Goal: Transaction & Acquisition: Purchase product/service

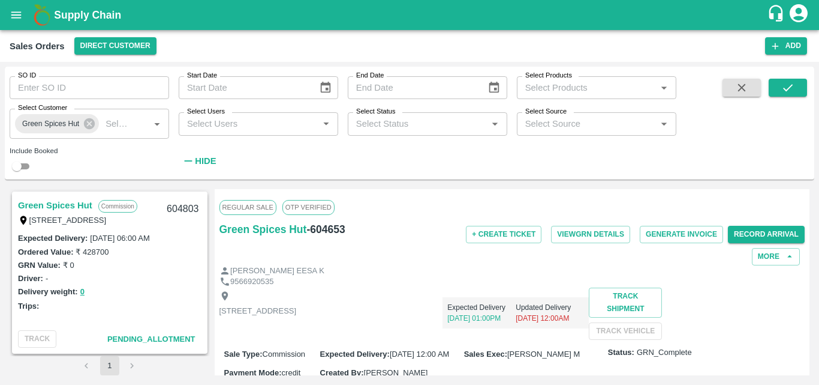
scroll to position [640, 0]
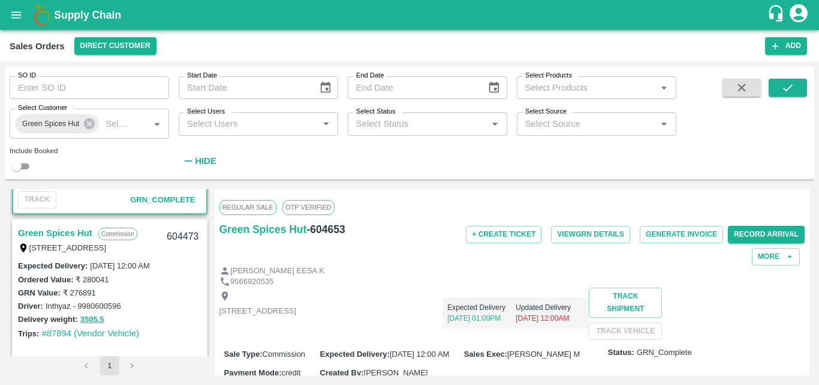
click at [157, 285] on div "Ordered Value: ₹ 280041" at bounding box center [110, 278] width 184 height 13
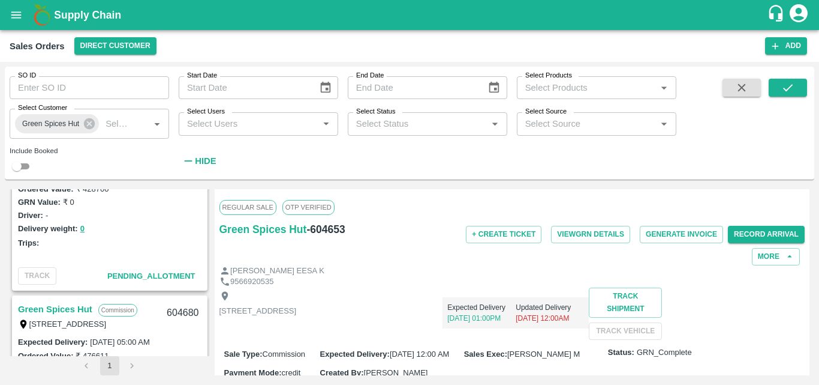
scroll to position [0, 0]
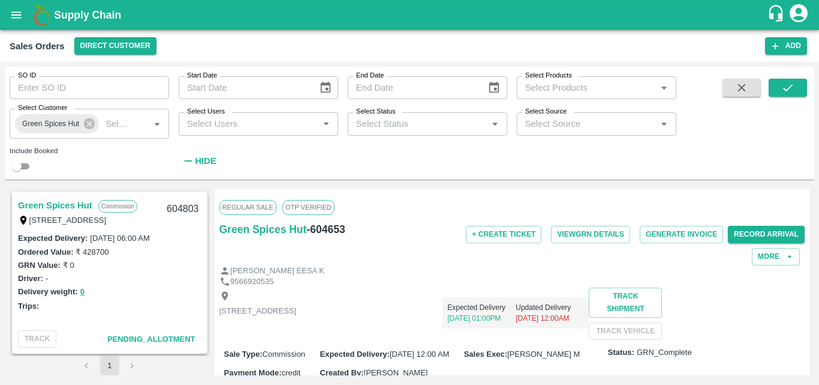
click at [77, 206] on link "Green Spices Hut" at bounding box center [55, 205] width 74 height 16
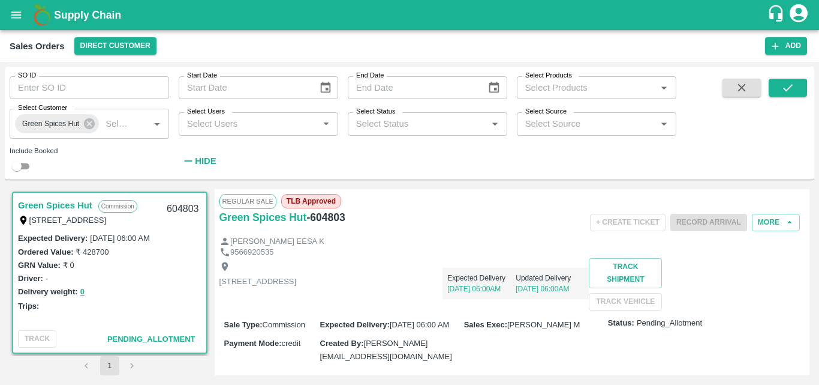
click at [413, 253] on div "9566920535" at bounding box center [513, 252] width 586 height 11
click at [460, 242] on div "[PERSON_NAME] EESA K" at bounding box center [513, 241] width 586 height 11
click at [779, 41] on icon "button" at bounding box center [775, 46] width 11 height 11
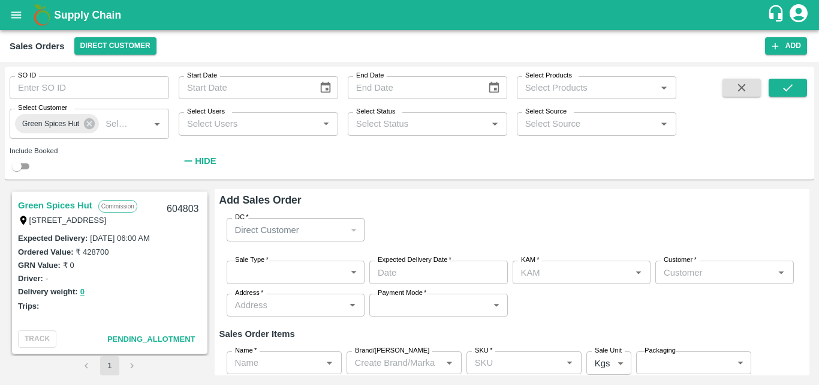
type input "[PERSON_NAME] M"
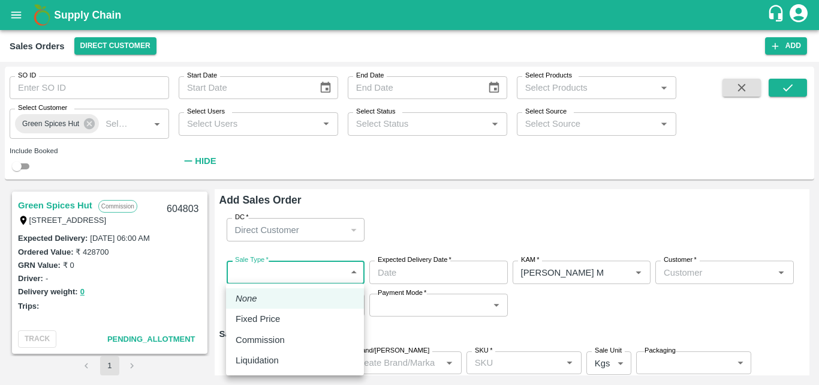
click at [299, 272] on body "Supply Chain Sales Orders Direct Customer Add SO ID SO ID Start Date Start Date…" at bounding box center [409, 192] width 819 height 385
click at [254, 339] on p "Commission" at bounding box center [260, 339] width 49 height 13
type input "2"
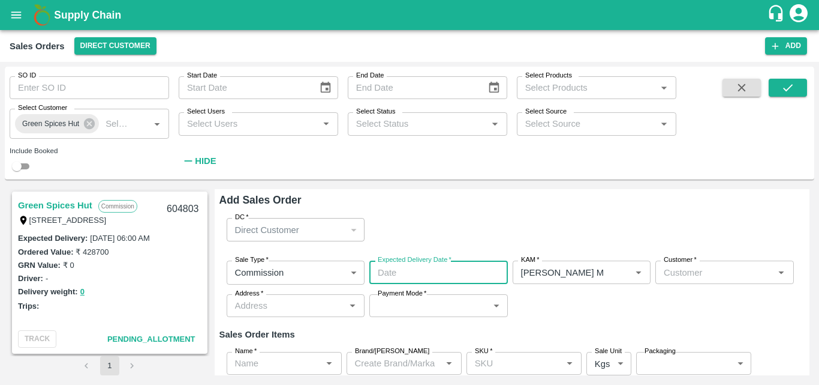
type input "DD/MM/YYYY hh:mm aa"
click at [434, 281] on input "DD/MM/YYYY hh:mm aa" at bounding box center [435, 271] width 130 height 23
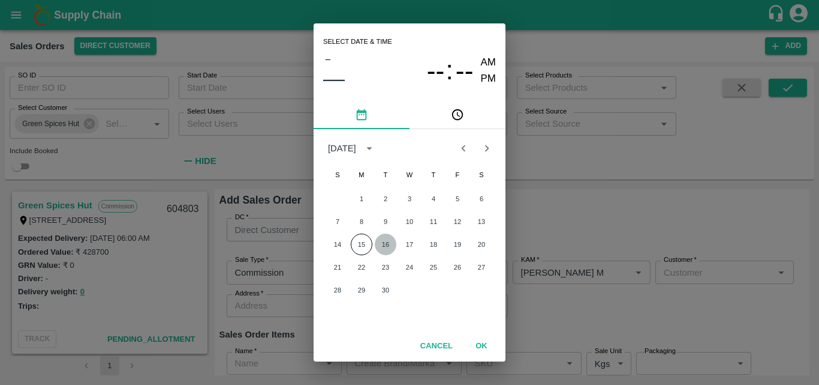
click at [382, 242] on button "16" at bounding box center [386, 244] width 22 height 22
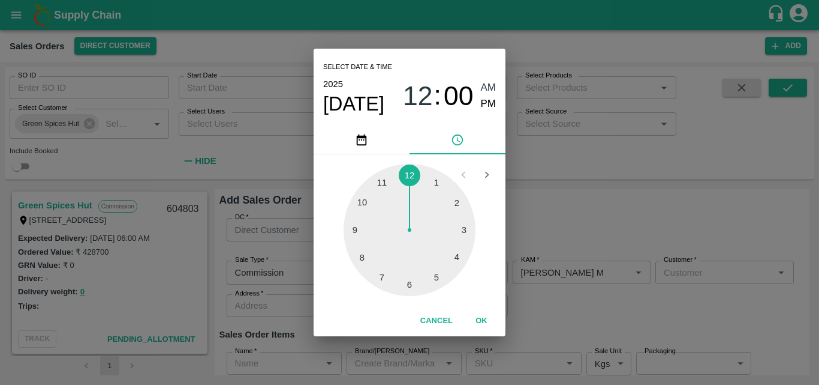
click at [577, 210] on div "Select date & time [DATE] 12 : 00 AM PM 1 2 3 4 5 6 7 8 9 10 11 12 Cancel OK" at bounding box center [409, 192] width 819 height 385
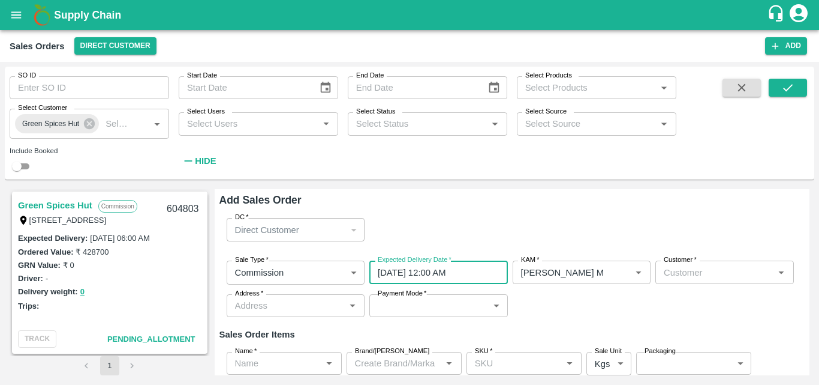
click at [385, 278] on input "[DATE] 12:00 AM" at bounding box center [435, 271] width 130 height 23
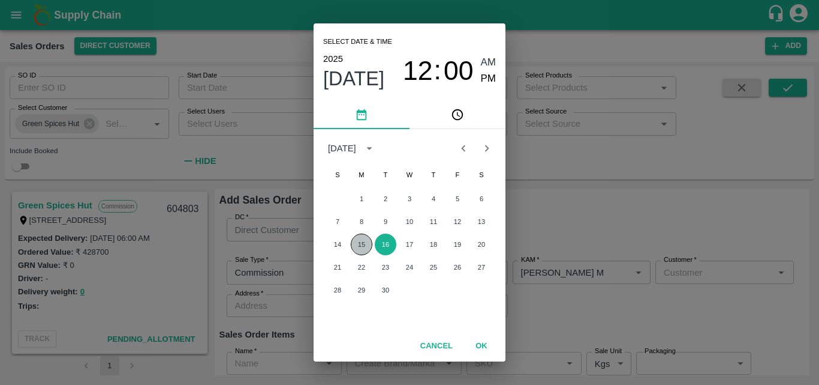
click at [367, 243] on button "15" at bounding box center [362, 244] width 22 height 22
type input "[DATE] 12:00 AM"
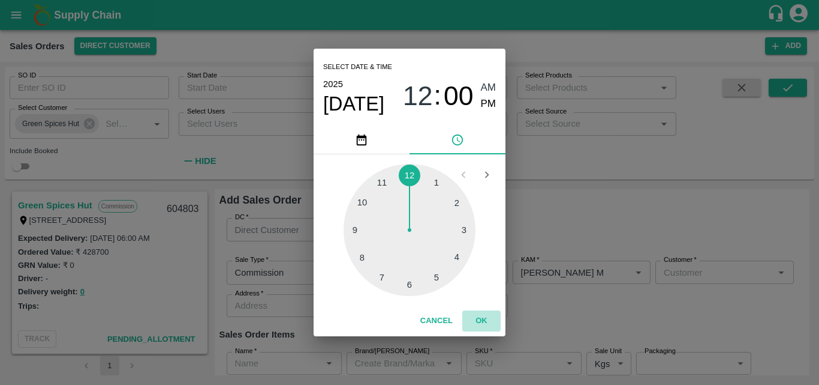
click at [488, 316] on button "OK" at bounding box center [482, 320] width 38 height 21
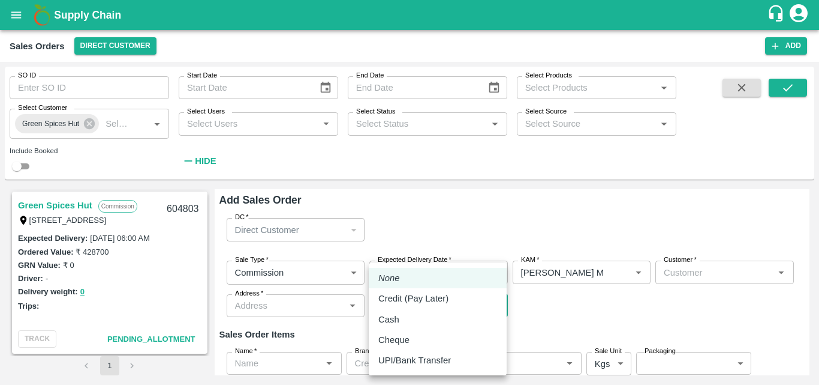
click at [413, 306] on body "Supply Chain Sales Orders Direct Customer Add SO ID SO ID Start Date Start Date…" at bounding box center [409, 192] width 819 height 385
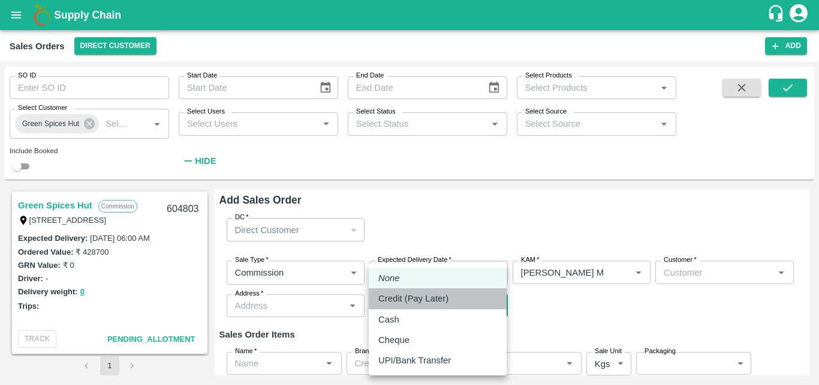
click at [403, 300] on p "Credit (Pay Later)" at bounding box center [414, 298] width 70 height 13
type input "credit"
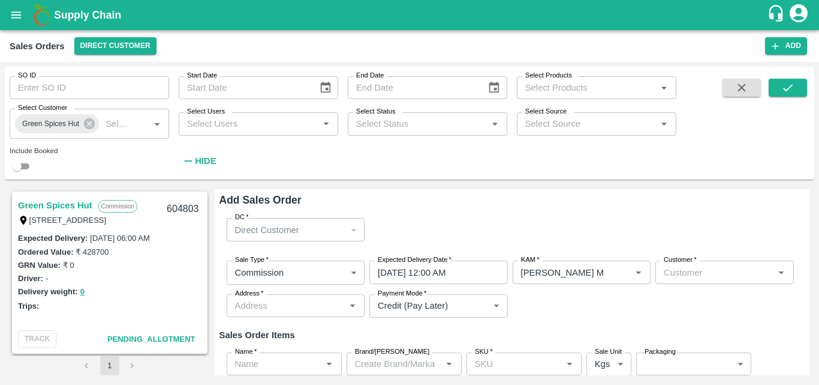
click at [494, 229] on div "DC   * Direct Customer 6 DC" at bounding box center [513, 229] width 586 height 43
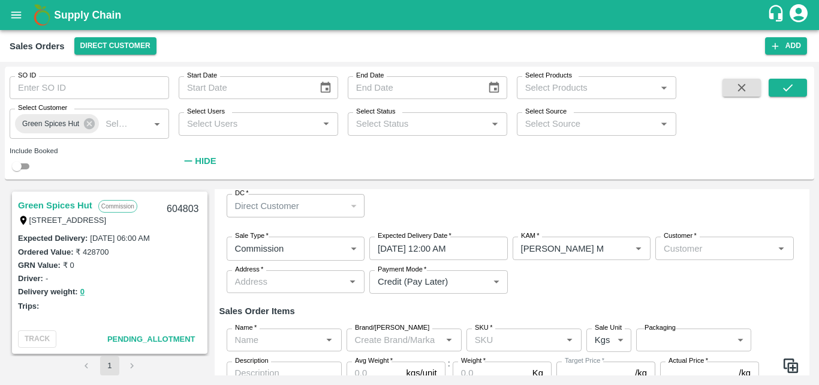
scroll to position [48, 0]
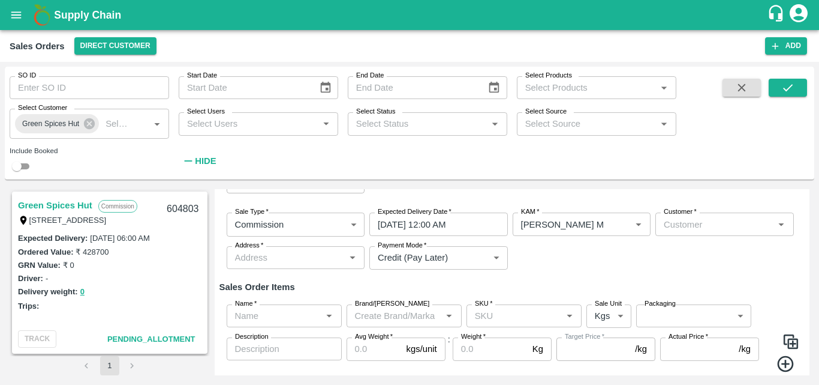
click at [153, 289] on div "Delivery weight: 0" at bounding box center [110, 291] width 184 height 14
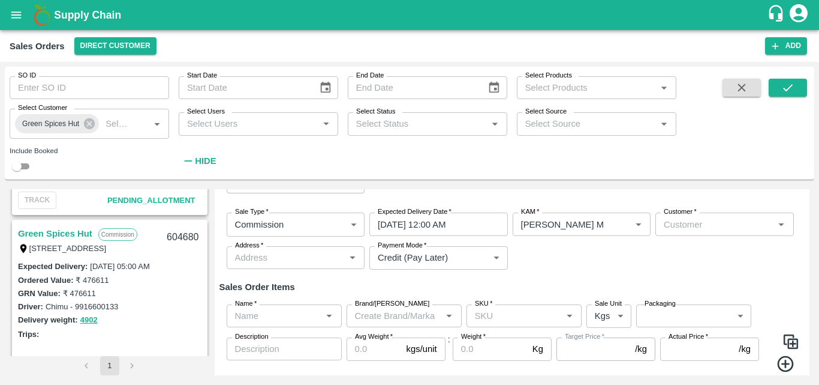
scroll to position [144, 0]
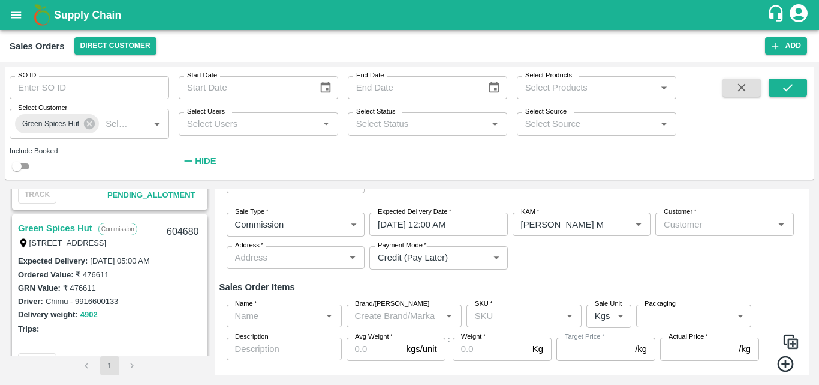
click at [73, 226] on link "Green Spices Hut" at bounding box center [55, 228] width 74 height 16
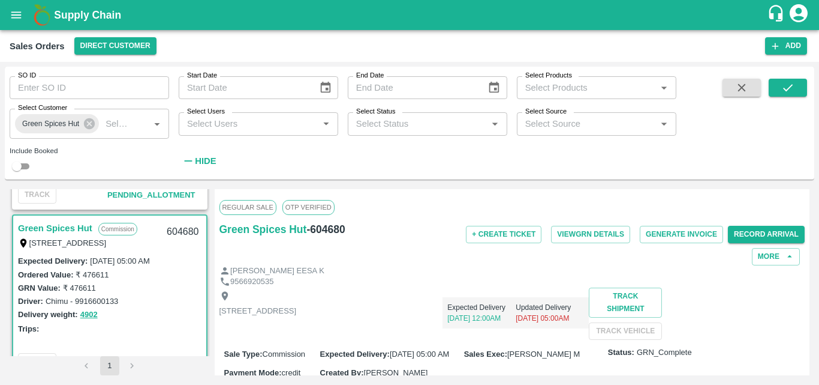
click at [567, 258] on div "+ Create Ticket View GRN Details Generate Invoice Record Arrival More" at bounding box center [610, 243] width 391 height 44
click at [151, 332] on div "Trips:" at bounding box center [110, 328] width 184 height 13
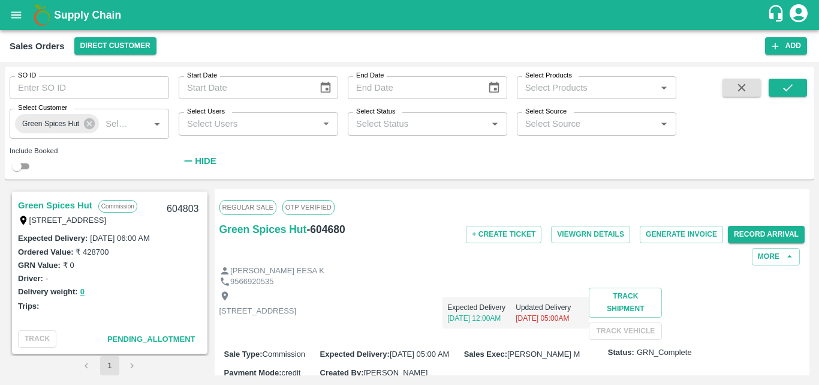
click at [77, 199] on link "Green Spices Hut" at bounding box center [55, 205] width 74 height 16
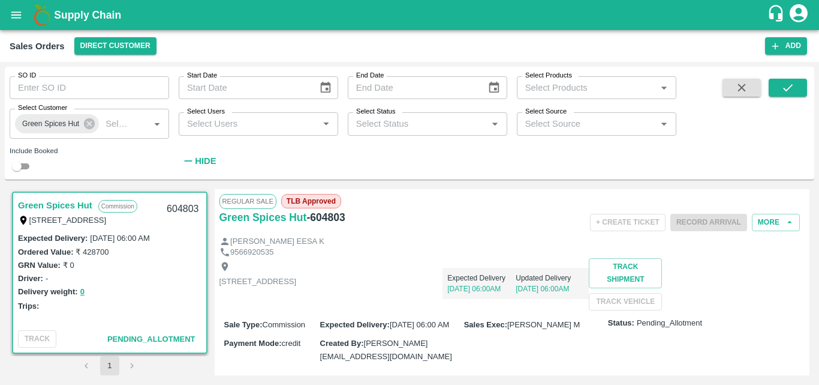
click at [297, 287] on p "[STREET_ADDRESS]" at bounding box center [258, 281] width 77 height 11
click at [485, 224] on div "+ Create Ticket Record Arrival More" at bounding box center [610, 222] width 391 height 27
click at [147, 289] on div "Delivery weight: 0" at bounding box center [110, 291] width 184 height 14
click at [134, 284] on div "Delivery weight: 0" at bounding box center [110, 291] width 184 height 14
click at [781, 47] on button "Add" at bounding box center [786, 45] width 42 height 17
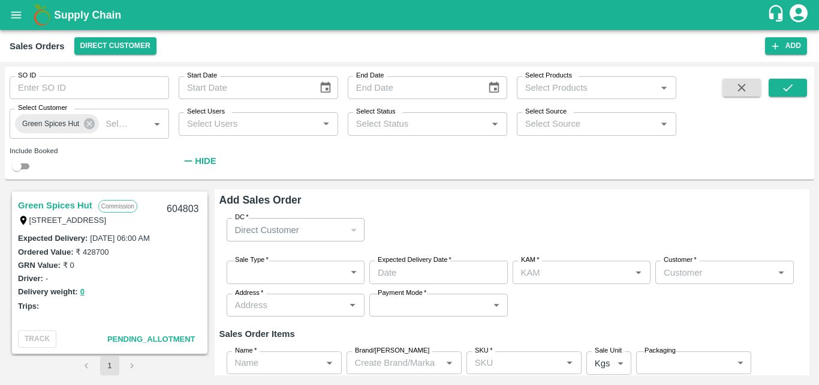
type input "[PERSON_NAME] M"
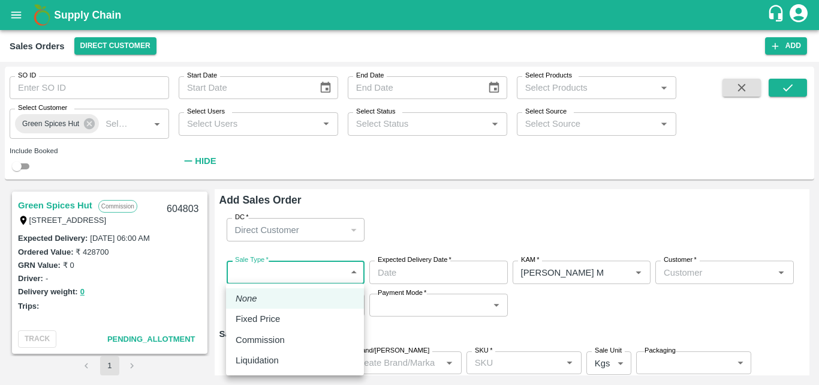
click at [310, 276] on body "Supply Chain Sales Orders Direct Customer Add SO ID SO ID Start Date Start Date…" at bounding box center [409, 192] width 819 height 385
click at [281, 323] on div "Fixed Price" at bounding box center [261, 318] width 50 height 13
type input "1"
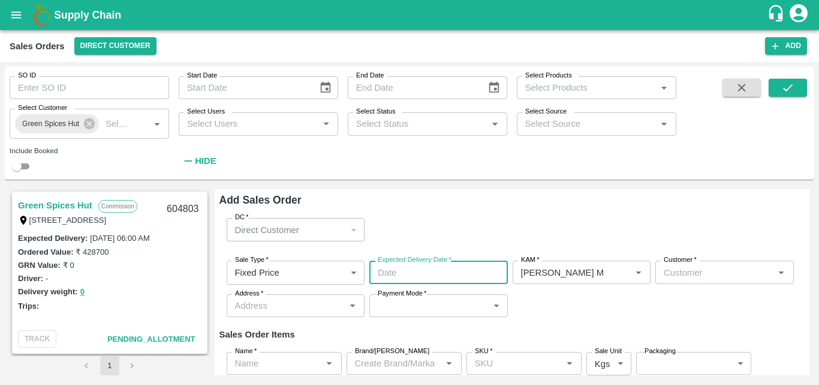
type input "DD/MM/YYYY hh:mm aa"
click at [398, 274] on input "DD/MM/YYYY hh:mm aa" at bounding box center [435, 271] width 130 height 23
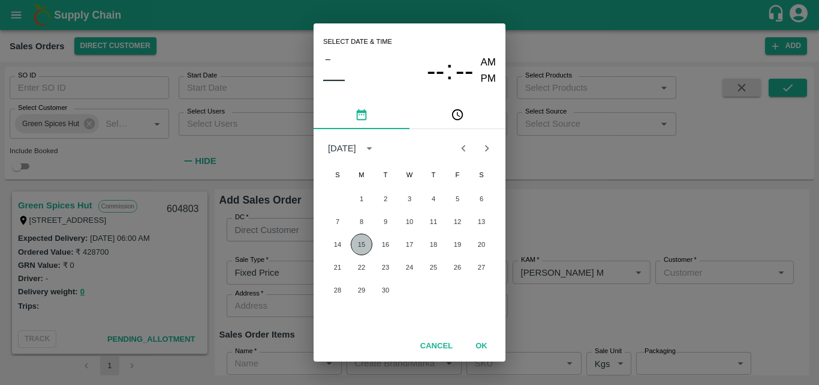
click at [368, 244] on button "15" at bounding box center [362, 244] width 22 height 22
type input "[DATE] 12:00 AM"
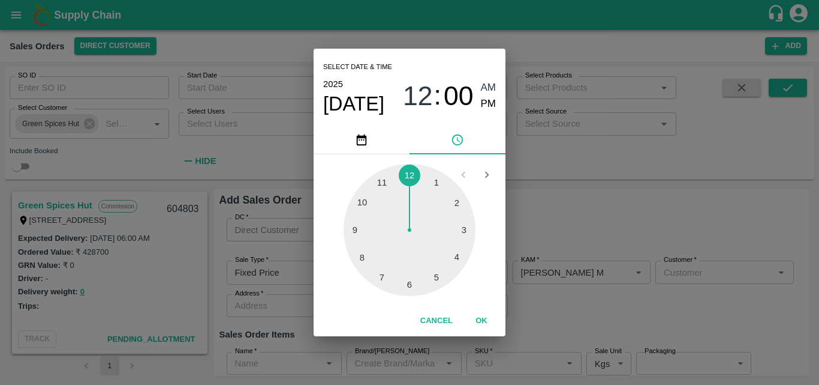
click at [482, 314] on button "OK" at bounding box center [482, 320] width 38 height 21
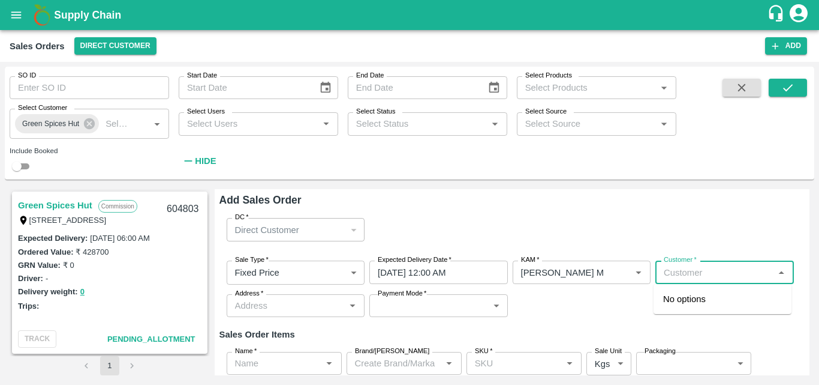
click at [667, 277] on input "Customer   *" at bounding box center [715, 272] width 112 height 16
click at [697, 298] on p "Green Spices Hut" at bounding box center [699, 298] width 70 height 13
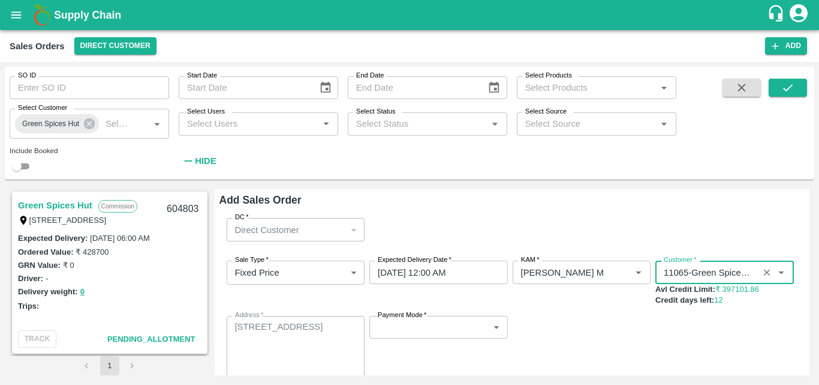
type input "11065-Green Spices Hut"
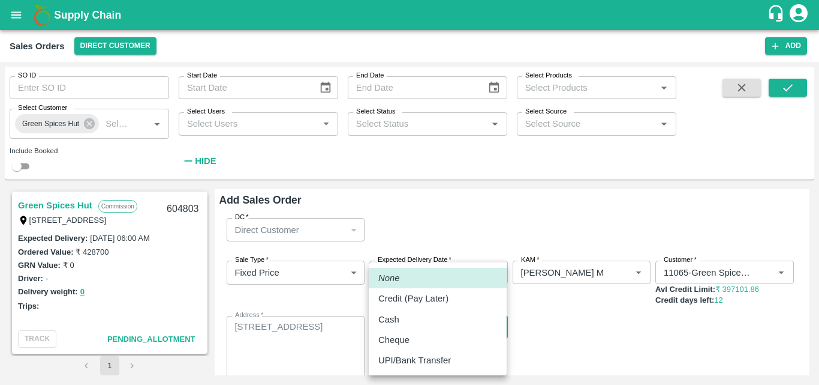
click at [408, 328] on body "Supply Chain Sales Orders Direct Customer Add SO ID SO ID Start Date Start Date…" at bounding box center [409, 192] width 819 height 385
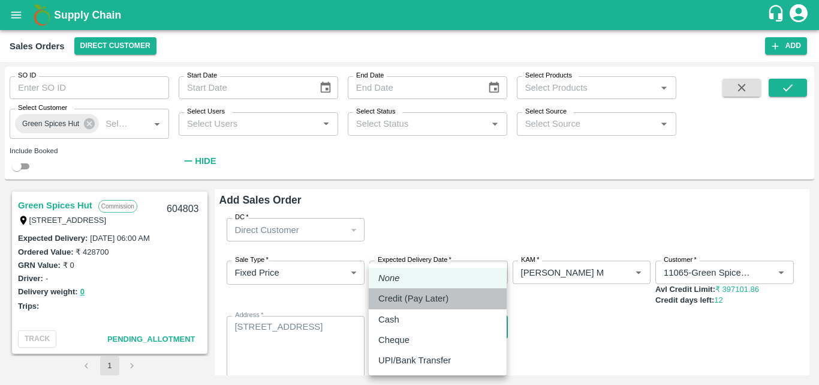
click at [409, 299] on p "Credit (Pay Later)" at bounding box center [414, 298] width 70 height 13
type input "credit"
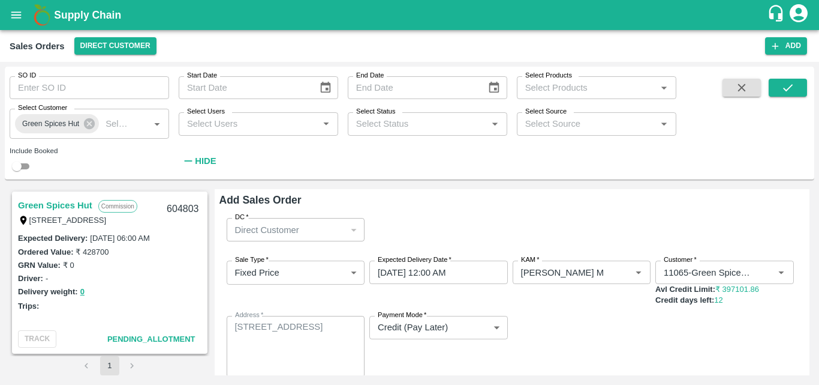
click at [577, 358] on div "Sale Type   * Fixed Price 1 Sale Type Expected Delivery Date   * [DATE] 12:00 A…" at bounding box center [513, 319] width 586 height 136
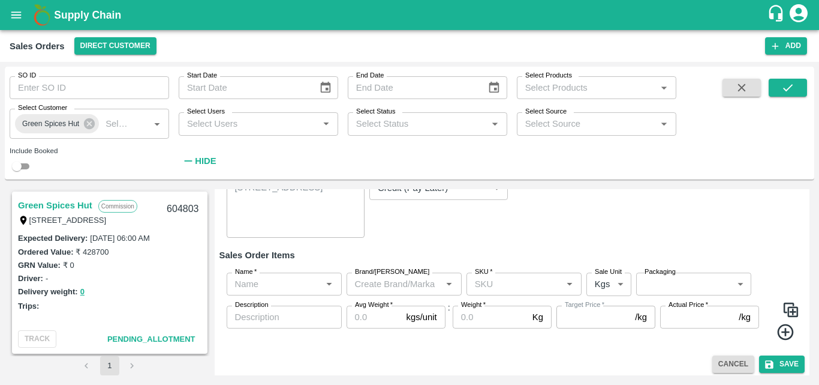
scroll to position [144, 0]
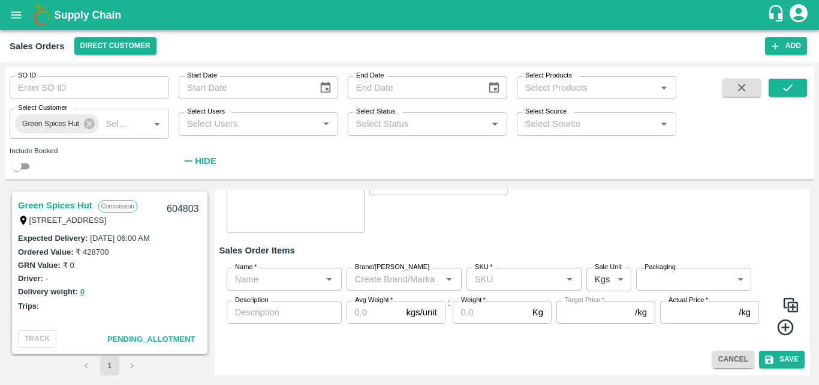
click at [263, 287] on div "Name   *" at bounding box center [284, 279] width 115 height 23
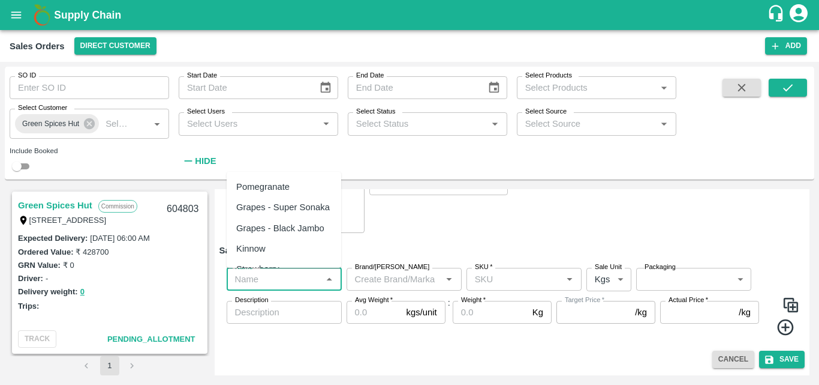
click at [270, 193] on div "Pomegranate" at bounding box center [262, 186] width 53 height 13
type input "Pomegranate"
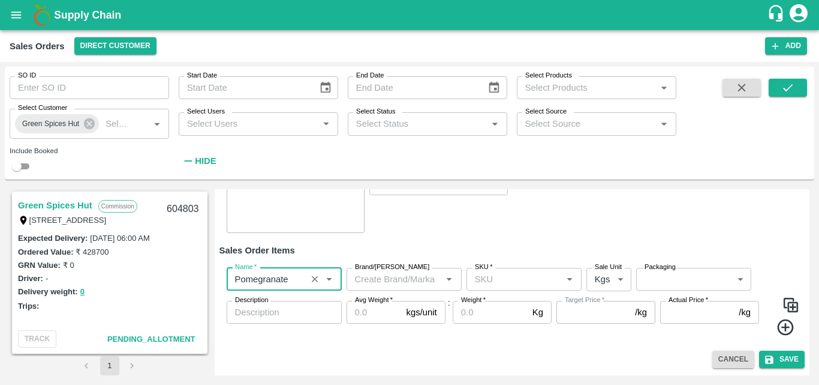
click at [401, 278] on input "Brand/[PERSON_NAME]" at bounding box center [394, 279] width 88 height 16
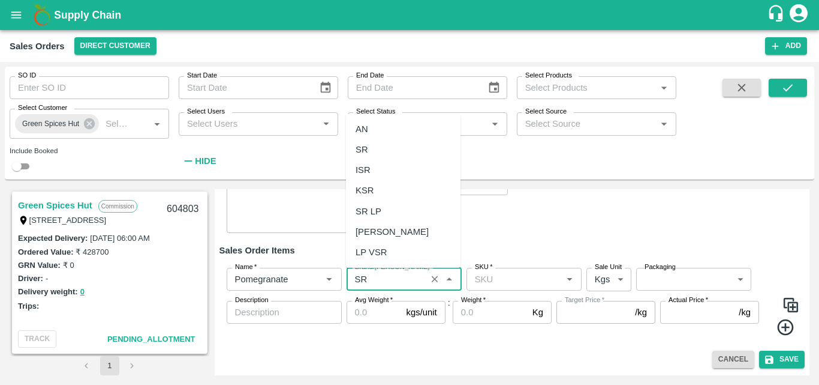
click at [396, 147] on div "SR" at bounding box center [403, 149] width 115 height 20
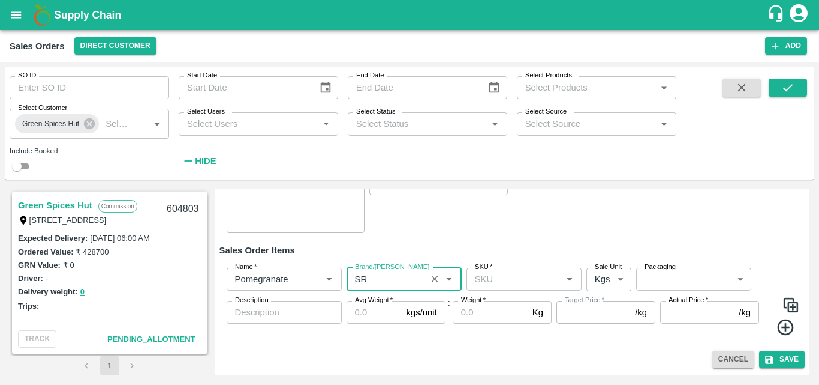
type input "SR"
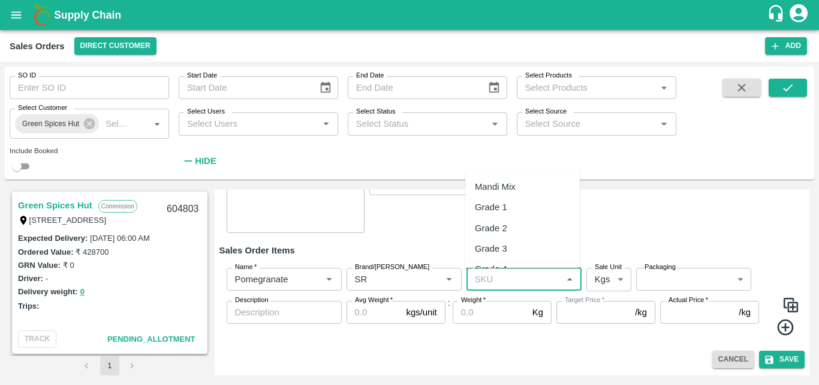
click at [505, 283] on input "SKU   *" at bounding box center [514, 279] width 88 height 16
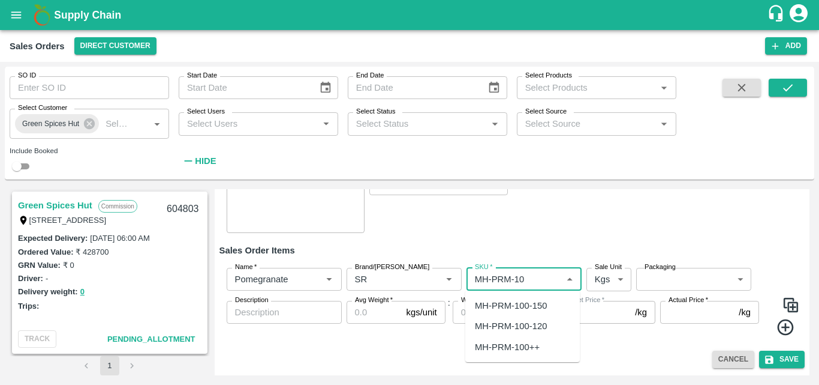
click at [527, 301] on div "MH-PRM-100-150" at bounding box center [511, 305] width 72 height 13
type input "MH-PRM-100-150"
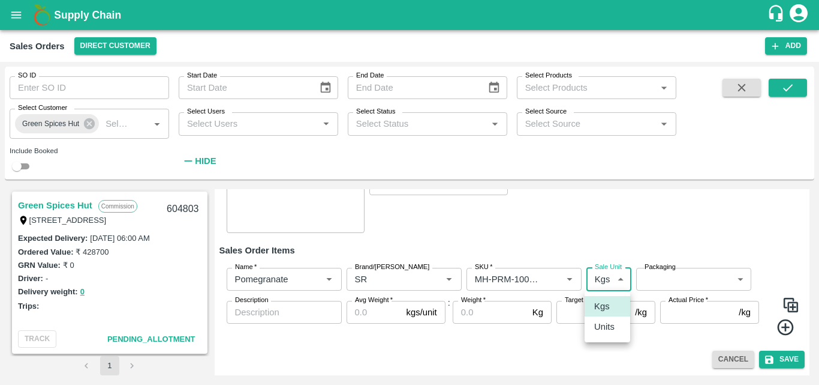
click at [619, 281] on body "Supply Chain Sales Orders Direct Customer Add SO ID SO ID Start Date Start Date…" at bounding box center [409, 192] width 819 height 385
click at [605, 335] on li "Units" at bounding box center [608, 326] width 46 height 20
type input "2"
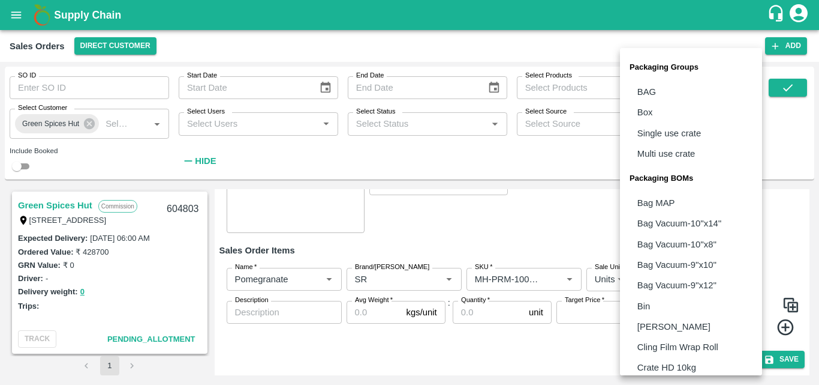
click at [677, 277] on body "Supply Chain Sales Orders Direct Customer Add SO ID SO ID Start Date Start Date…" at bounding box center [409, 192] width 819 height 385
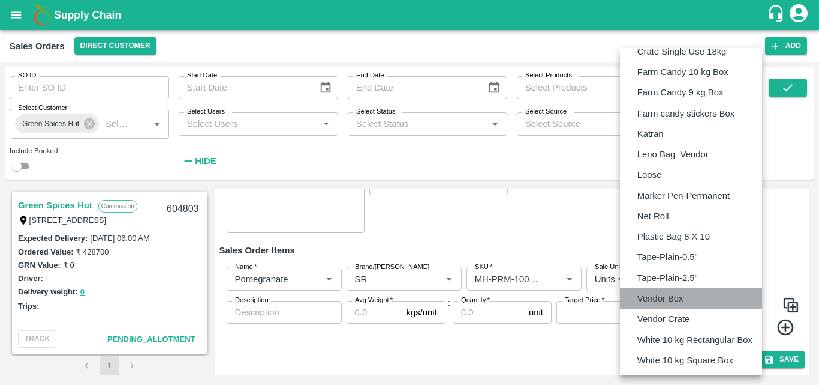
click at [653, 298] on p "Vendor Box" at bounding box center [661, 298] width 46 height 13
type input "BOM/276"
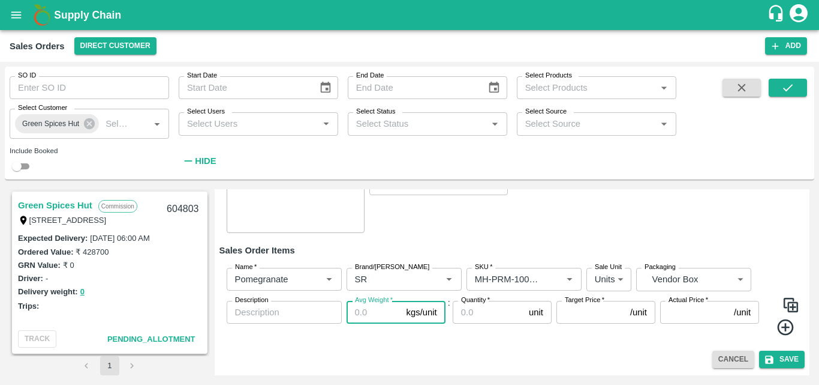
click at [359, 312] on input "Avg Weight   *" at bounding box center [374, 312] width 55 height 23
type input "9.5"
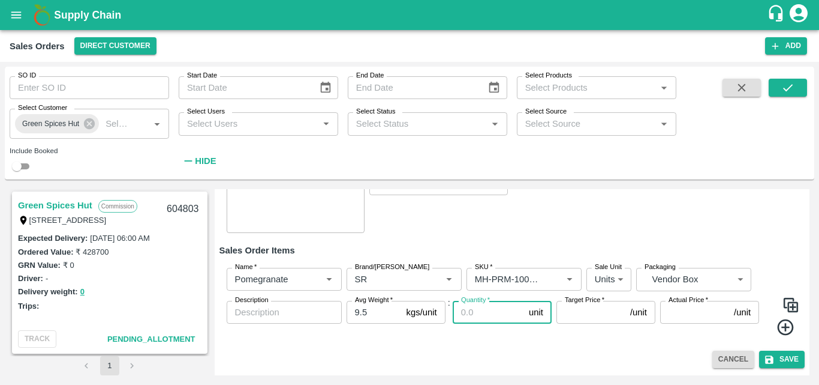
click at [492, 310] on input "Quantity   *" at bounding box center [488, 312] width 71 height 23
click at [487, 318] on input "Quantity   *" at bounding box center [488, 312] width 71 height 23
click at [488, 317] on input "Quantity   *" at bounding box center [488, 312] width 71 height 23
type input "57"
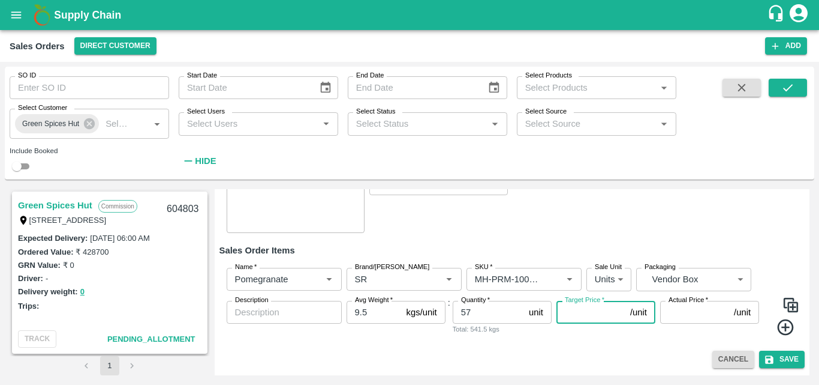
click at [584, 318] on input "Target Price   *" at bounding box center [591, 312] width 69 height 23
type input "450"
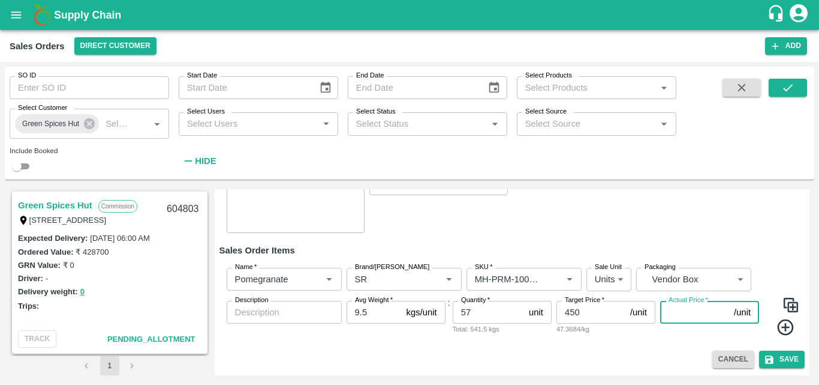
click at [688, 312] on input "Actual Price   *" at bounding box center [695, 312] width 69 height 23
type input "450"
click at [778, 332] on icon at bounding box center [785, 327] width 16 height 16
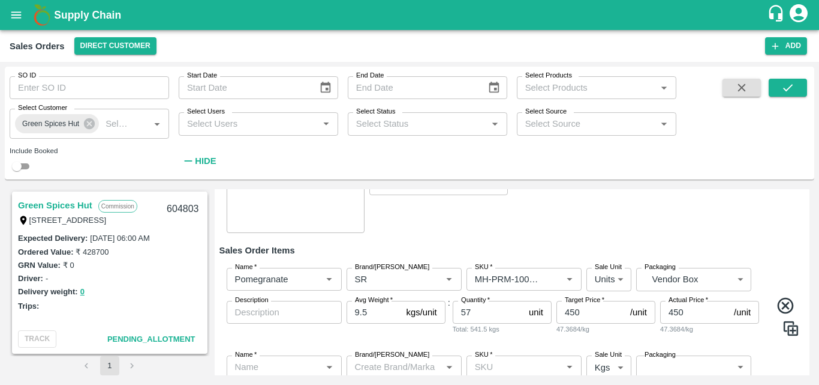
click at [329, 332] on div "Description x Description" at bounding box center [284, 318] width 115 height 35
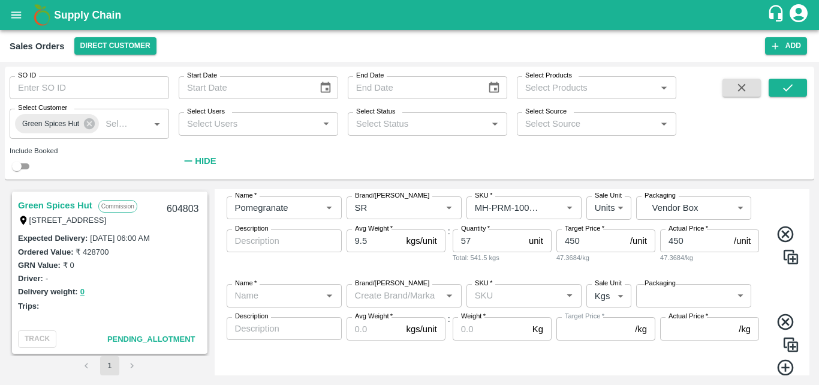
scroll to position [216, 0]
click at [292, 293] on input "Name   *" at bounding box center [274, 295] width 88 height 16
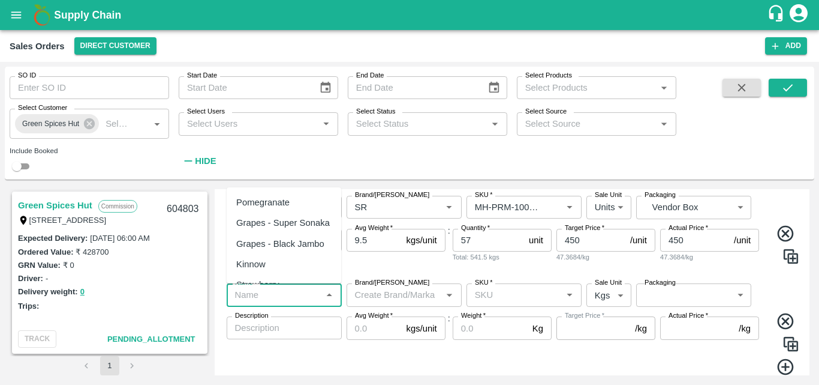
click at [284, 198] on div "Pomegranate" at bounding box center [262, 202] width 53 height 13
type input "Pomegranate"
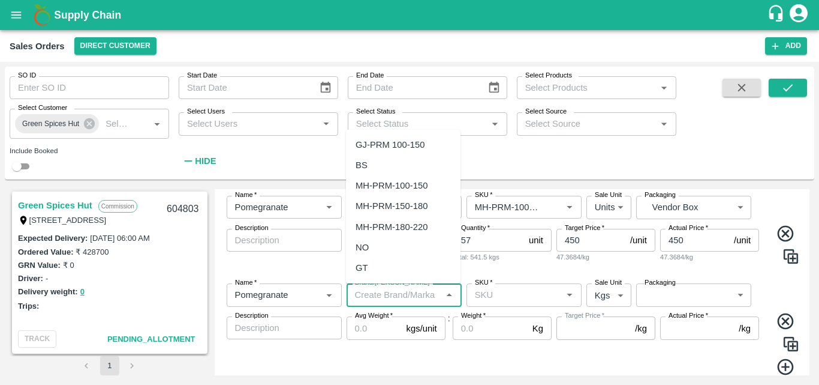
click at [388, 297] on input "Brand/[PERSON_NAME]" at bounding box center [394, 295] width 88 height 16
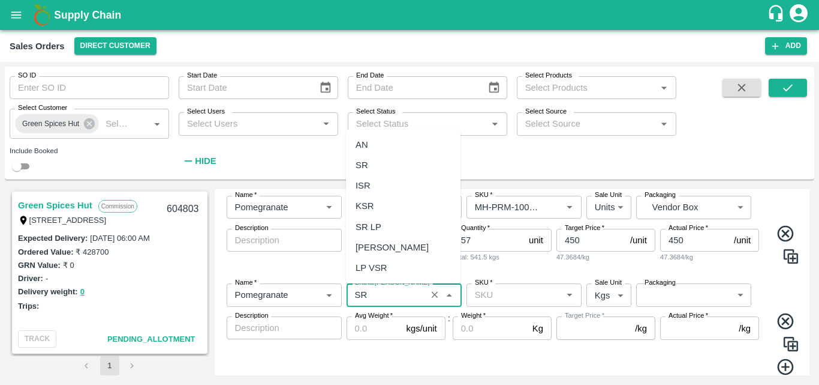
click at [394, 174] on div "SR" at bounding box center [403, 165] width 115 height 20
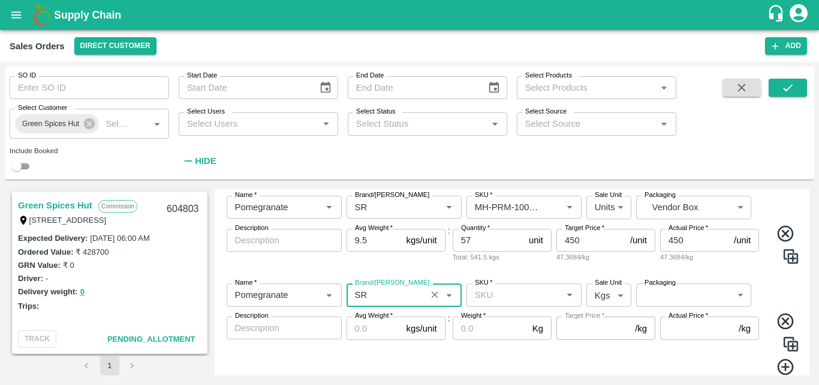
type input "SR"
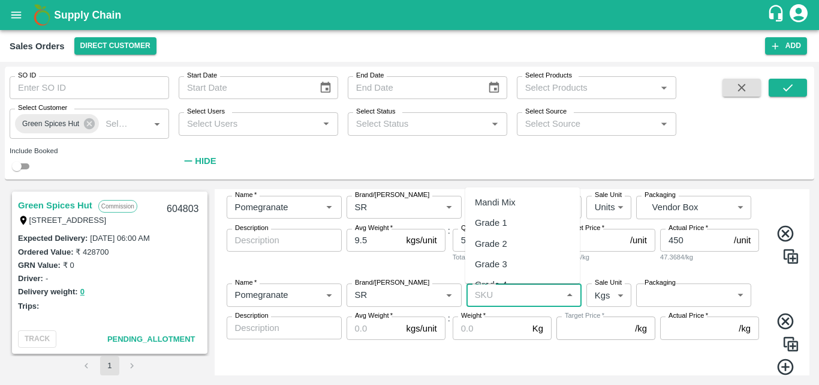
click at [488, 291] on input "SKU   *" at bounding box center [514, 295] width 88 height 16
click at [512, 268] on div "MH-PRM-150-180" at bounding box center [511, 263] width 72 height 13
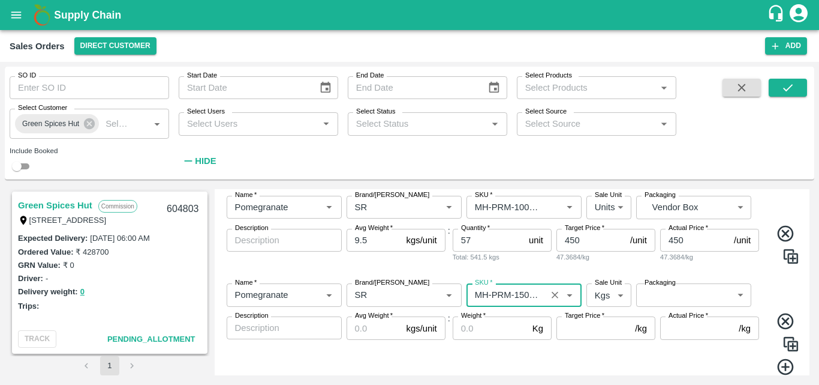
type input "MH-PRM-150-180"
click at [605, 293] on body "Supply Chain Sales Orders Direct Customer Add SO ID SO ID Start Date Start Date…" at bounding box center [409, 192] width 819 height 385
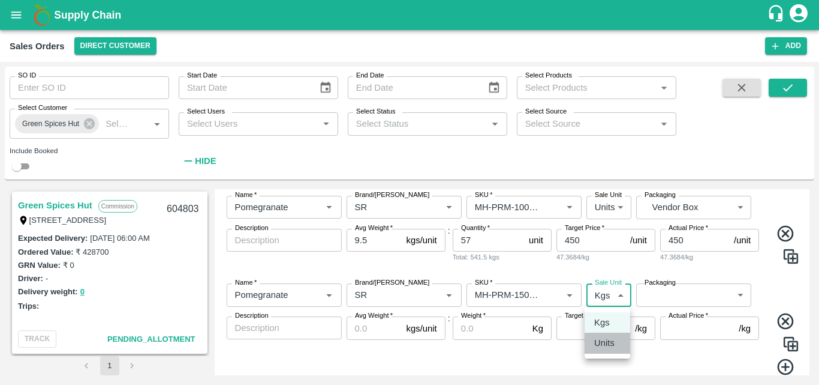
click at [597, 344] on p "Units" at bounding box center [605, 342] width 20 height 13
type input "2"
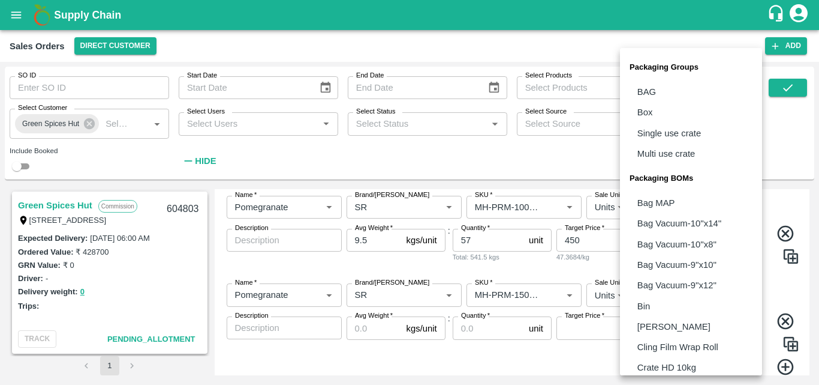
click at [661, 296] on body "Supply Chain Sales Orders Direct Customer Add SO ID SO ID Start Date Start Date…" at bounding box center [409, 192] width 819 height 385
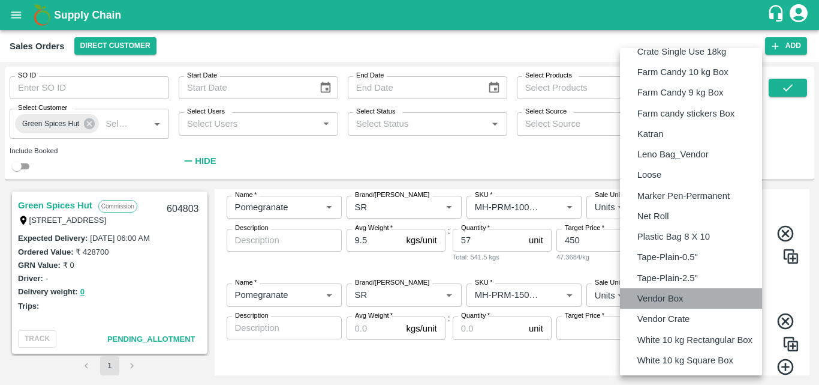
click at [659, 296] on p "Vendor Box" at bounding box center [661, 298] width 46 height 13
type input "BOM/276"
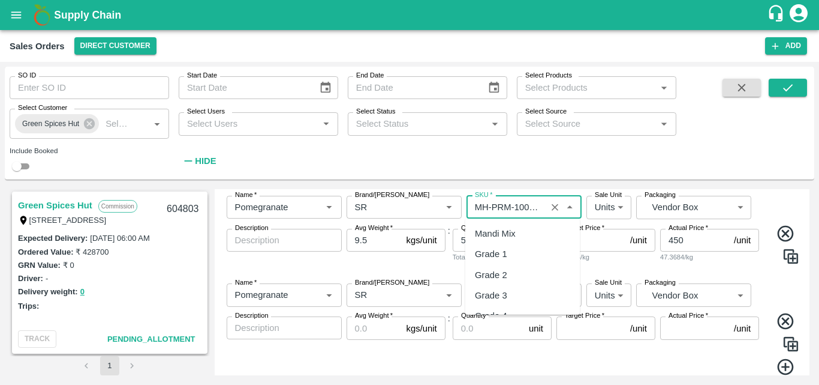
click at [484, 208] on input "SKU   *" at bounding box center [506, 207] width 73 height 16
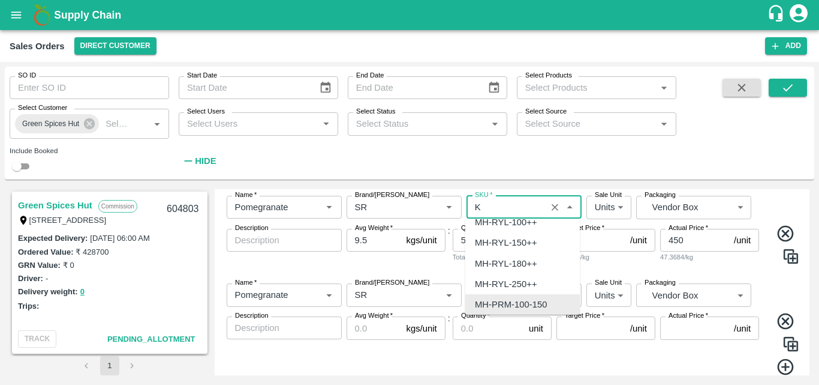
scroll to position [0, 0]
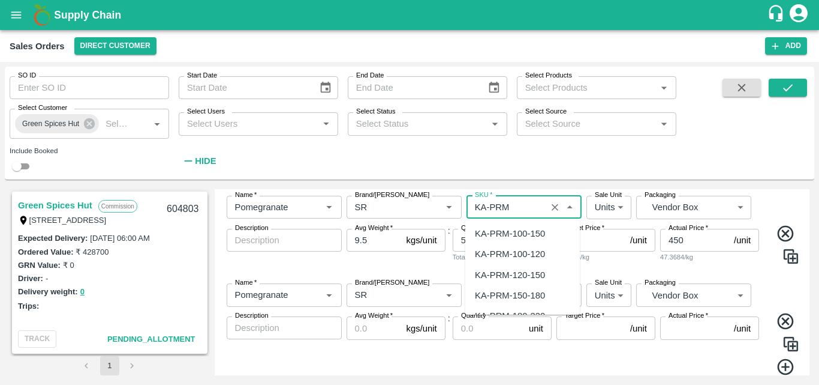
click at [528, 226] on div "KA-PRM-100-150" at bounding box center [523, 233] width 115 height 20
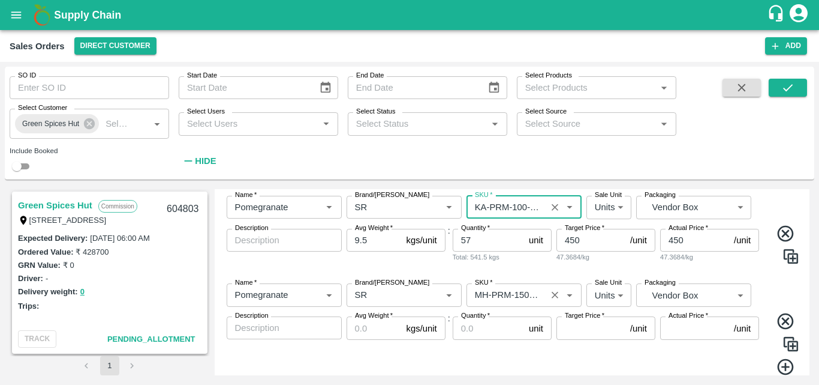
type input "KA-PRM-100-150"
click at [486, 295] on input "SKU   *" at bounding box center [506, 295] width 73 height 16
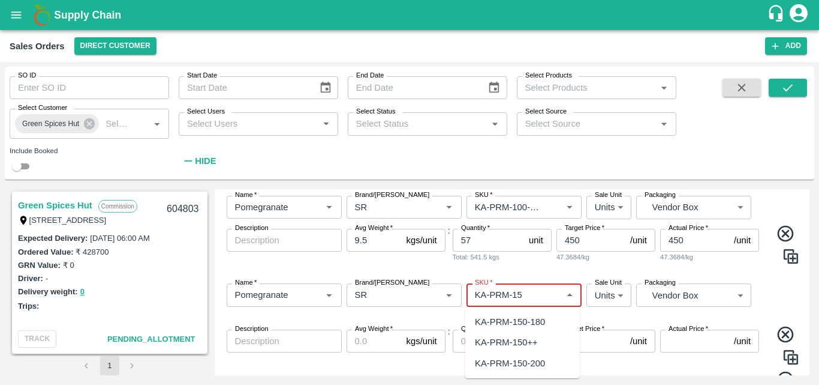
click at [536, 322] on div "KA-PRM-150-180" at bounding box center [510, 321] width 70 height 13
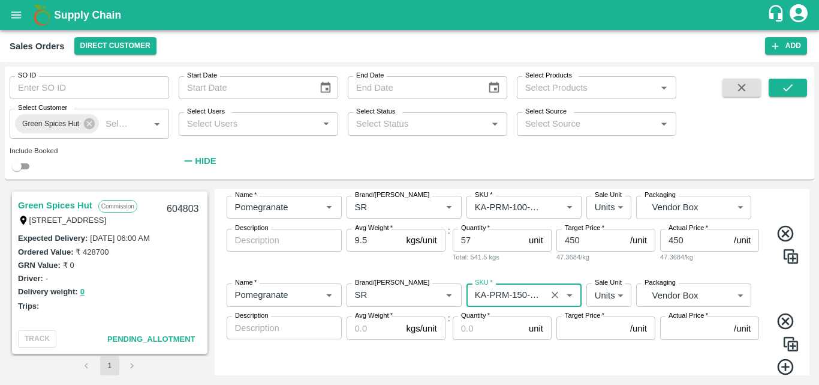
type input "KA-PRM-150-180"
drag, startPoint x: 374, startPoint y: 320, endPoint x: 362, endPoint y: 325, distance: 12.4
click at [362, 325] on div "Avg Weight   * kgs/unit Avg Weight" at bounding box center [396, 345] width 99 height 59
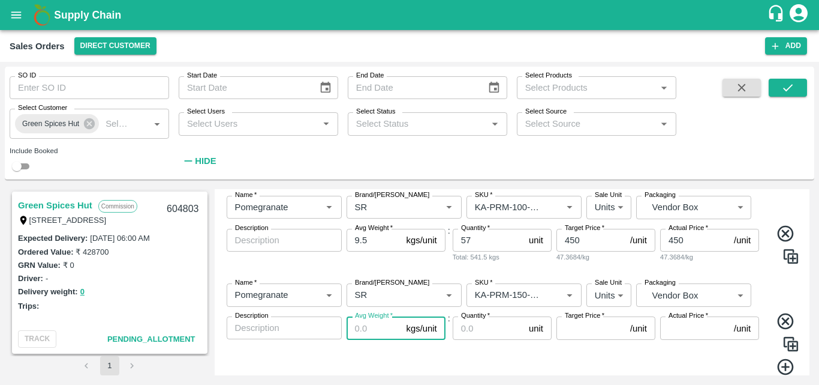
click at [362, 325] on input "Avg Weight   *" at bounding box center [374, 327] width 55 height 23
type input "9.5"
click at [480, 338] on input "Quantity   *" at bounding box center [488, 327] width 71 height 23
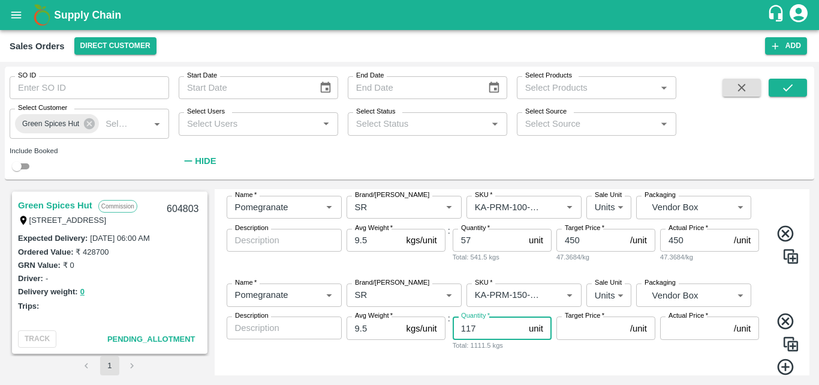
type input "117"
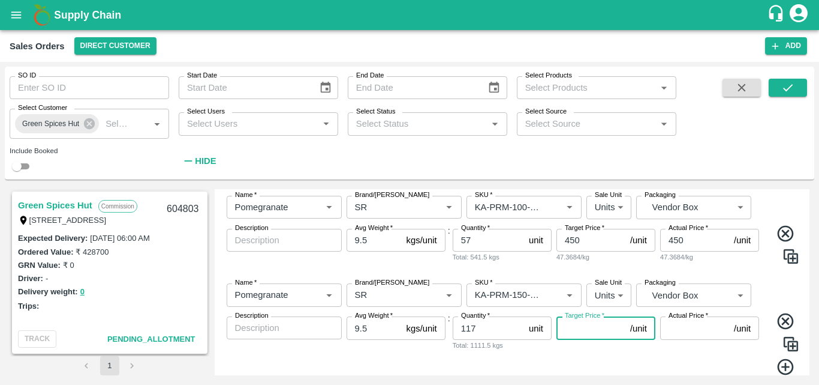
click at [584, 331] on input "Target Price   *" at bounding box center [591, 327] width 69 height 23
type input "550"
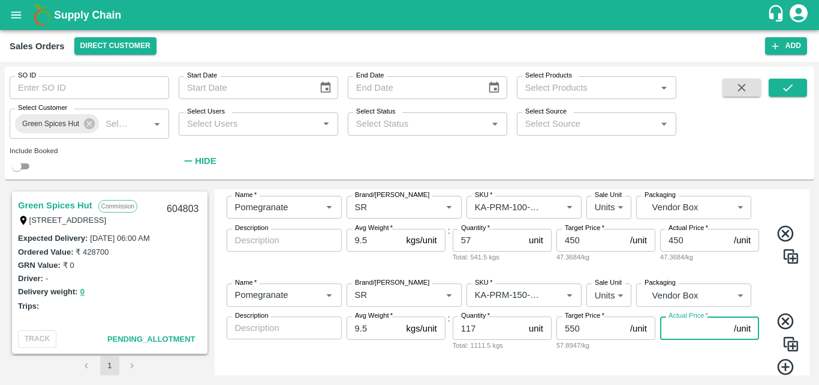
click at [703, 332] on input "Actual Price   *" at bounding box center [695, 327] width 69 height 23
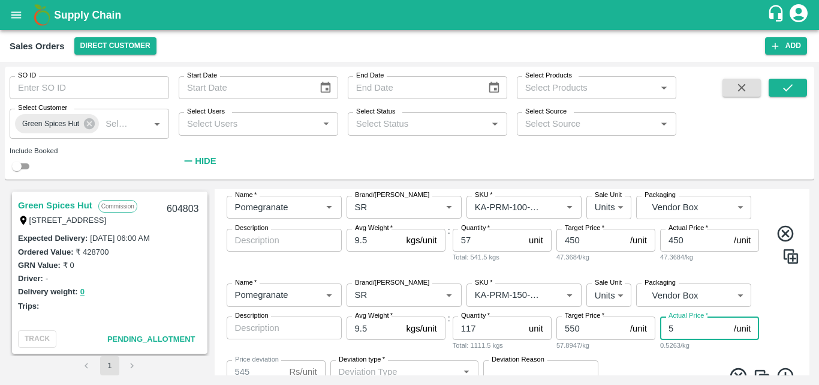
type input "50"
type input "500"
type input "5"
type input "545"
type input "55"
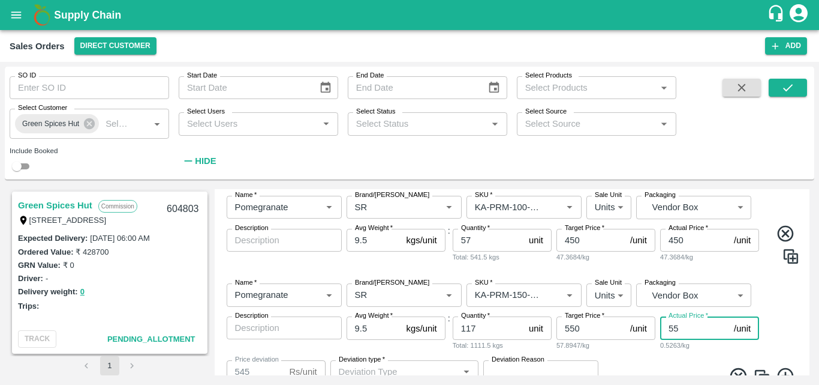
type input "495"
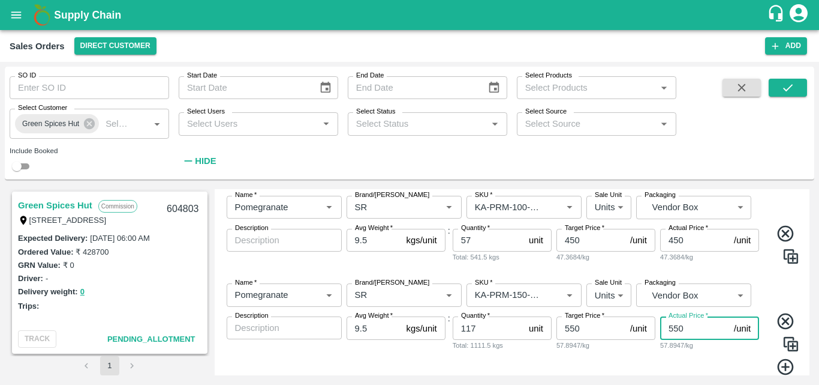
type input "550"
click at [783, 364] on icon at bounding box center [785, 366] width 16 height 16
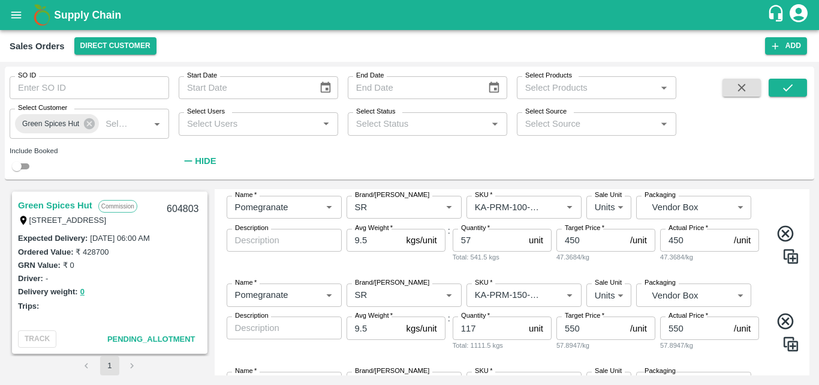
click at [778, 296] on div "Name   * Name   * Brand/[PERSON_NAME]/[PERSON_NAME]   * SKU   * Sale Unit Units…" at bounding box center [513, 318] width 586 height 88
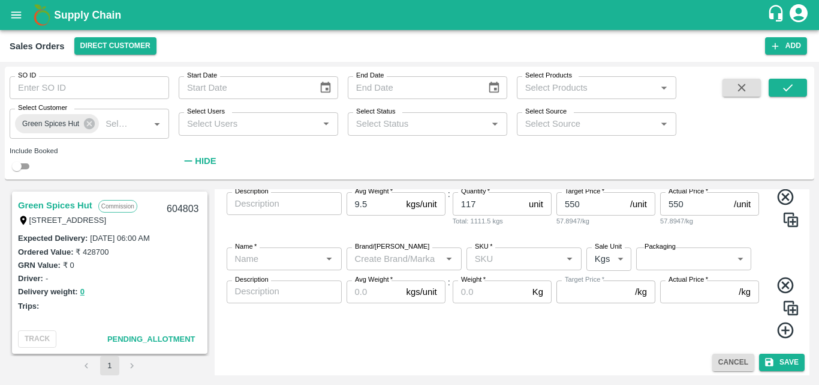
scroll to position [343, 0]
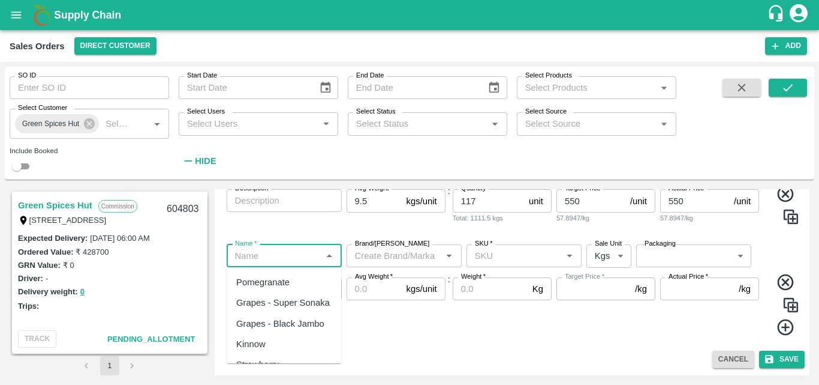
click at [266, 257] on input "Name   *" at bounding box center [274, 256] width 88 height 16
click at [257, 285] on div "Pomegranate" at bounding box center [262, 281] width 53 height 13
type input "Pomegranate"
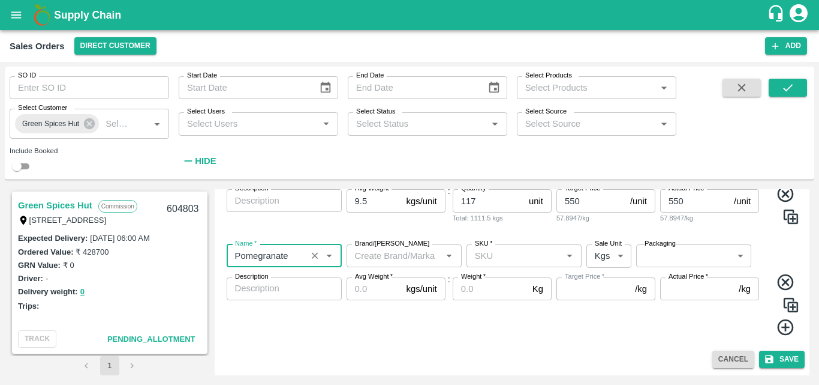
click at [395, 257] on input "Brand/[PERSON_NAME]" at bounding box center [394, 256] width 88 height 16
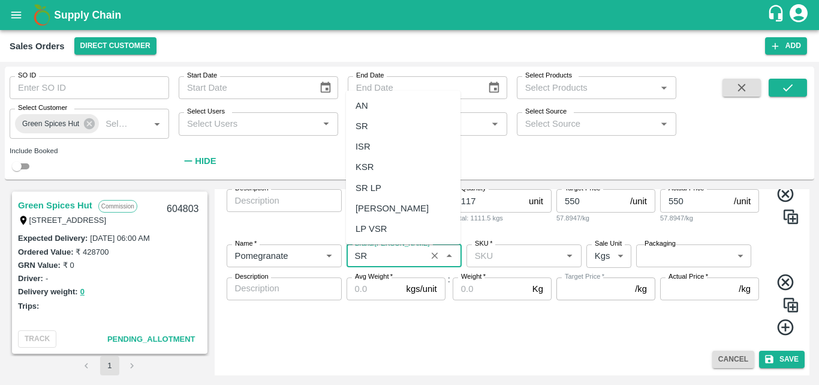
click at [382, 122] on div "SR" at bounding box center [403, 126] width 115 height 20
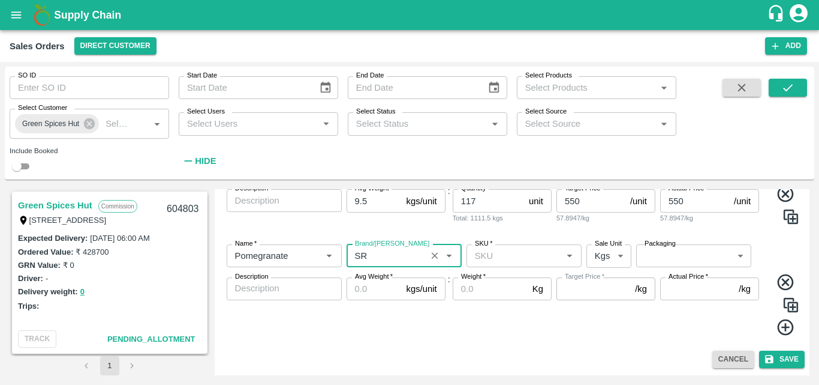
type input "SR"
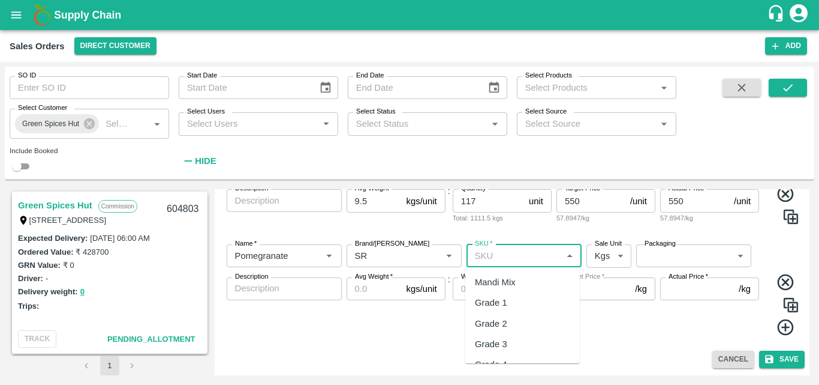
click at [506, 259] on input "SKU   *" at bounding box center [514, 256] width 88 height 16
click at [511, 282] on div "KA-PRM-180-220" at bounding box center [510, 281] width 70 height 13
type input "KA-PRM-180-220"
click at [599, 250] on body "Supply Chain Sales Orders Direct Customer Add SO ID SO ID Start Date Start Date…" at bounding box center [409, 192] width 819 height 385
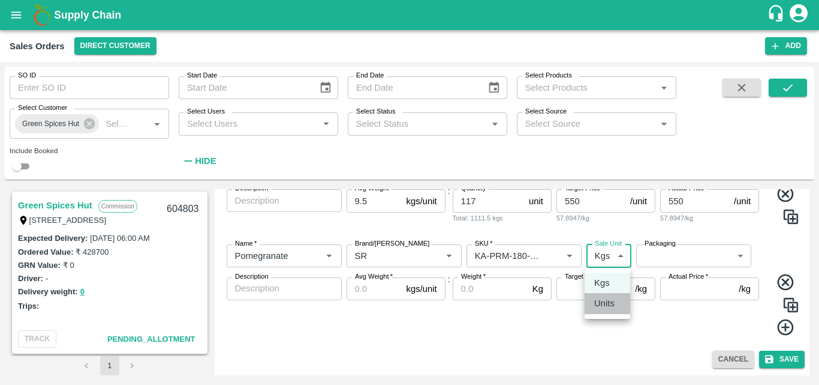
click at [605, 308] on p "Units" at bounding box center [605, 302] width 20 height 13
type input "2"
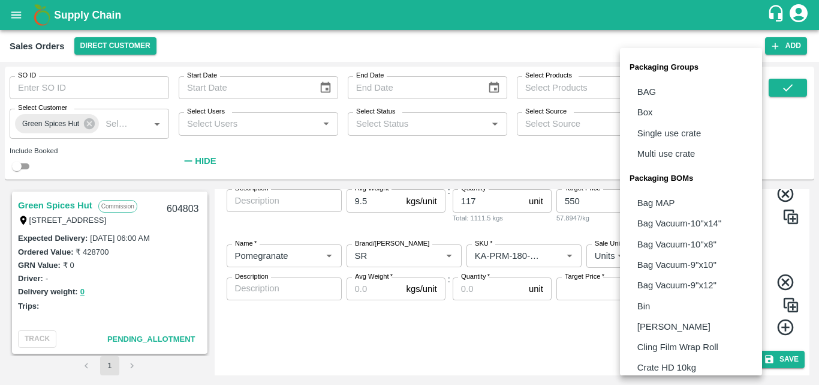
click at [670, 256] on body "Supply Chain Sales Orders Direct Customer Add SO ID SO ID Start Date Start Date…" at bounding box center [409, 192] width 819 height 385
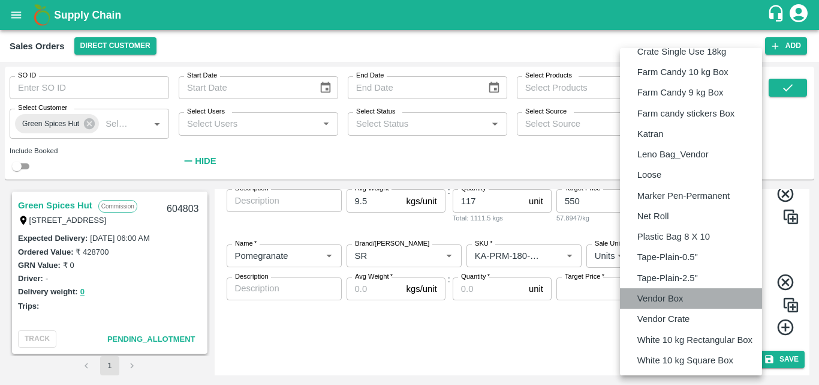
click at [667, 298] on p "Vendor Box" at bounding box center [661, 298] width 46 height 13
type input "BOM/276"
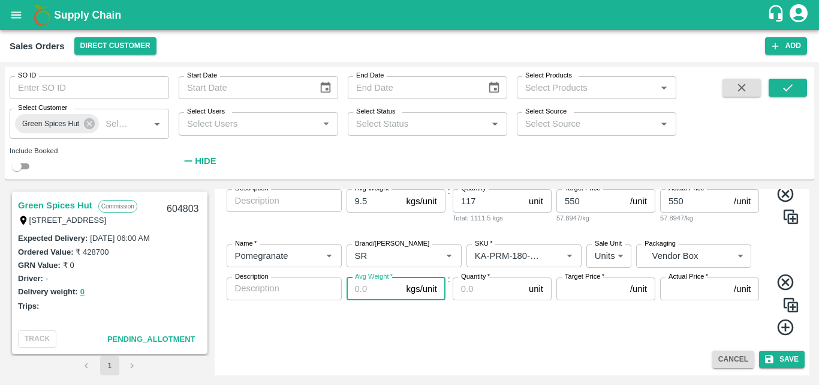
click at [383, 287] on input "Avg Weight   *" at bounding box center [374, 288] width 55 height 23
type input "9.5"
click at [466, 290] on input "Quantity   *" at bounding box center [488, 288] width 71 height 23
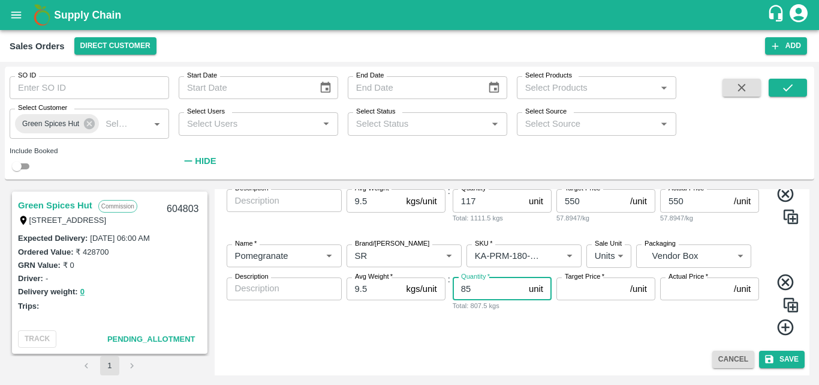
type input "85"
click at [581, 299] on input "Target Price   *" at bounding box center [591, 288] width 69 height 23
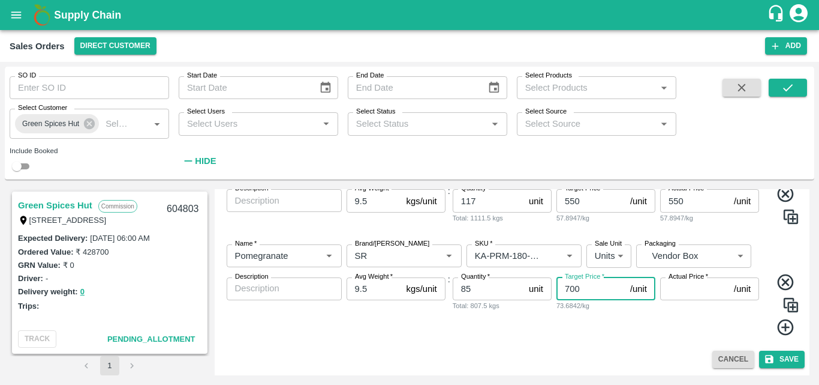
type input "700"
click at [694, 287] on input "Actual Price   *" at bounding box center [695, 288] width 69 height 23
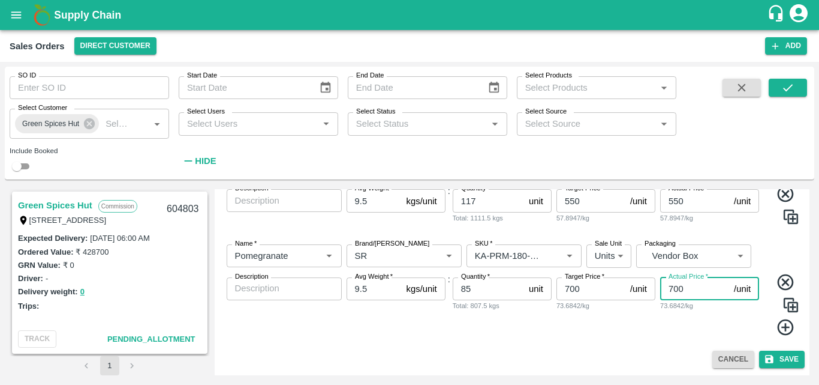
type input "700"
click at [787, 326] on icon at bounding box center [785, 327] width 16 height 16
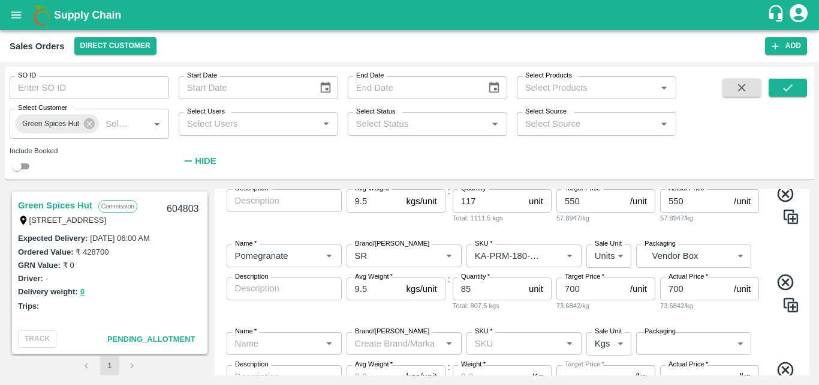
click at [297, 335] on input "Name   *" at bounding box center [274, 343] width 88 height 16
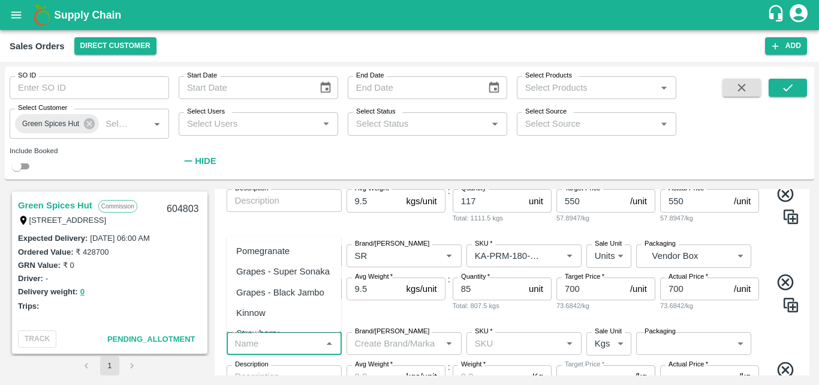
click at [279, 244] on div "Pomegranate" at bounding box center [284, 251] width 115 height 20
type input "Pomegranate"
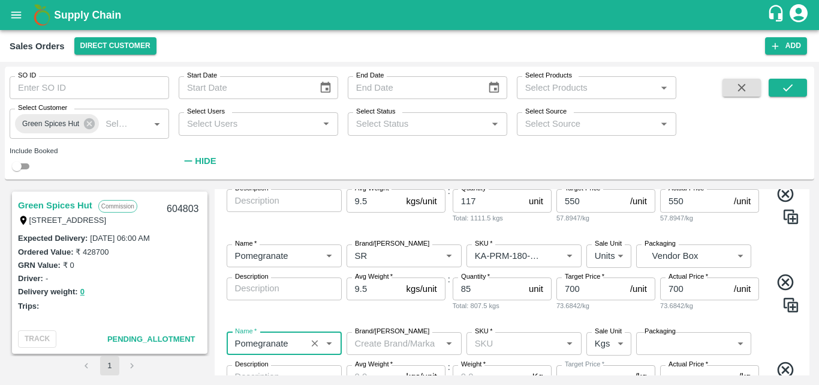
click at [373, 340] on input "Brand/[PERSON_NAME]" at bounding box center [394, 343] width 88 height 16
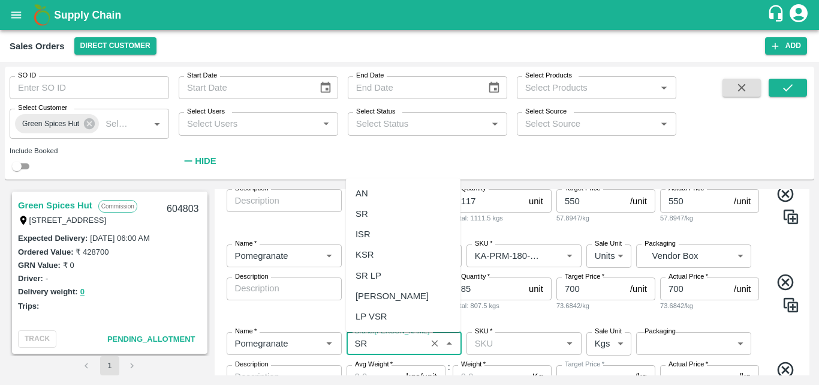
click at [389, 218] on div "SR" at bounding box center [403, 213] width 115 height 20
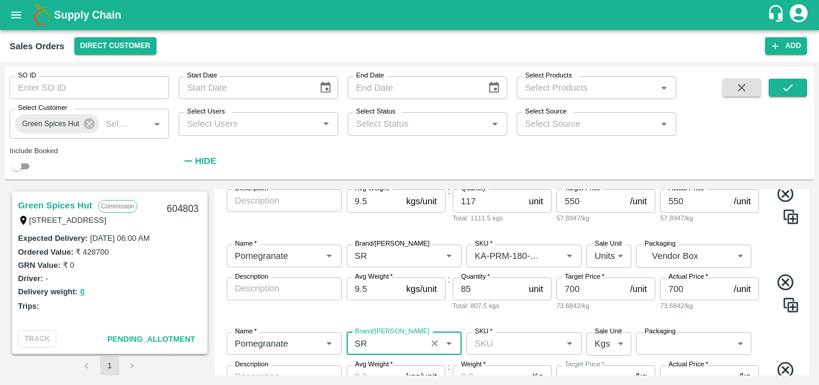
click at [498, 353] on div "SKU   *" at bounding box center [524, 343] width 115 height 23
type input "SR"
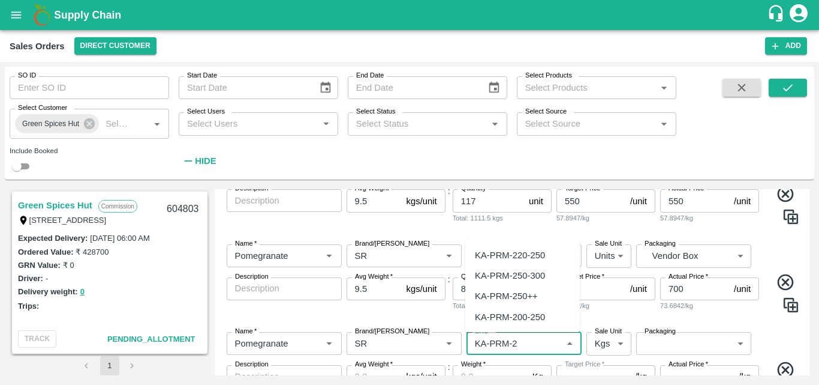
click at [529, 261] on div "KA-PRM-220-250" at bounding box center [510, 254] width 70 height 13
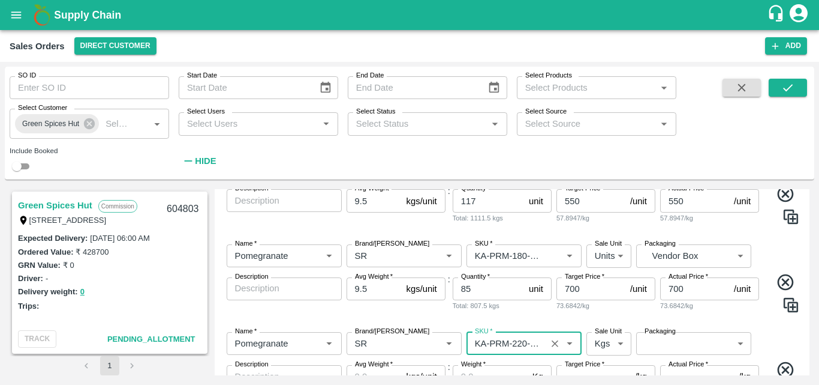
type input "KA-PRM-220-250"
click at [596, 342] on body "Supply Chain Sales Orders Direct Customer Add SO ID SO ID Start Date Start Date…" at bounding box center [409, 192] width 819 height 385
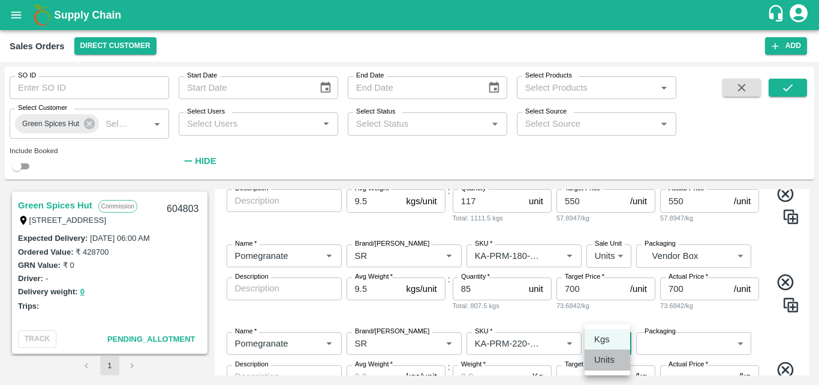
click at [605, 363] on p "Units" at bounding box center [605, 359] width 20 height 13
type input "2"
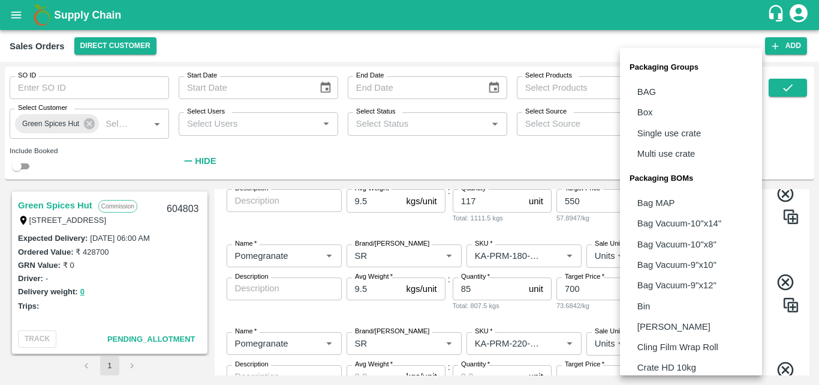
click at [680, 341] on body "Supply Chain Sales Orders Direct Customer Add SO ID SO ID Start Date Start Date…" at bounding box center [409, 192] width 819 height 385
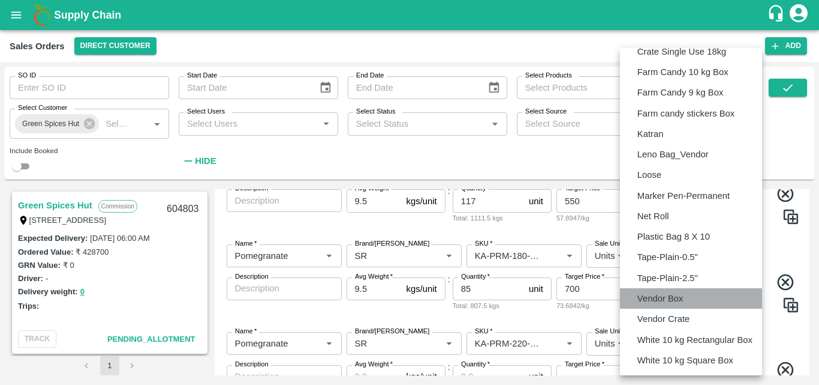
click at [668, 295] on p "Vendor Box" at bounding box center [661, 298] width 46 height 13
type input "BOM/276"
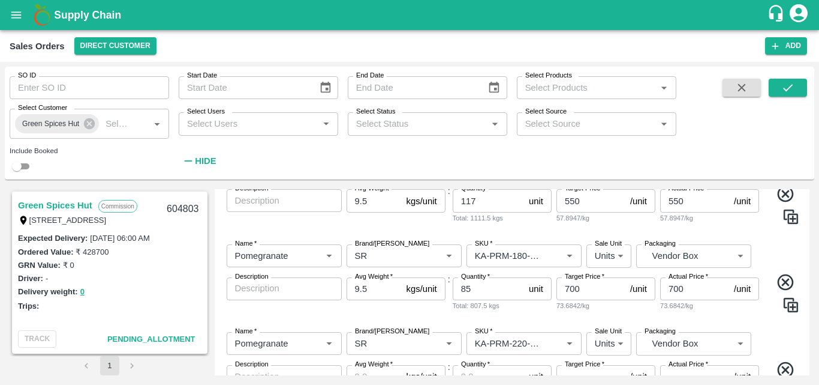
click at [420, 316] on div "Name   * Name   * Brand/[PERSON_NAME]/[PERSON_NAME]   * SKU   * Sale Unit Units…" at bounding box center [513, 279] width 586 height 88
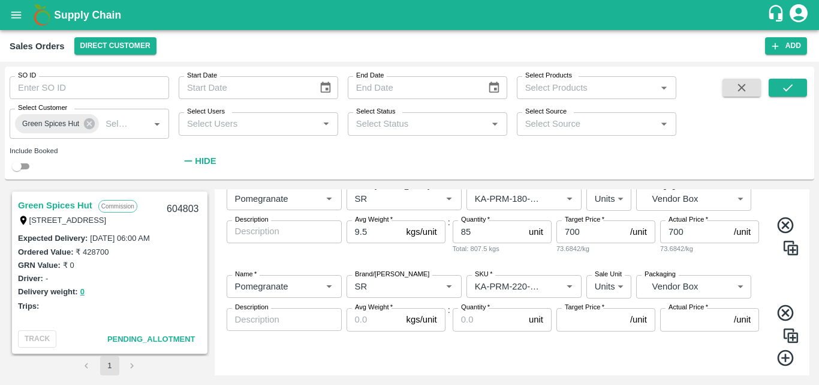
scroll to position [431, 0]
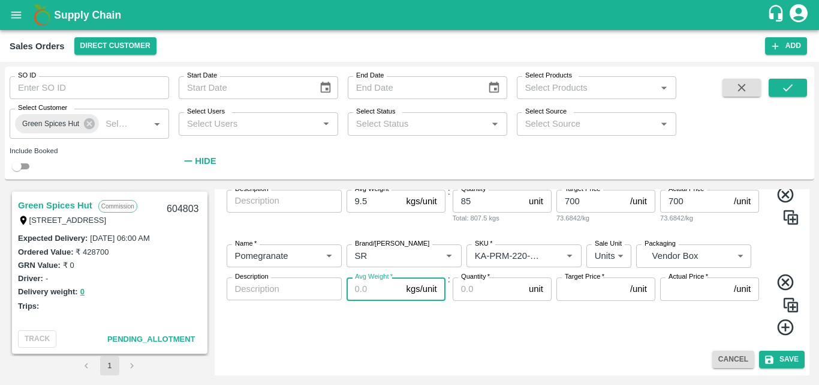
click at [364, 287] on input "Avg Weight   *" at bounding box center [374, 288] width 55 height 23
type input "9.5"
click at [462, 290] on input "Quantity   *" at bounding box center [488, 288] width 71 height 23
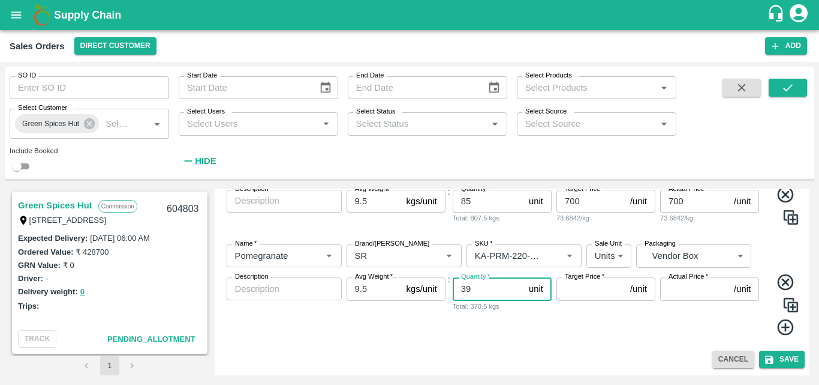
type input "39"
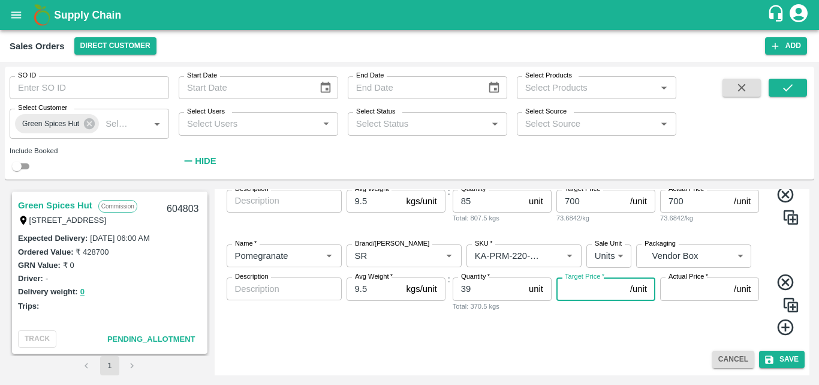
click at [577, 295] on input "Target Price   *" at bounding box center [591, 288] width 69 height 23
type input "800"
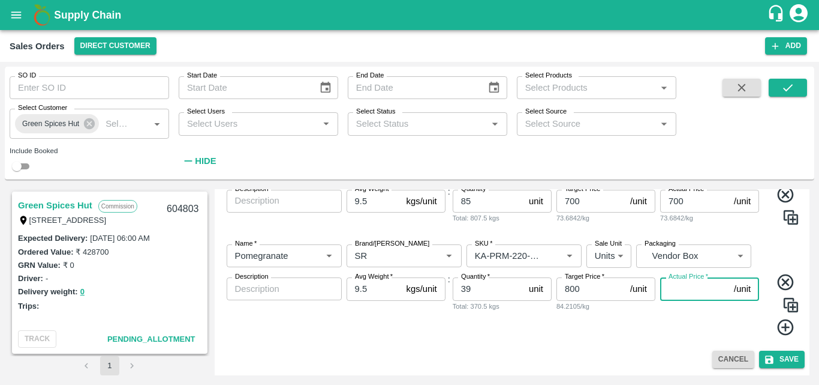
click at [670, 287] on input "Actual Price   *" at bounding box center [695, 288] width 69 height 23
type input "800"
click at [779, 325] on icon at bounding box center [786, 327] width 20 height 20
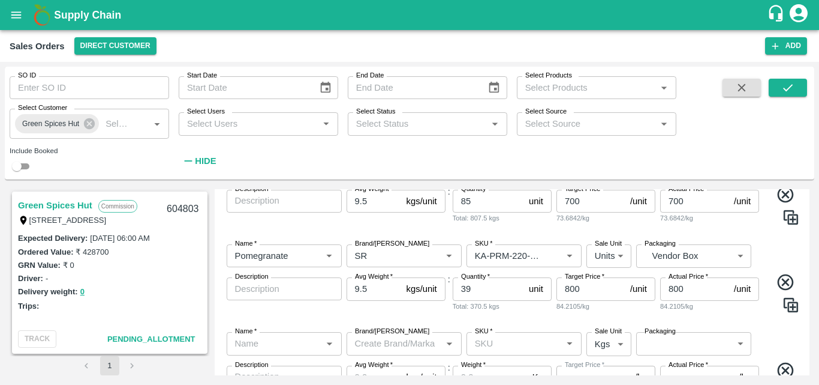
click at [294, 345] on input "Name   *" at bounding box center [274, 343] width 88 height 16
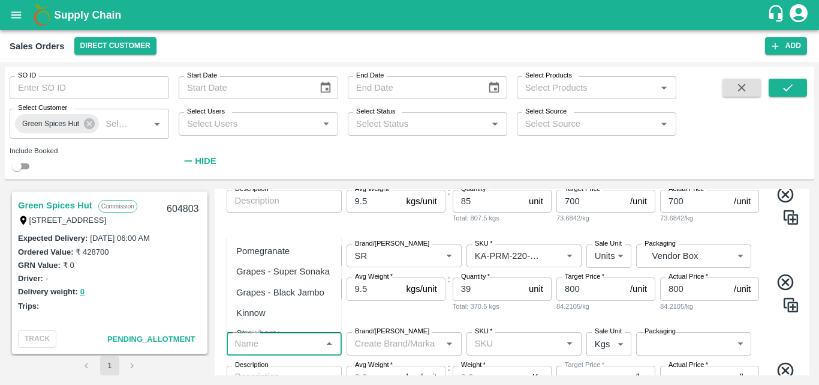
click at [289, 252] on div "Pomegranate" at bounding box center [262, 250] width 53 height 13
type input "Pomegranate"
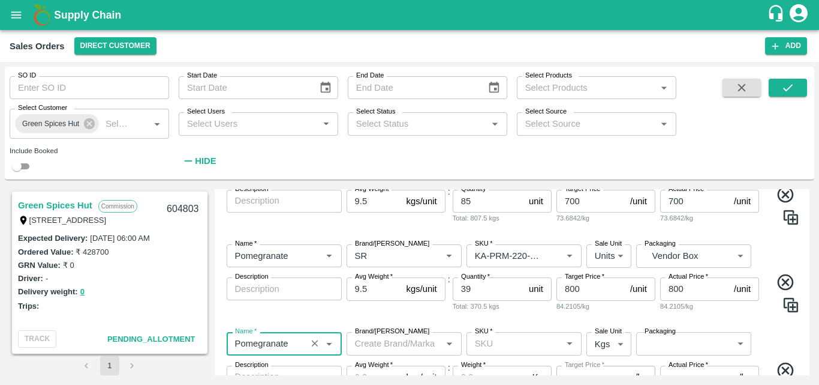
click at [397, 340] on input "Brand/[PERSON_NAME]" at bounding box center [394, 343] width 88 height 16
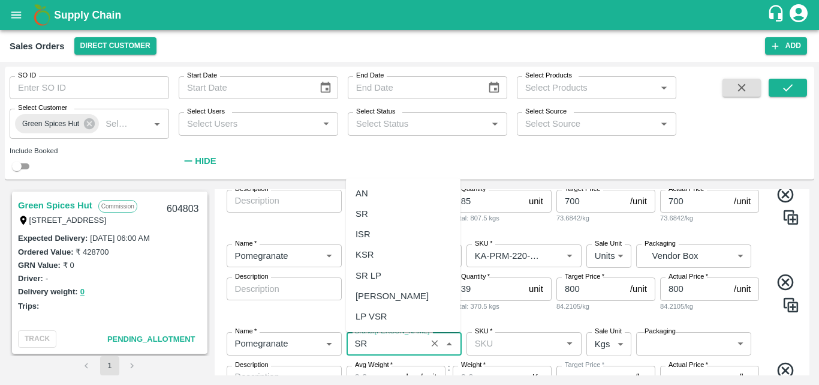
click at [397, 216] on div "SR" at bounding box center [403, 213] width 115 height 20
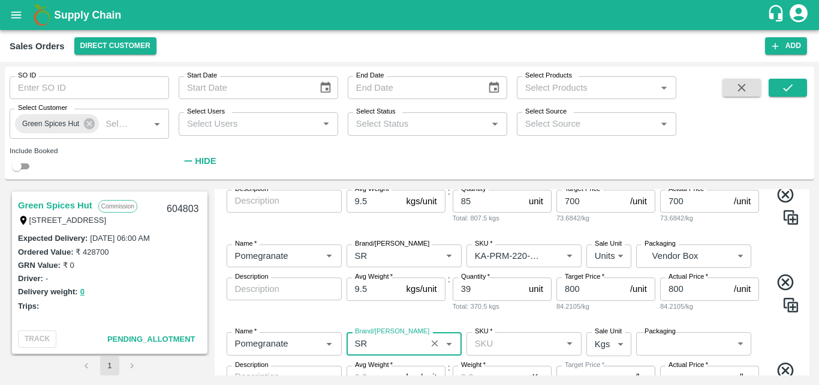
type input "SR"
click at [494, 346] on input "SKU   *" at bounding box center [514, 343] width 88 height 16
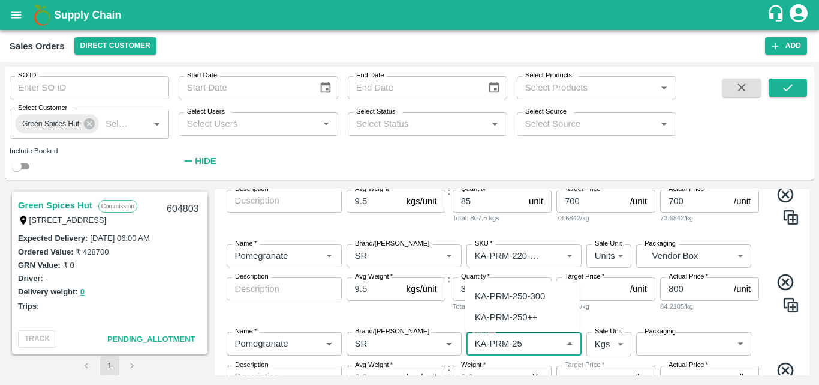
click at [522, 298] on div "KA-PRM-250-300" at bounding box center [510, 295] width 70 height 13
type input "KA-PRM-250-300"
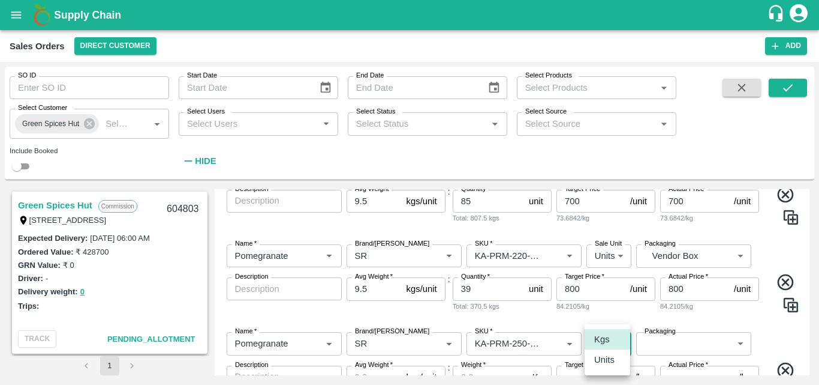
click at [604, 349] on body "Supply Chain Sales Orders Direct Customer Add SO ID SO ID Start Date Start Date…" at bounding box center [409, 192] width 819 height 385
click at [607, 363] on p "Units" at bounding box center [605, 359] width 20 height 13
type input "2"
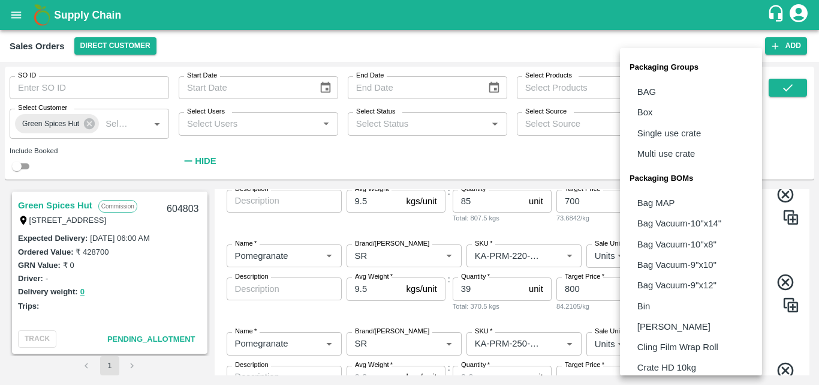
click at [689, 345] on body "Supply Chain Sales Orders Direct Customer Add SO ID SO ID Start Date Start Date…" at bounding box center [409, 192] width 819 height 385
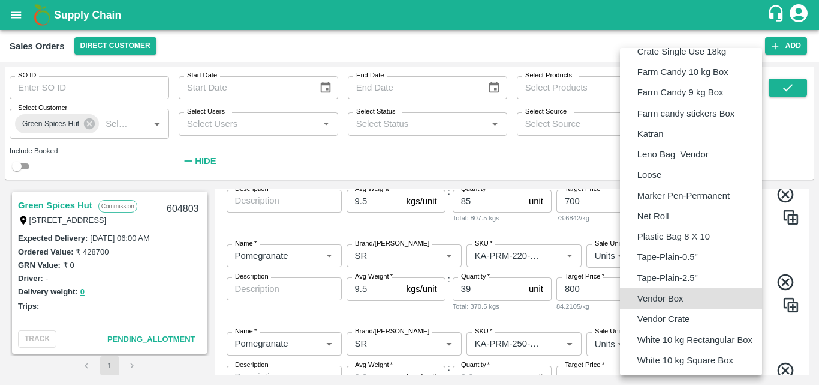
click at [680, 296] on p "Vendor Box" at bounding box center [661, 298] width 46 height 13
type input "BOM/276"
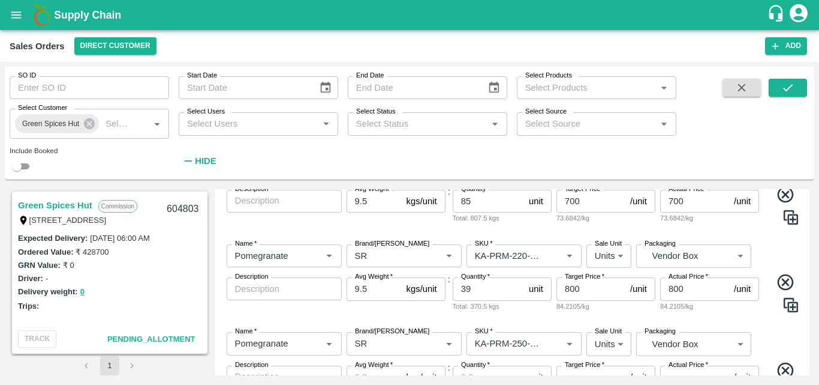
click at [783, 336] on div "Name   * Name   * Brand/[PERSON_NAME]/[PERSON_NAME]   * SKU   * Sale Unit Units…" at bounding box center [513, 377] width 586 height 111
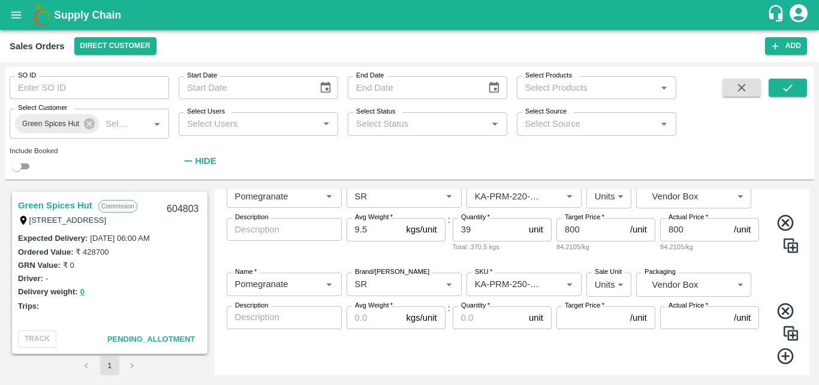
scroll to position [518, 0]
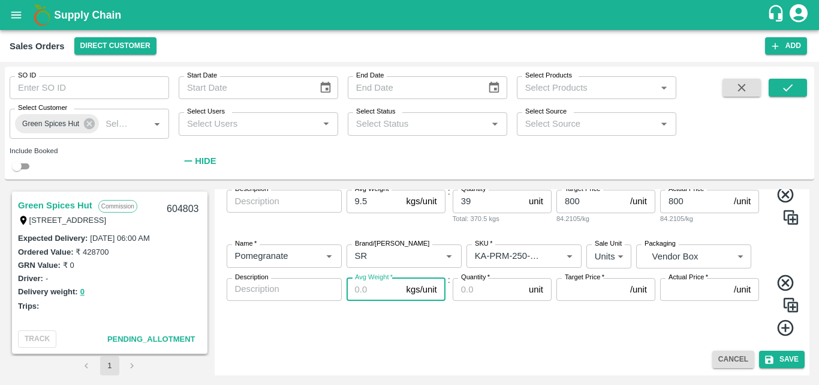
click at [355, 287] on input "Avg Weight   *" at bounding box center [374, 289] width 55 height 23
type input "9.5"
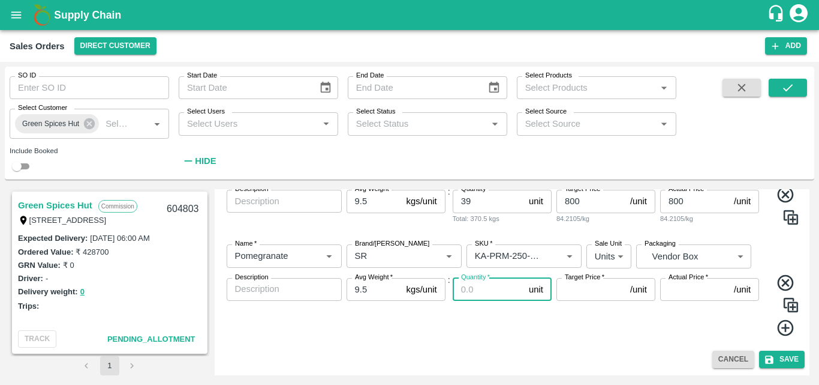
click at [461, 293] on input "Quantity   *" at bounding box center [488, 289] width 71 height 23
type input "2"
type input "1"
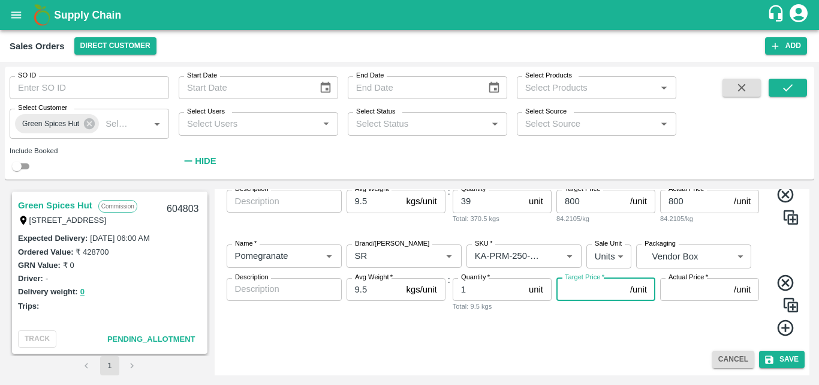
click at [566, 292] on input "Target Price   *" at bounding box center [591, 289] width 69 height 23
type input "900"
click at [669, 289] on input "Actual Price   *" at bounding box center [695, 289] width 69 height 23
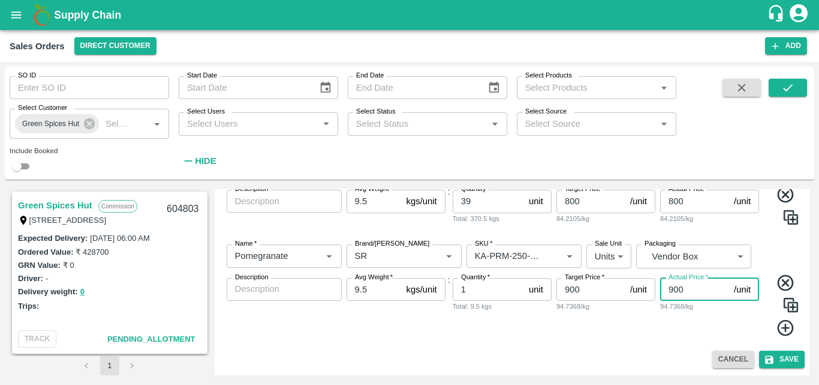
type input "900"
click at [604, 342] on div "Name   * Name   * Brand/[PERSON_NAME]/[PERSON_NAME]   * SKU   * Sale Unit Units…" at bounding box center [513, 290] width 586 height 111
click at [609, 341] on div "Name   * Name   * Brand/[PERSON_NAME]/[PERSON_NAME]   * SKU   * Sale Unit Units…" at bounding box center [513, 290] width 586 height 111
click at [789, 363] on button "Save" at bounding box center [782, 358] width 46 height 17
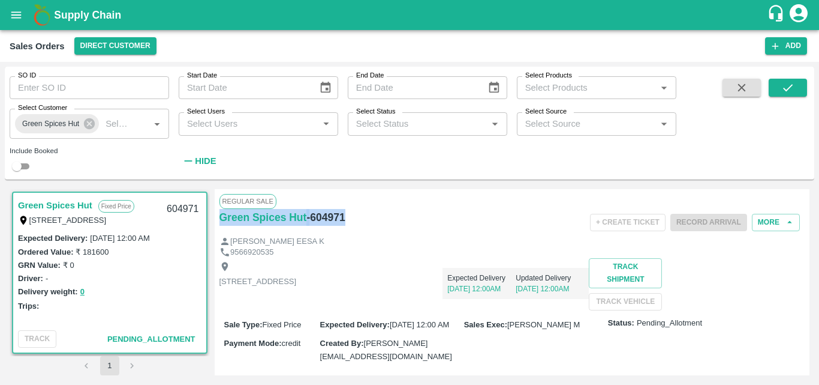
drag, startPoint x: 349, startPoint y: 215, endPoint x: 216, endPoint y: 221, distance: 133.3
click at [216, 221] on div "Regular Sale Green Spices Hut - 604971 + Create Ticket Record Arrival More [PER…" at bounding box center [513, 282] width 596 height 186
copy div "Green Spices Hut - 604971"
click at [789, 50] on button "Add" at bounding box center [786, 45] width 42 height 17
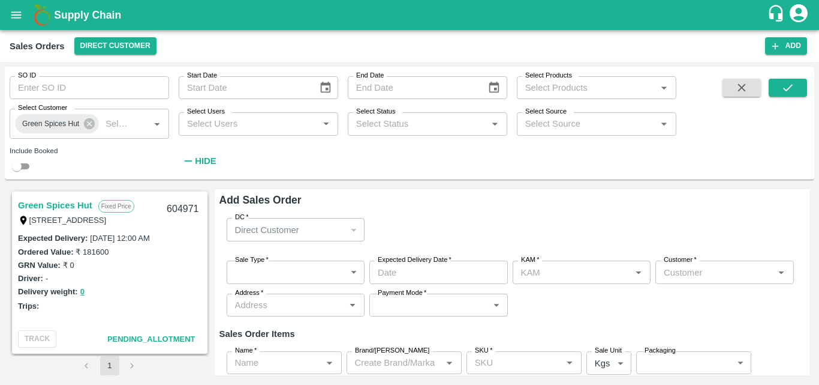
type input "[PERSON_NAME] M"
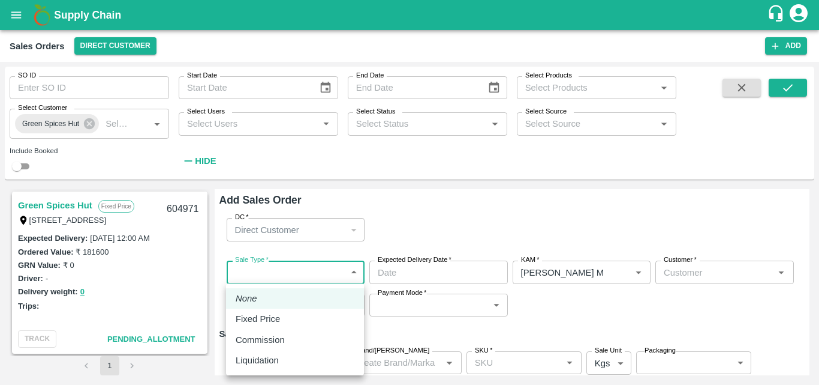
click at [317, 270] on body "Supply Chain Sales Orders Direct Customer Add SO ID SO ID Start Date Start Date…" at bounding box center [409, 192] width 819 height 385
click at [284, 314] on div "Fixed Price" at bounding box center [261, 318] width 50 height 13
type input "1"
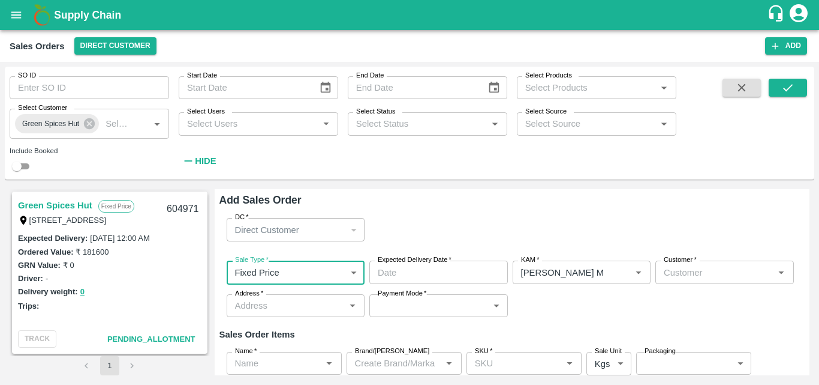
type input "DD/MM/YYYY hh:mm aa"
click at [410, 271] on input "DD/MM/YYYY hh:mm aa" at bounding box center [435, 271] width 130 height 23
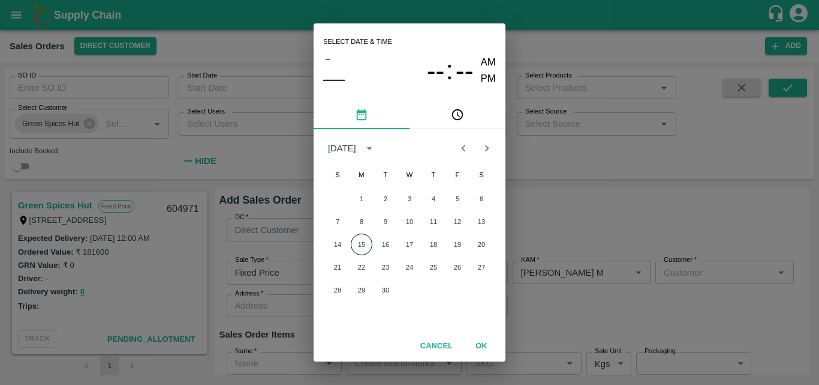
click at [368, 245] on button "15" at bounding box center [362, 244] width 22 height 22
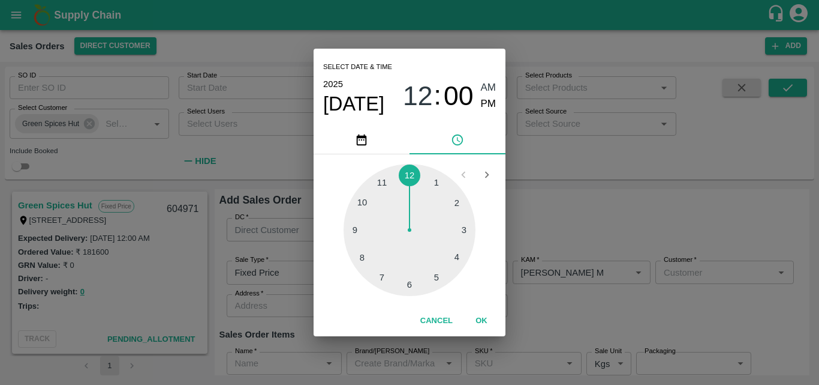
click at [437, 269] on div at bounding box center [410, 230] width 132 height 132
type input "[DATE] 05:00 AM"
click at [481, 316] on button "OK" at bounding box center [482, 320] width 38 height 21
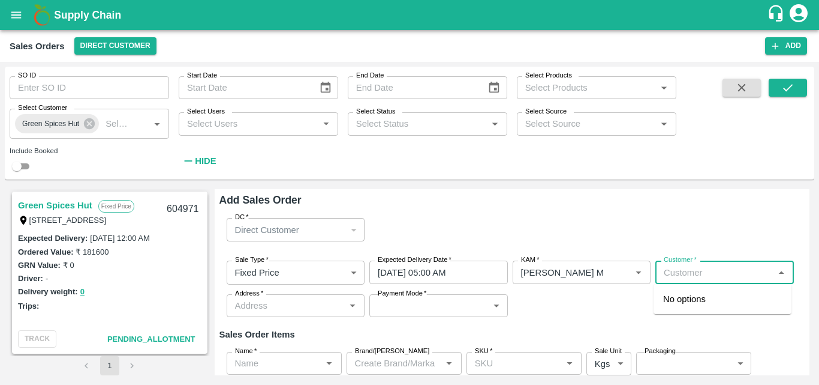
click at [711, 271] on input "Customer   *" at bounding box center [715, 272] width 112 height 16
type input "N"
click at [697, 296] on p "Green Spices Hut" at bounding box center [699, 298] width 70 height 13
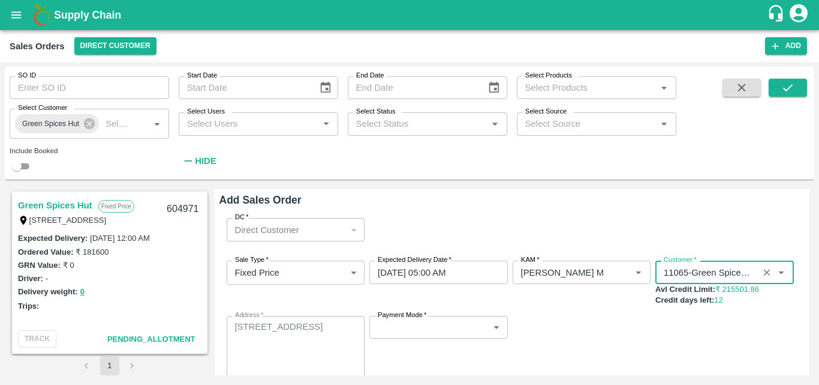
type input "11065-Green Spices Hut"
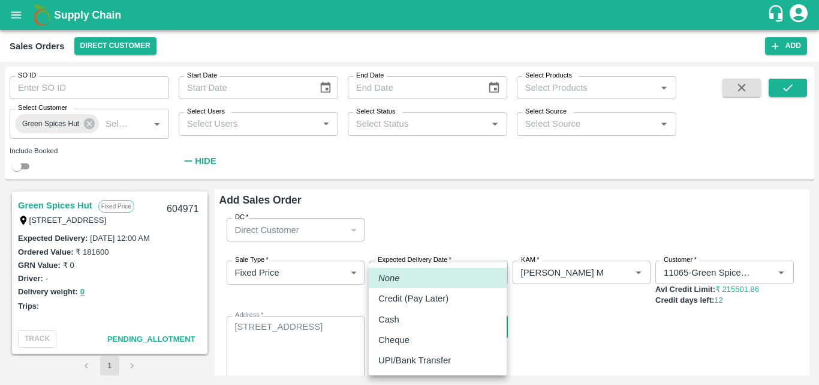
click at [411, 326] on body "Supply Chain Sales Orders Direct Customer Add SO ID SO ID Start Date Start Date…" at bounding box center [409, 192] width 819 height 385
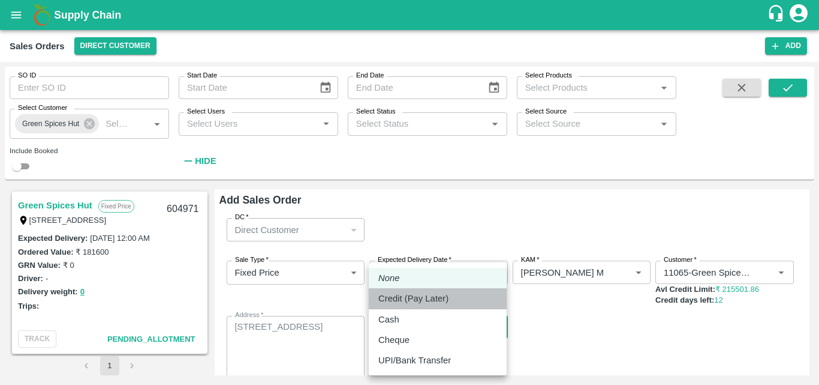
click at [419, 302] on p "Credit (Pay Later)" at bounding box center [414, 298] width 70 height 13
type input "credit"
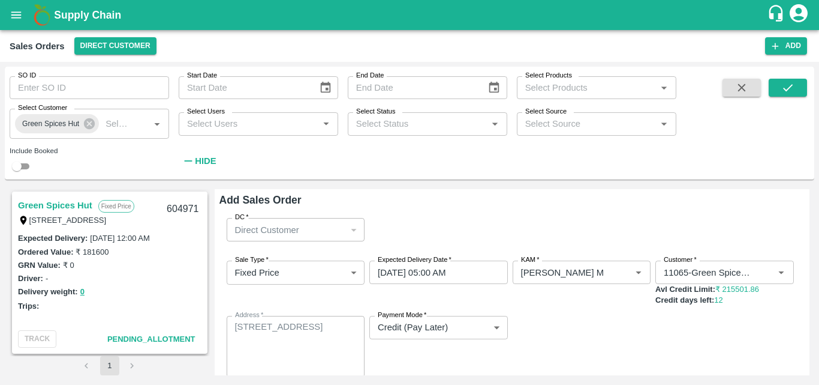
click at [562, 343] on div "Sale Type   * Fixed Price 1 Sale Type Expected Delivery Date   * [DATE] 05:00 A…" at bounding box center [513, 319] width 586 height 136
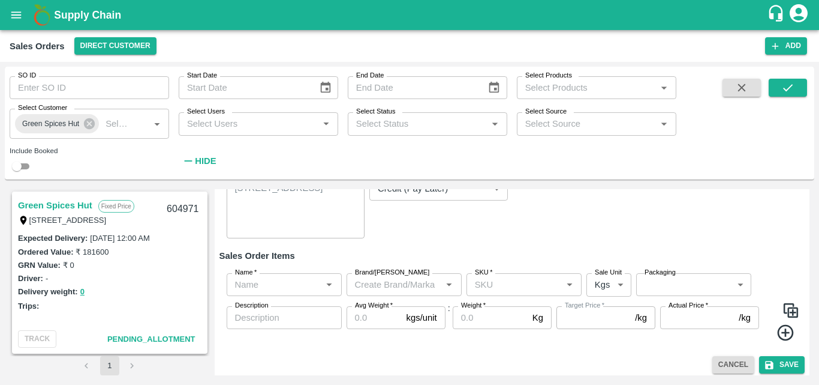
scroll to position [144, 0]
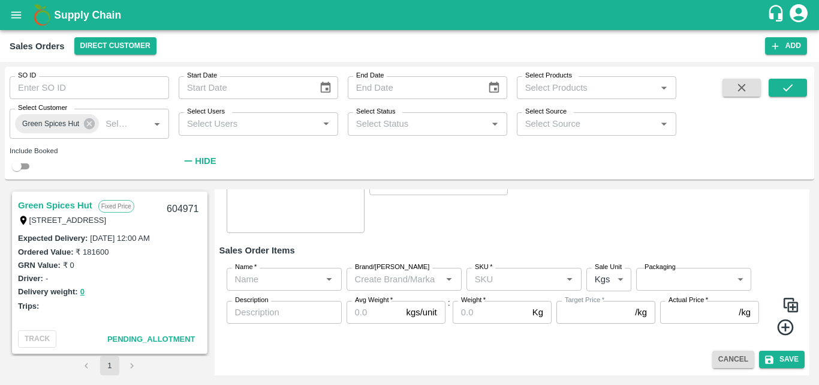
click at [302, 290] on div "Name   *" at bounding box center [284, 279] width 115 height 23
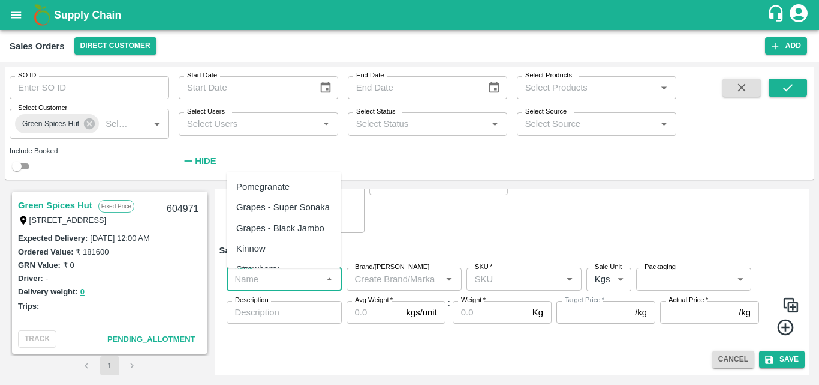
click at [292, 191] on div "Pomegranate" at bounding box center [284, 186] width 115 height 20
type input "Pomegranate"
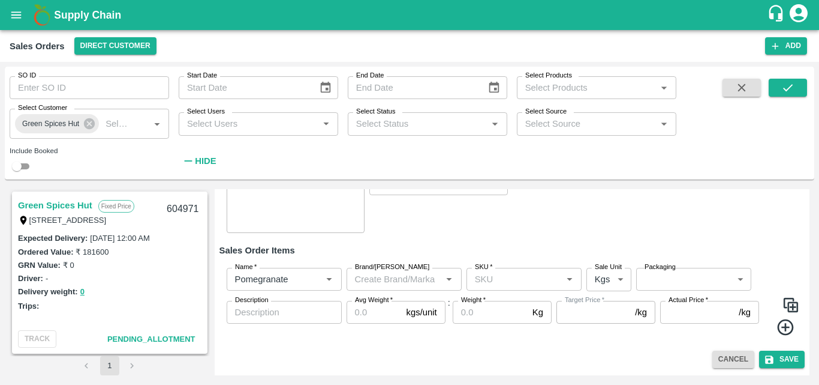
click at [418, 305] on p "kgs/unit" at bounding box center [422, 311] width 31 height 13
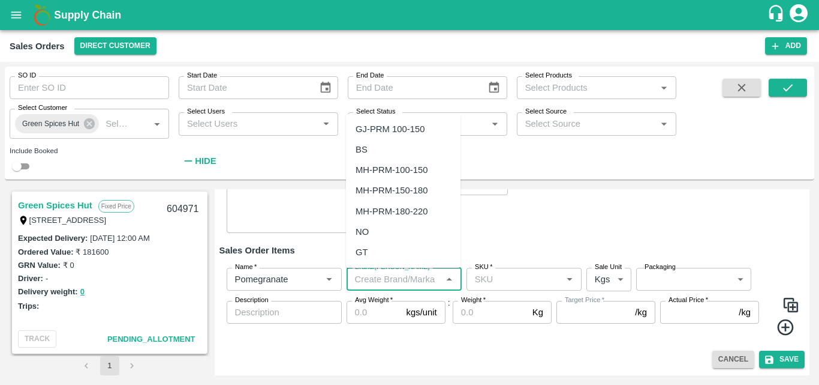
click at [379, 279] on input "Brand/[PERSON_NAME]" at bounding box center [394, 279] width 88 height 16
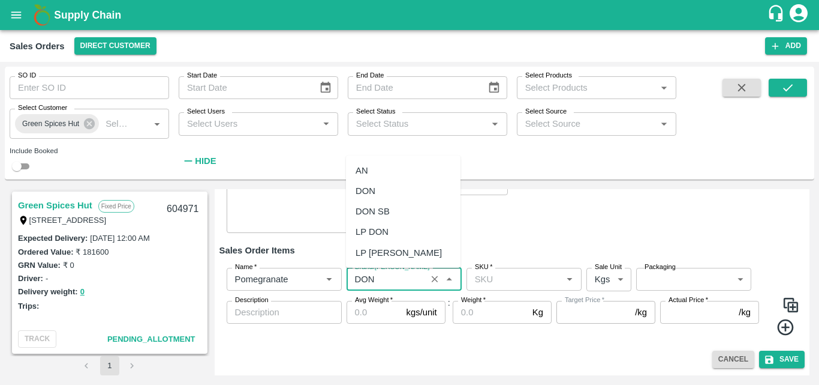
click at [393, 190] on div "DON" at bounding box center [403, 191] width 115 height 20
type input "DON"
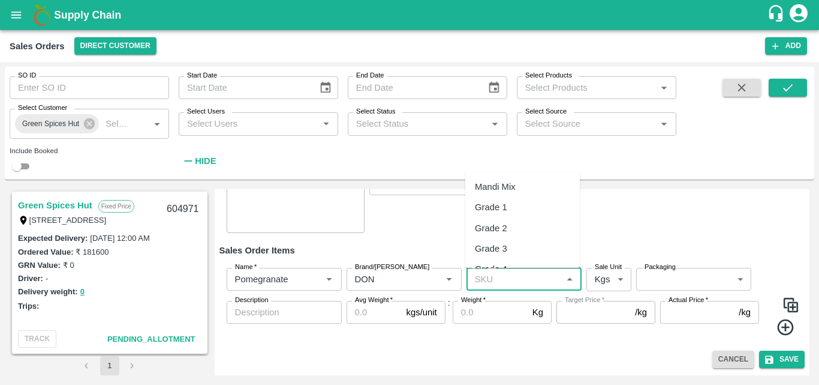
click at [506, 277] on input "SKU   *" at bounding box center [514, 279] width 88 height 16
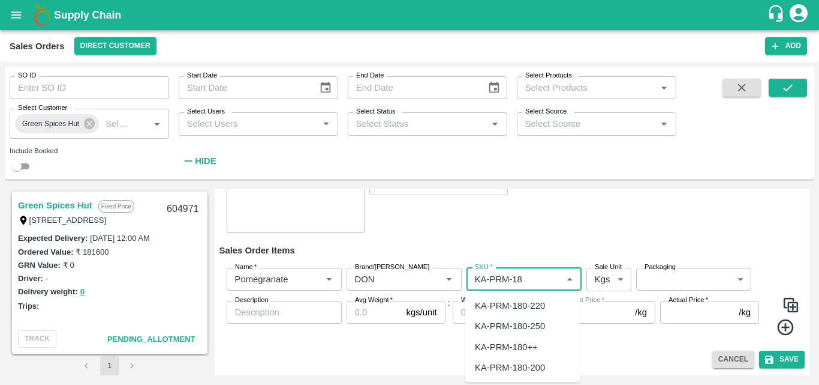
click at [536, 305] on div "KA-PRM-180-220" at bounding box center [510, 305] width 70 height 13
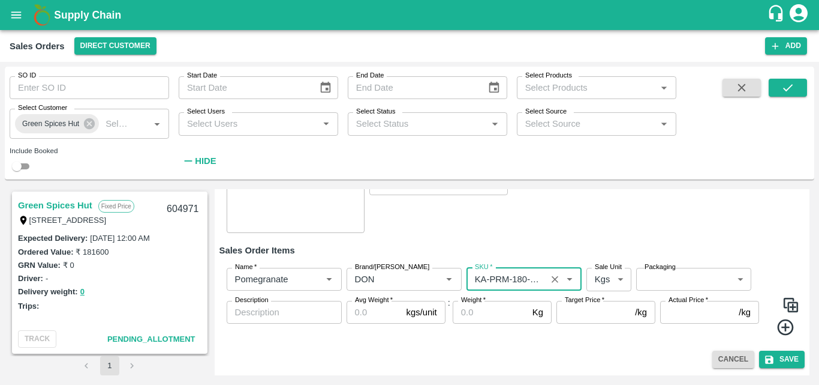
type input "KA-PRM-180-220"
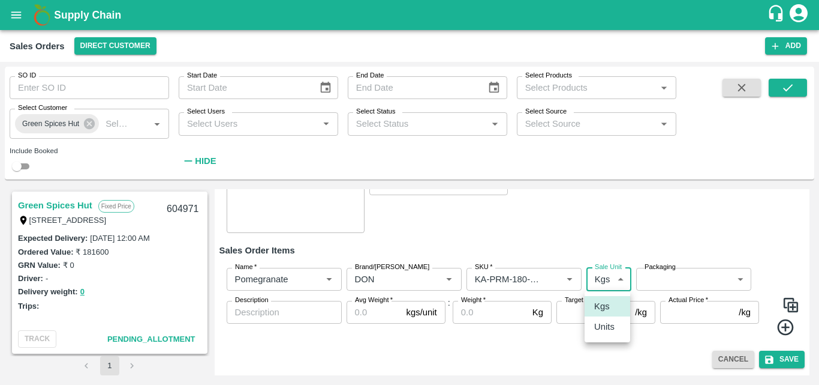
click at [607, 283] on body "Supply Chain Sales Orders Direct Customer Add SO ID SO ID Start Date Start Date…" at bounding box center [409, 192] width 819 height 385
click at [601, 326] on p "Units" at bounding box center [605, 326] width 20 height 13
type input "2"
click at [673, 275] on body "Supply Chain Sales Orders Direct Customer Add SO ID SO ID Start Date Start Date…" at bounding box center [409, 192] width 819 height 385
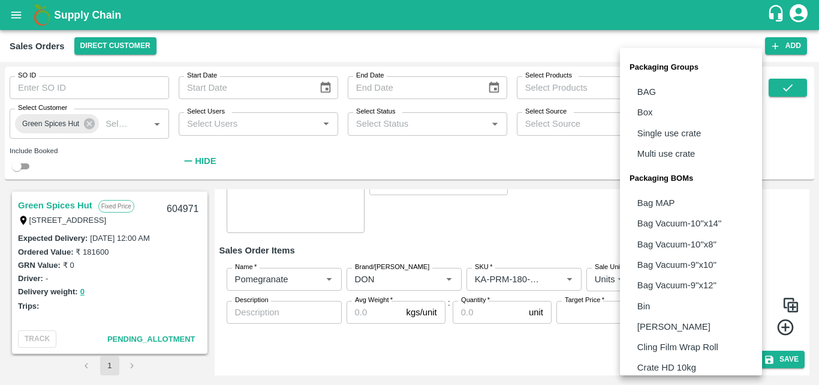
scroll to position [337, 0]
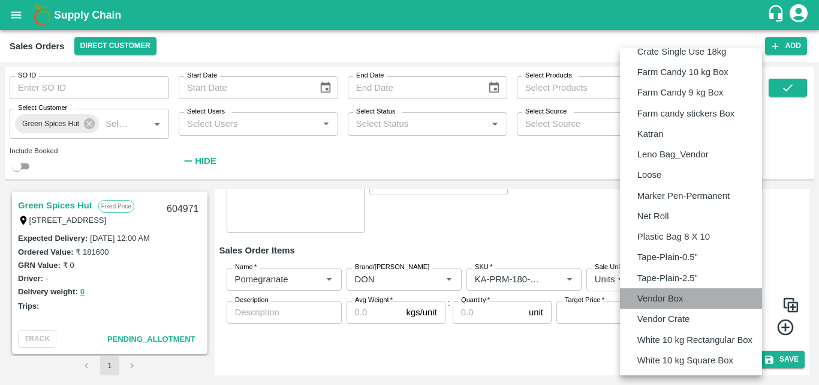
click at [658, 290] on li "Vendor Box" at bounding box center [691, 298] width 142 height 20
type input "BOM/276"
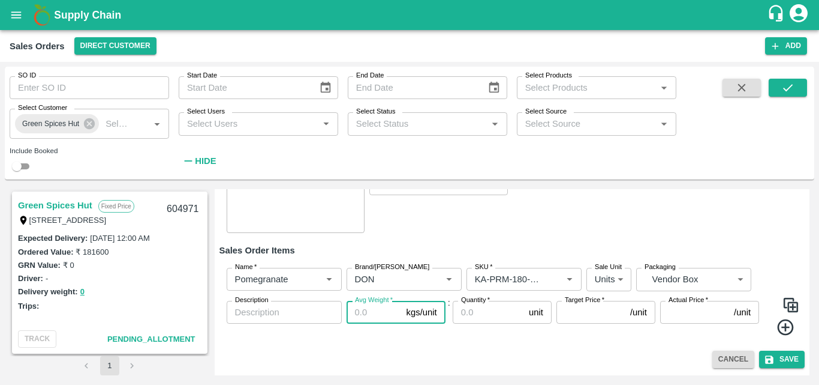
click at [380, 313] on input "Avg Weight   *" at bounding box center [374, 312] width 55 height 23
type input "9"
type input ".5"
type input "9.5"
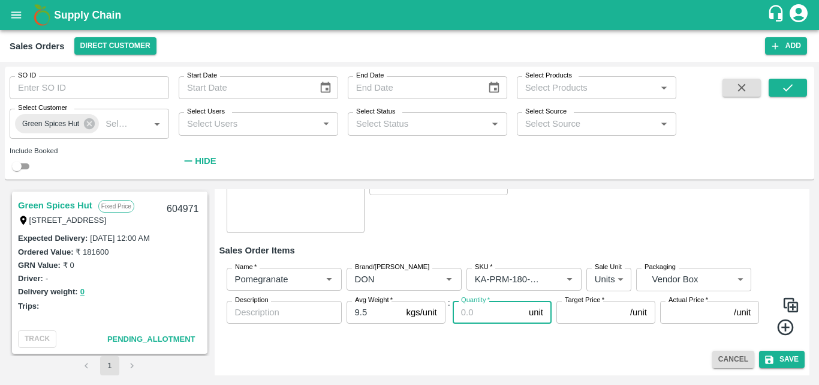
click at [484, 318] on input "Quantity   *" at bounding box center [488, 312] width 71 height 23
type input "10"
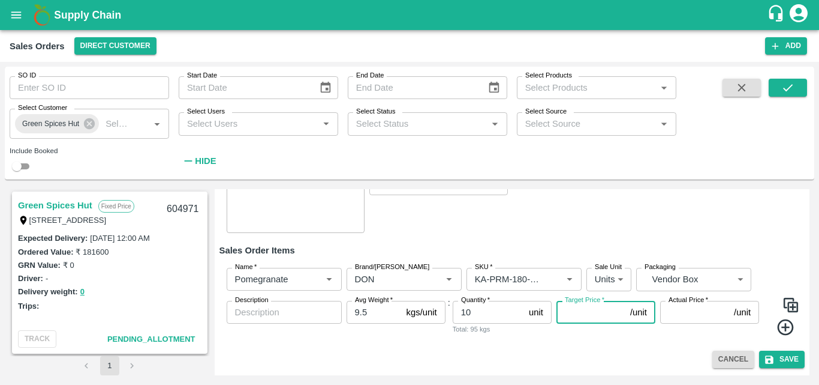
click at [578, 315] on input "Target Price   *" at bounding box center [591, 312] width 69 height 23
type input "900"
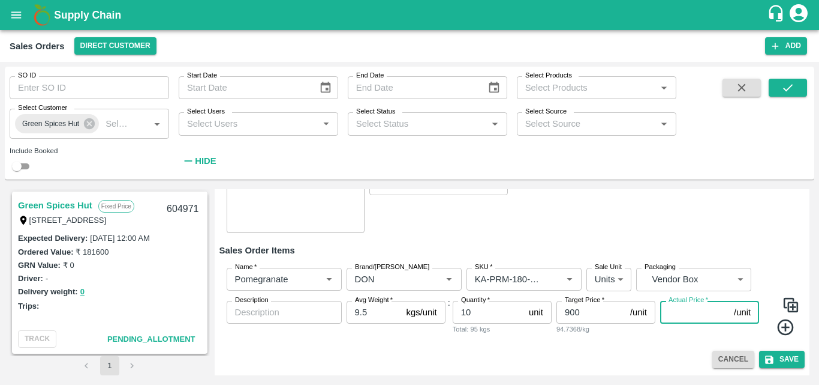
click at [668, 316] on input "Actual Price   *" at bounding box center [695, 312] width 69 height 23
type input "900"
click at [781, 337] on icon at bounding box center [786, 327] width 20 height 20
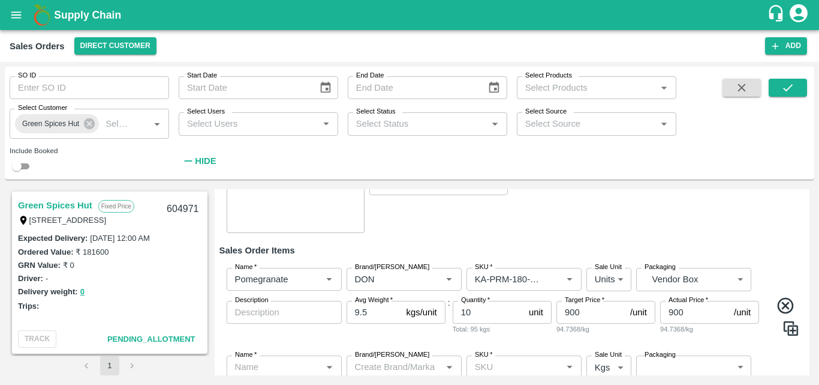
click at [289, 341] on div "Name   * Name   * Brand/[PERSON_NAME]/[PERSON_NAME]   * SKU   * Sale Unit Units…" at bounding box center [513, 302] width 586 height 88
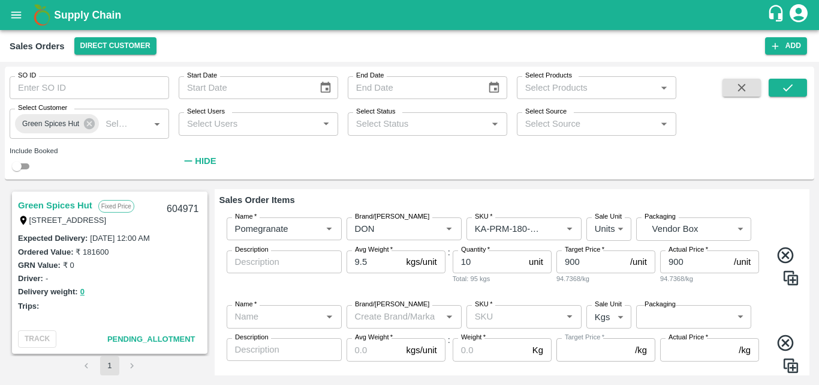
scroll to position [216, 0]
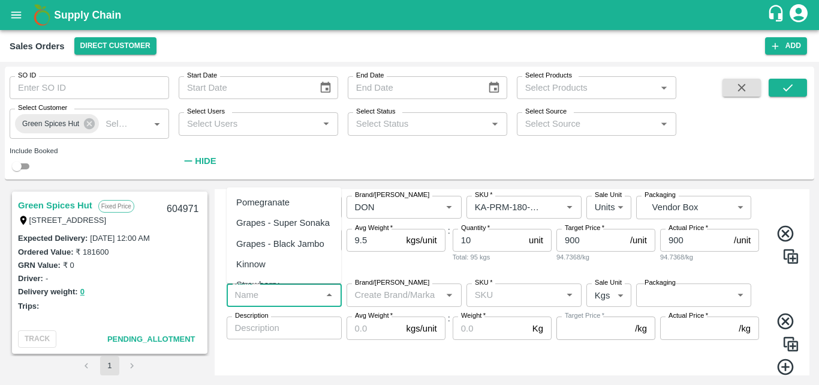
click at [279, 294] on input "Name   *" at bounding box center [274, 295] width 88 height 16
drag, startPoint x: 274, startPoint y: 207, endPoint x: 376, endPoint y: 290, distance: 132.2
click at [376, 290] on body "Supply Chain Sales Orders Direct Customer Add SO ID SO ID Start Date Start Date…" at bounding box center [409, 192] width 819 height 385
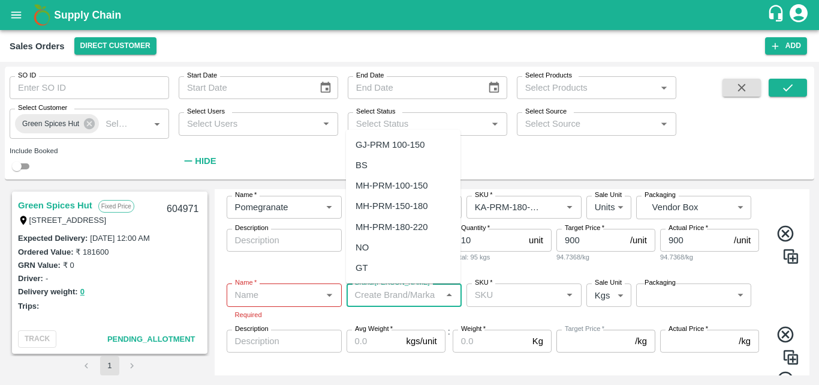
click at [376, 290] on input "Brand/[PERSON_NAME]" at bounding box center [394, 295] width 88 height 16
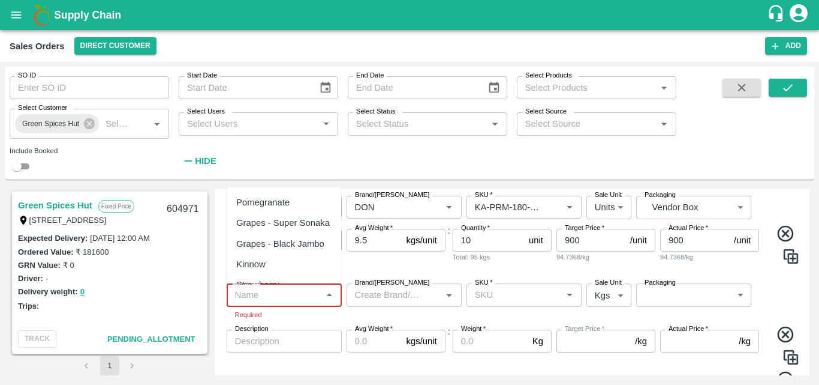
click at [301, 298] on input "Name   *" at bounding box center [274, 295] width 88 height 16
click at [277, 208] on div "Pomegranate" at bounding box center [262, 202] width 53 height 13
type input "Pomegranate"
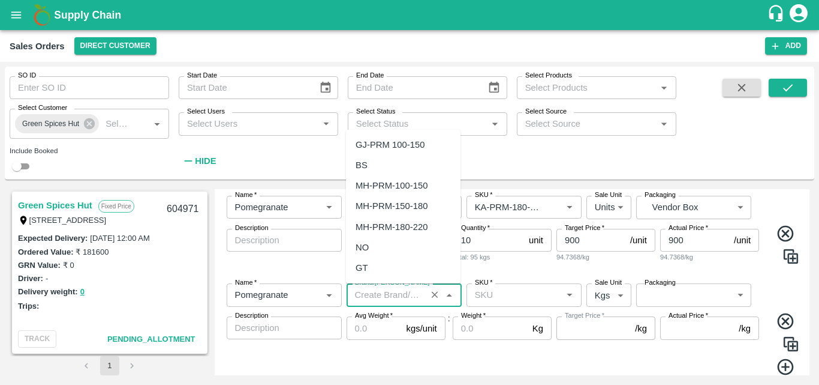
click at [403, 298] on input "Brand/[PERSON_NAME]" at bounding box center [386, 295] width 73 height 16
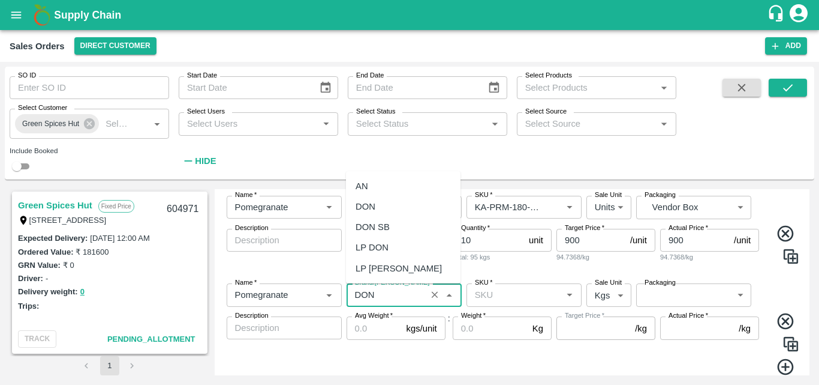
click at [379, 199] on div "DON" at bounding box center [403, 206] width 115 height 20
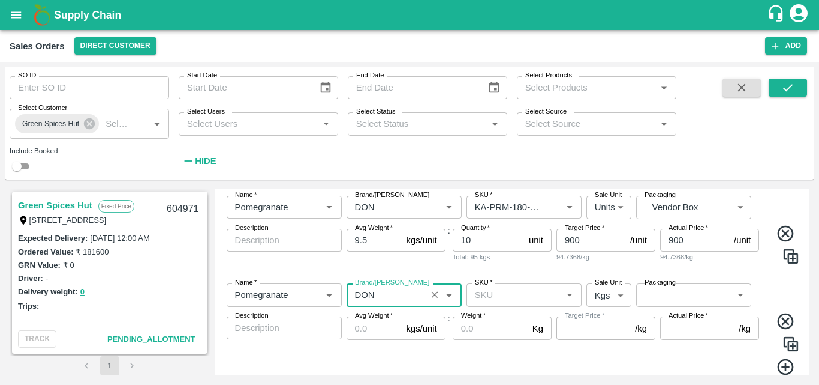
type input "DON"
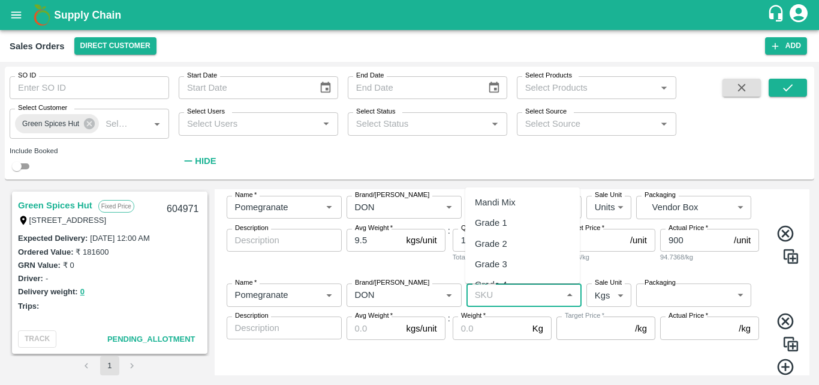
click at [496, 298] on input "SKU   *" at bounding box center [514, 295] width 88 height 16
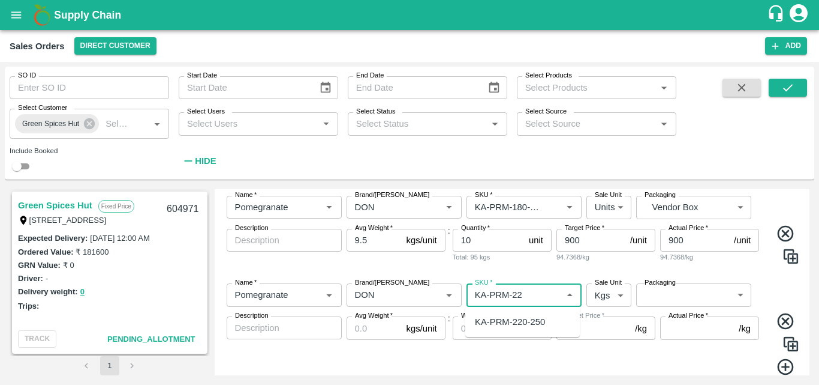
click at [524, 325] on div "KA-PRM-220-250" at bounding box center [510, 321] width 70 height 13
type input "KA-PRM-220-250"
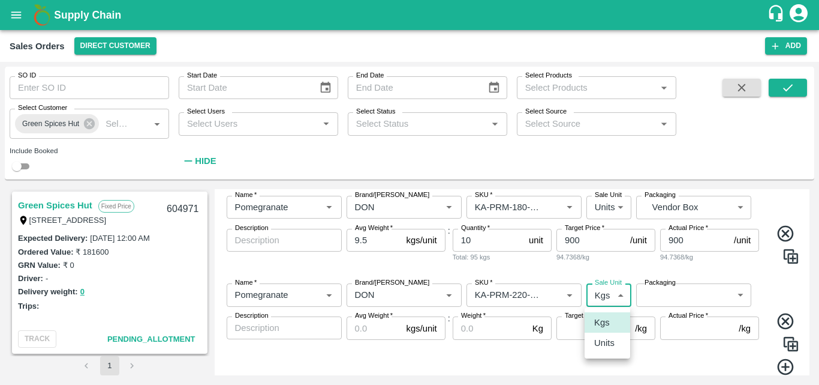
click at [598, 296] on body "Supply Chain Sales Orders Direct Customer Add SO ID SO ID Start Date Start Date…" at bounding box center [409, 192] width 819 height 385
click at [603, 340] on p "Units" at bounding box center [605, 342] width 20 height 13
type input "2"
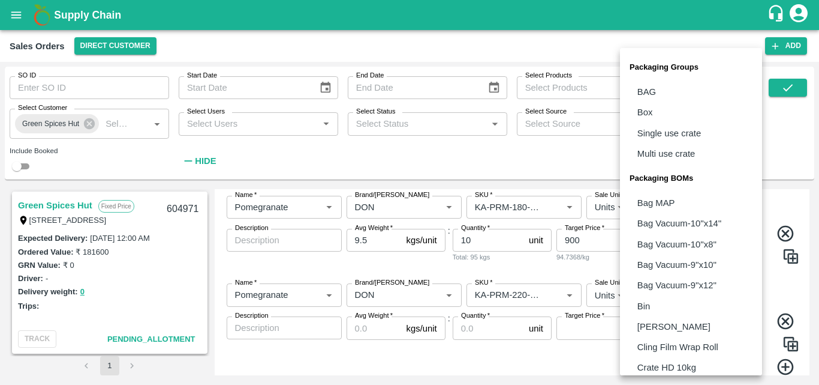
click at [653, 304] on body "Supply Chain Sales Orders Direct Customer Add SO ID SO ID Start Date Start Date…" at bounding box center [409, 192] width 819 height 385
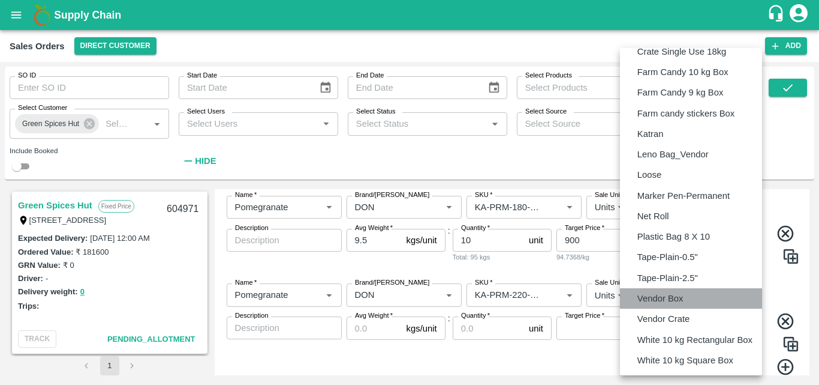
click at [653, 304] on p "Vendor Box" at bounding box center [661, 298] width 46 height 13
type input "BOM/276"
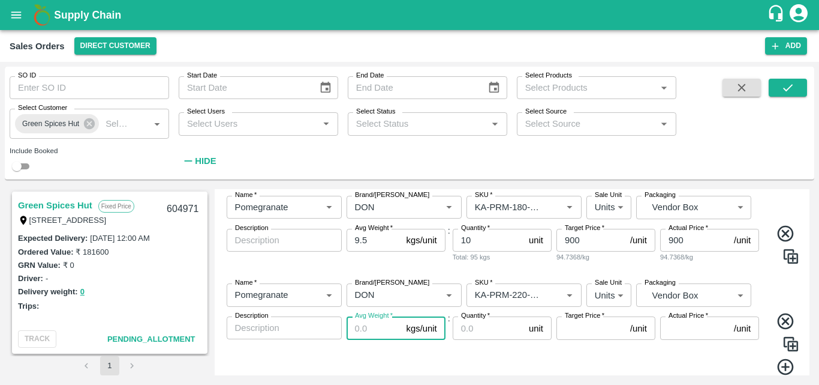
click at [365, 327] on input "Avg Weight   *" at bounding box center [374, 327] width 55 height 23
type input "9.5"
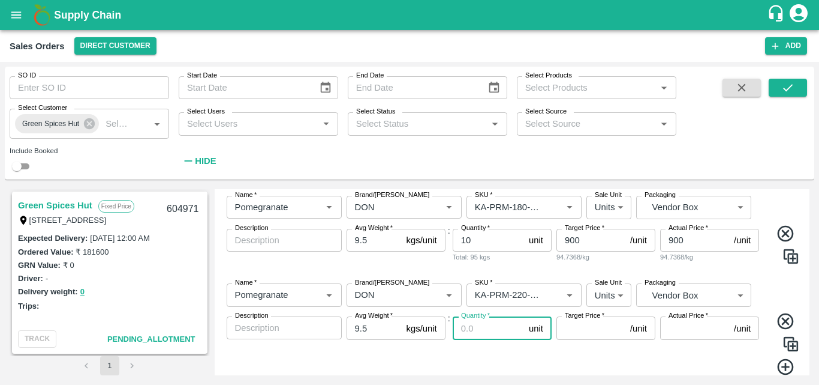
click at [475, 332] on input "Quantity   *" at bounding box center [488, 327] width 71 height 23
type input "10"
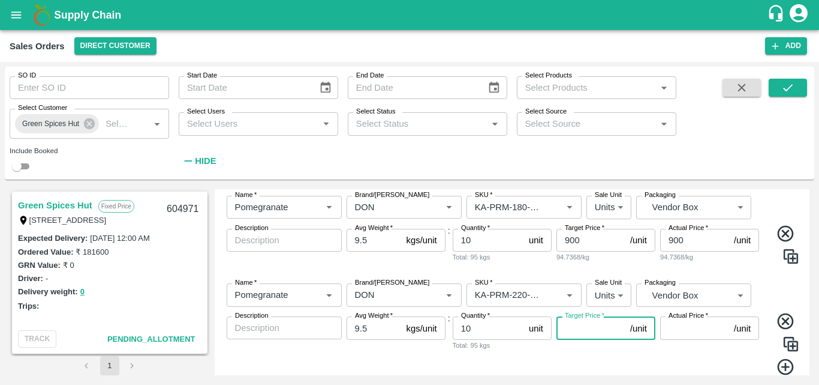
click at [578, 332] on input "Target Price   *" at bounding box center [591, 327] width 69 height 23
type input "1000"
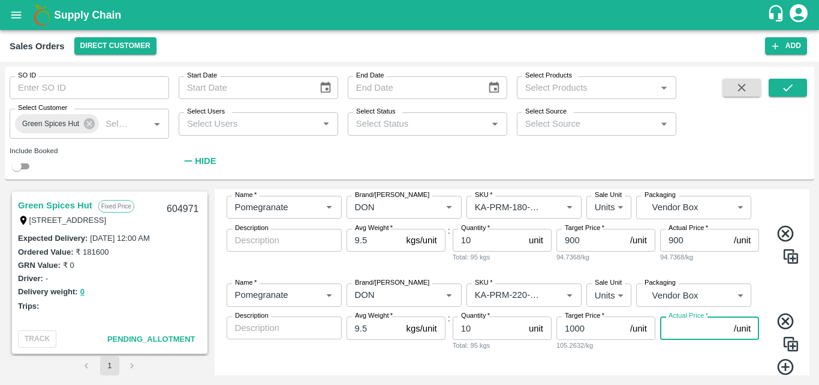
click at [695, 330] on input "Actual Price   *" at bounding box center [695, 327] width 69 height 23
type input "1000"
click at [777, 367] on icon at bounding box center [786, 367] width 20 height 20
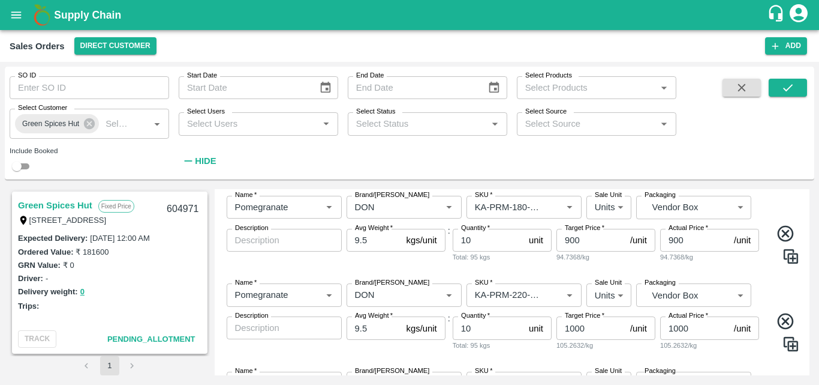
click at [790, 299] on div "Name   * Name   * Brand/[PERSON_NAME]/[PERSON_NAME]   * SKU   * Sale Unit Units…" at bounding box center [513, 318] width 586 height 88
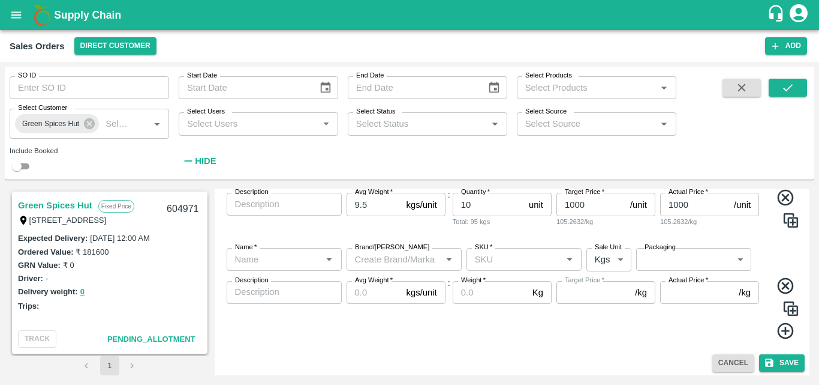
scroll to position [343, 0]
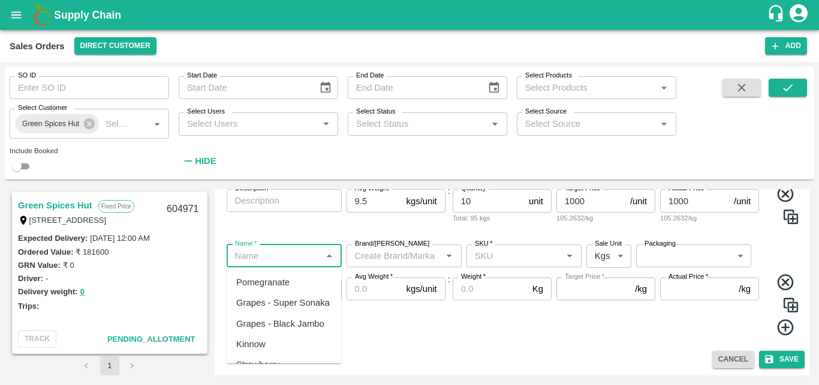
click at [257, 256] on input "Name   *" at bounding box center [274, 256] width 88 height 16
click at [249, 284] on div "Pomegranate" at bounding box center [262, 281] width 53 height 13
type input "Pomegranate"
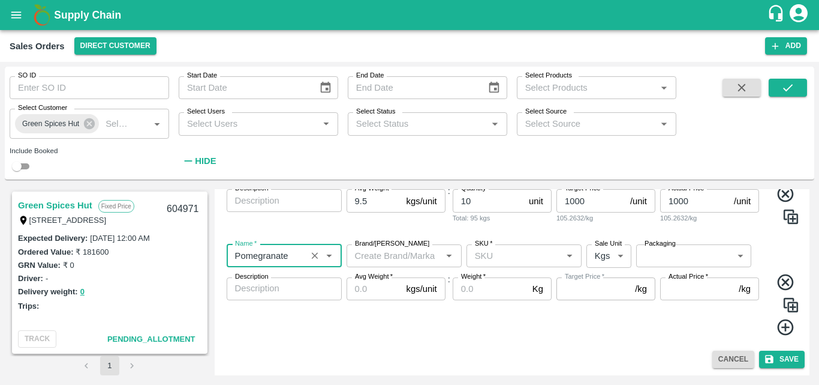
click at [383, 256] on input "Brand/[PERSON_NAME]" at bounding box center [394, 256] width 88 height 16
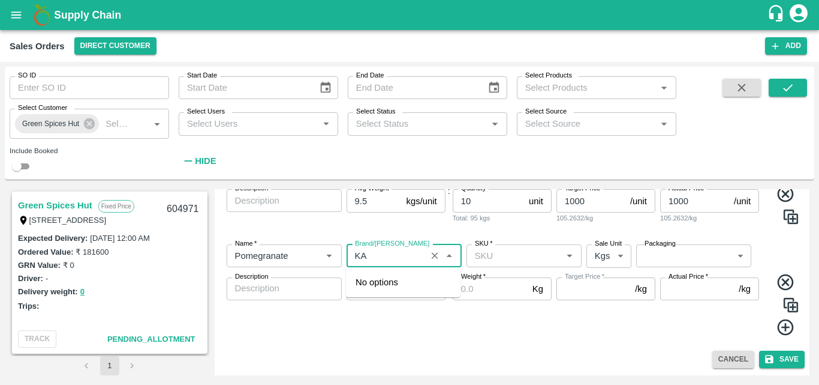
type input "K"
click at [366, 302] on div "DON" at bounding box center [366, 302] width 20 height 13
type input "DON"
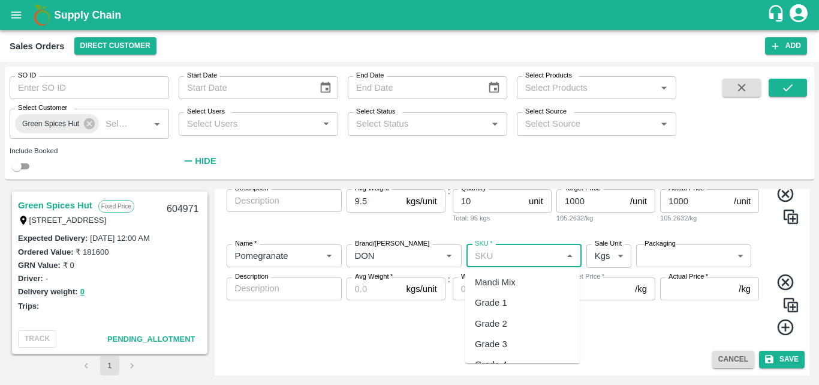
click at [520, 255] on input "SKU   *" at bounding box center [514, 256] width 88 height 16
type input "2"
click at [527, 285] on div "KA-PRM-250-300" at bounding box center [510, 281] width 70 height 13
type input "KA-PRM-250-300"
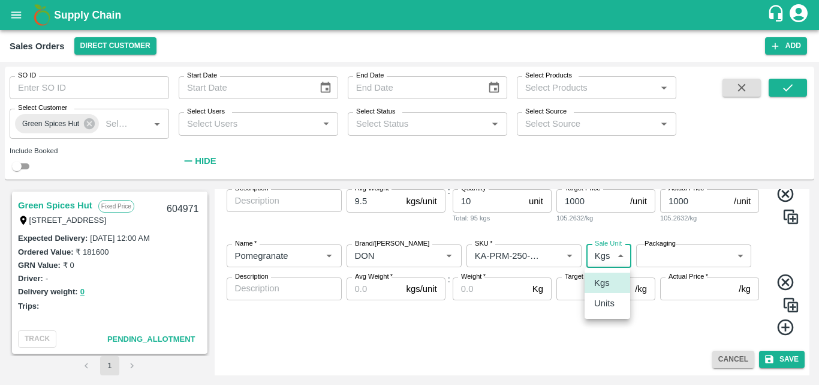
click at [604, 251] on body "Supply Chain Sales Orders Direct Customer Add SO ID SO ID Start Date Start Date…" at bounding box center [409, 192] width 819 height 385
click at [597, 304] on p "Units" at bounding box center [605, 302] width 20 height 13
type input "2"
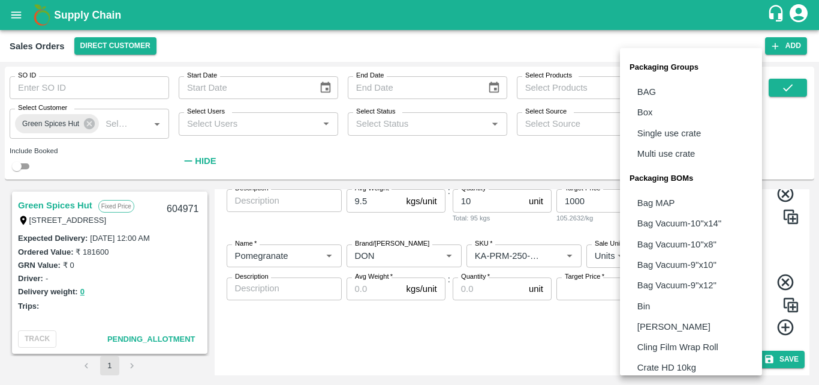
click at [672, 266] on body "Supply Chain Sales Orders Direct Customer Add SO ID SO ID Start Date Start Date…" at bounding box center [409, 192] width 819 height 385
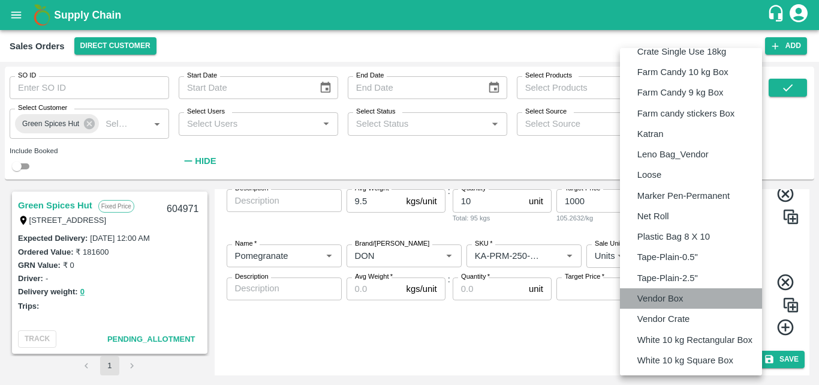
click at [646, 298] on p "Vendor Box" at bounding box center [661, 298] width 46 height 13
type input "BOM/276"
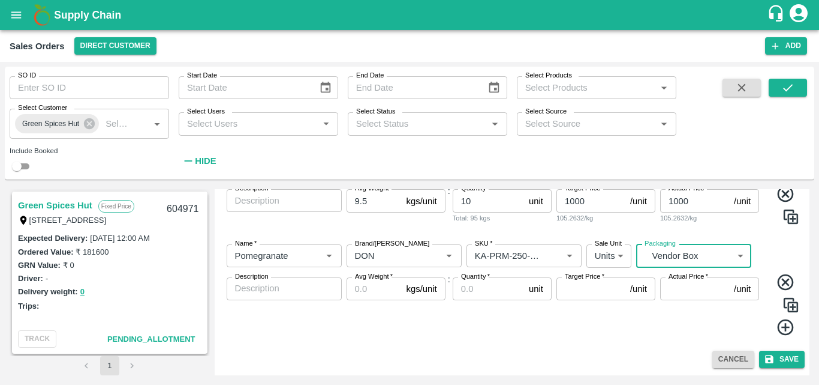
click at [370, 293] on input "Avg Weight   *" at bounding box center [374, 288] width 55 height 23
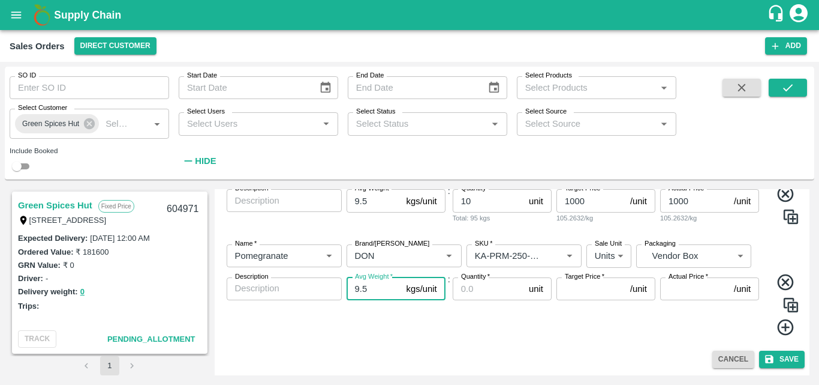
type input "9.5"
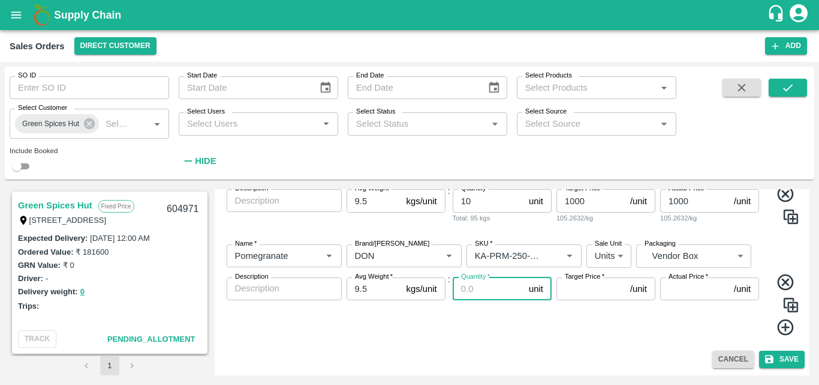
click at [471, 289] on input "Quantity   *" at bounding box center [488, 288] width 71 height 23
type input "10"
click at [576, 292] on input "Target Price   *" at bounding box center [591, 288] width 69 height 23
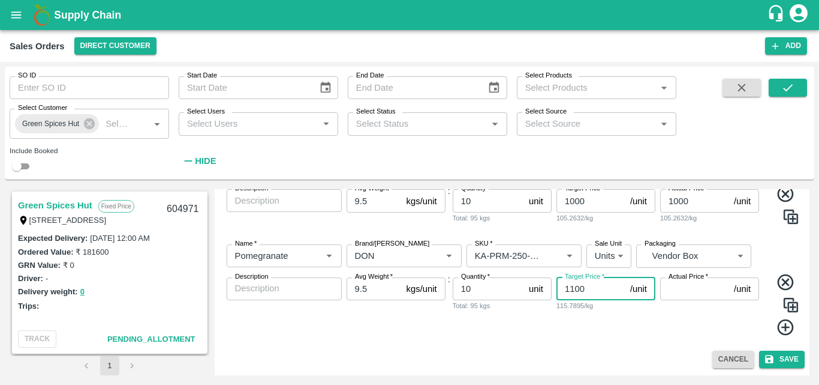
type input "1100"
click at [691, 292] on input "Actual Price   *" at bounding box center [695, 288] width 69 height 23
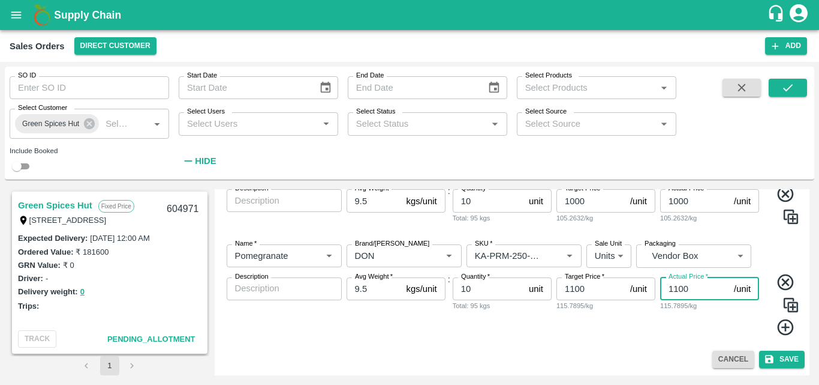
type input "1100"
click at [785, 325] on icon at bounding box center [786, 327] width 20 height 20
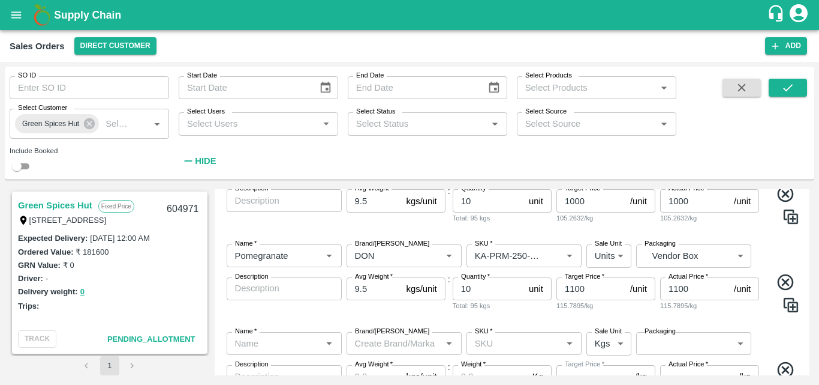
click at [287, 352] on div "Name   *" at bounding box center [284, 343] width 115 height 23
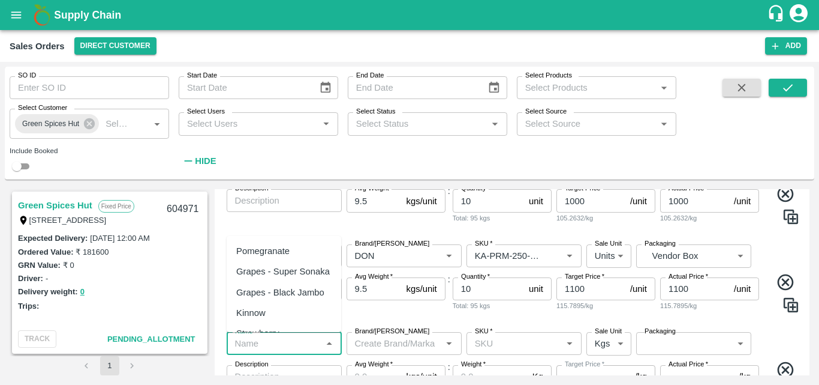
click at [278, 259] on div "Pomegranate" at bounding box center [284, 251] width 115 height 20
type input "Pomegranate"
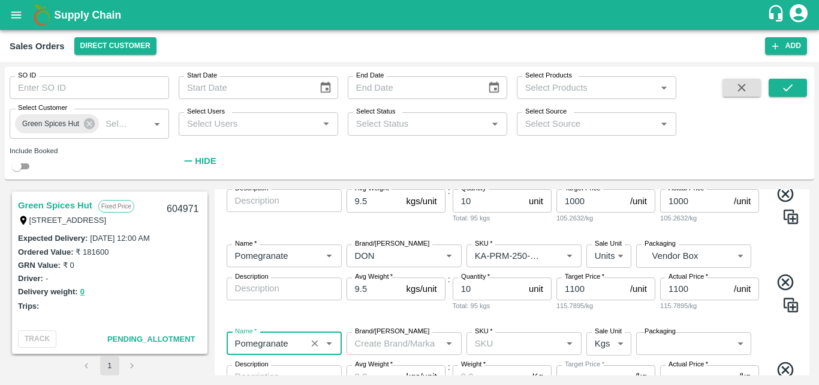
click at [388, 347] on input "Brand/[PERSON_NAME]" at bounding box center [394, 343] width 88 height 16
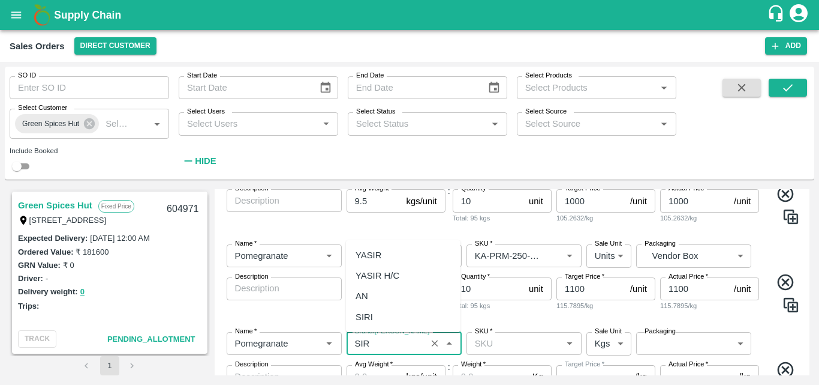
click at [372, 321] on div "SIRI" at bounding box center [364, 316] width 17 height 13
type input "SIRI"
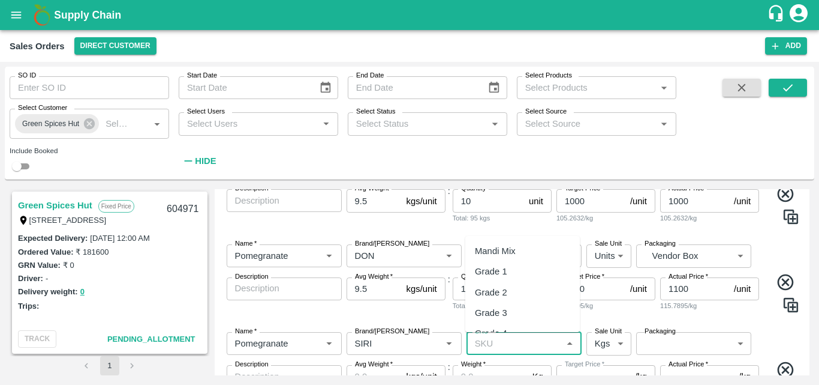
click at [507, 345] on input "SKU   *" at bounding box center [514, 343] width 88 height 16
click at [532, 319] on div "KA-PRM-100++" at bounding box center [506, 316] width 63 height 13
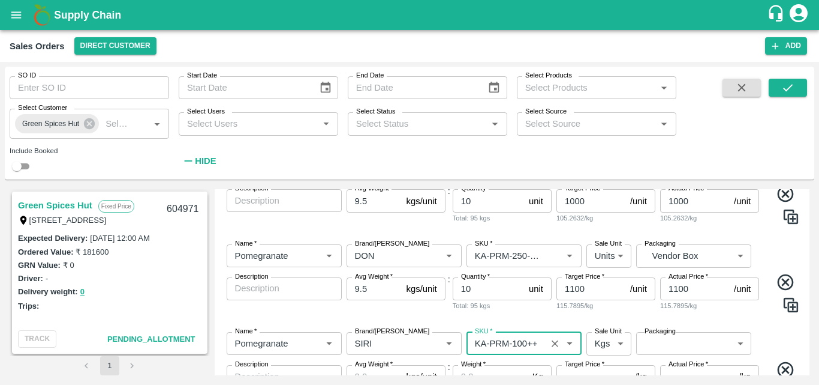
type input "KA-PRM-100++"
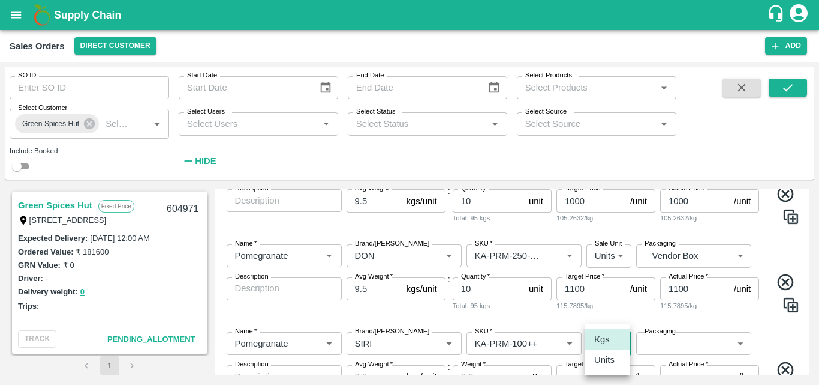
click at [600, 349] on body "Supply Chain Sales Orders Direct Customer Add SO ID SO ID Start Date Start Date…" at bounding box center [409, 192] width 819 height 385
click at [599, 359] on p "Units" at bounding box center [605, 359] width 20 height 13
type input "2"
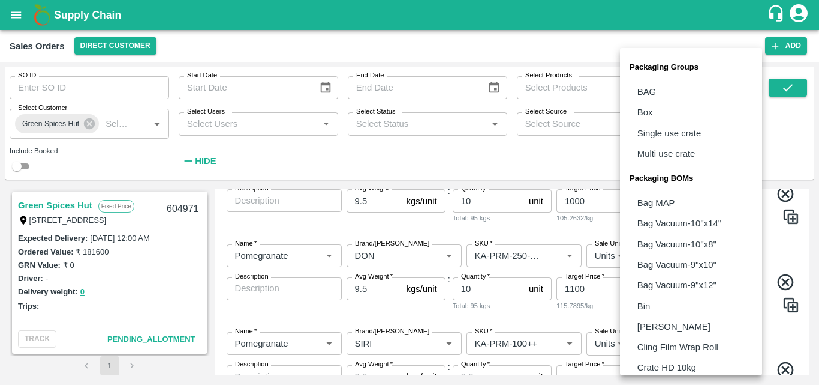
click at [656, 341] on body "Supply Chain Sales Orders Direct Customer Add SO ID SO ID Start Date Start Date…" at bounding box center [409, 192] width 819 height 385
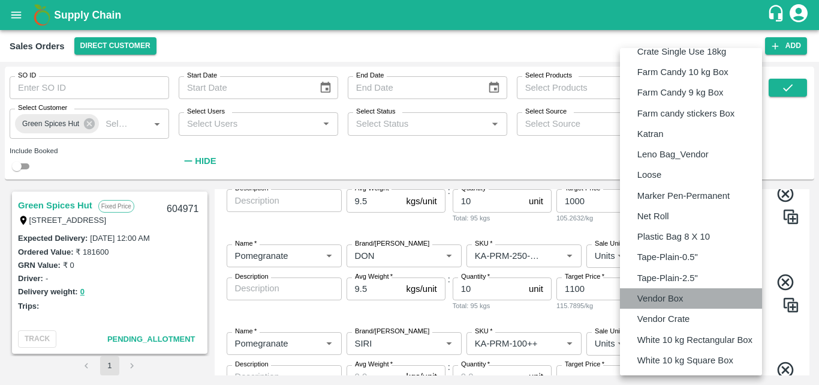
click at [659, 299] on p "Vendor Box" at bounding box center [661, 298] width 46 height 13
type input "BOM/276"
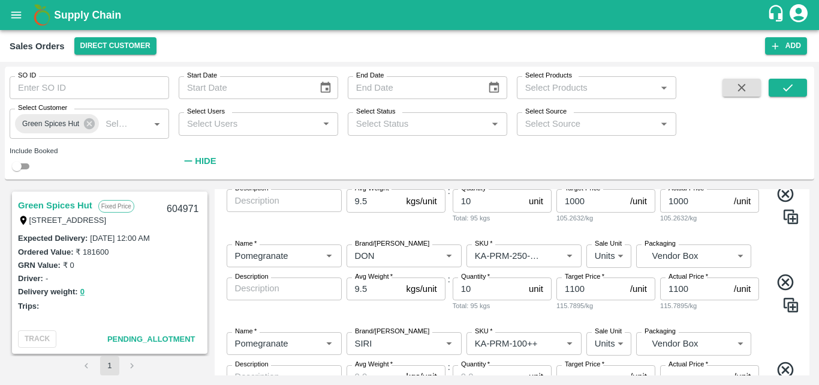
click at [769, 323] on div "Name   * Name   * Brand/[PERSON_NAME]/[PERSON_NAME]   * SKU   * Sale Unit Units…" at bounding box center [513, 377] width 586 height 111
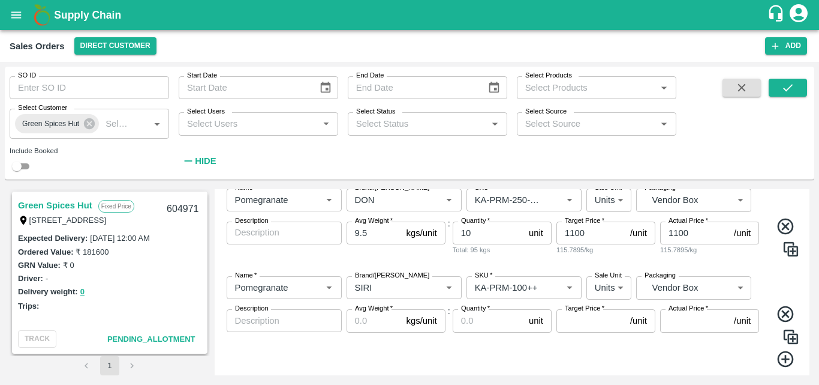
scroll to position [431, 0]
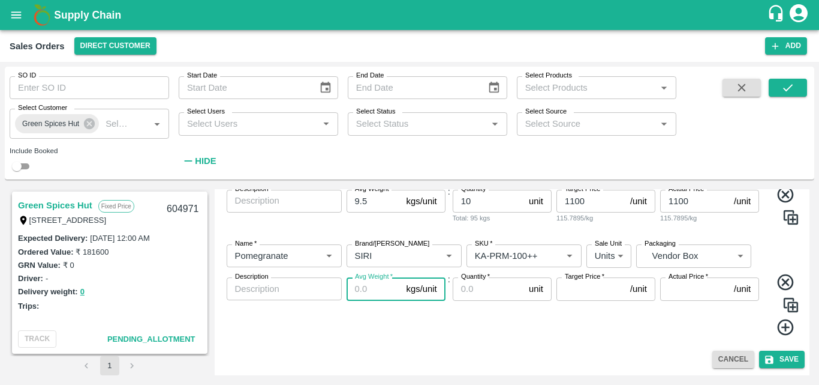
click at [361, 283] on input "Avg Weight   *" at bounding box center [374, 288] width 55 height 23
type input "9.5"
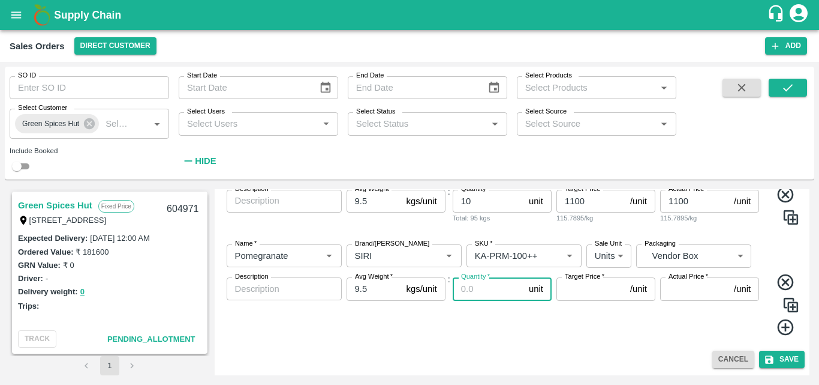
click at [467, 287] on input "Quantity   *" at bounding box center [488, 288] width 71 height 23
type input "55"
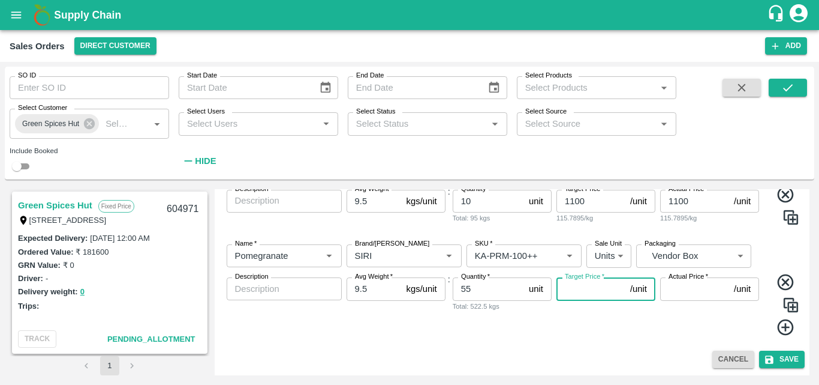
click at [587, 290] on input "Target Price   *" at bounding box center [591, 288] width 69 height 23
type input "380"
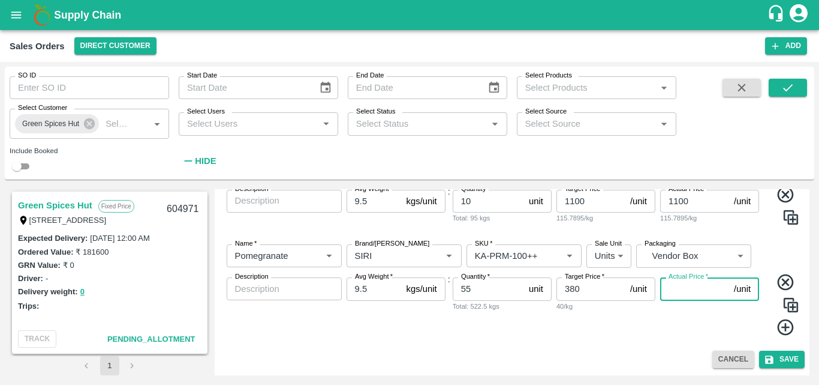
click at [682, 283] on input "Actual Price   *" at bounding box center [695, 288] width 69 height 23
type input "380"
click at [778, 323] on icon at bounding box center [785, 327] width 16 height 16
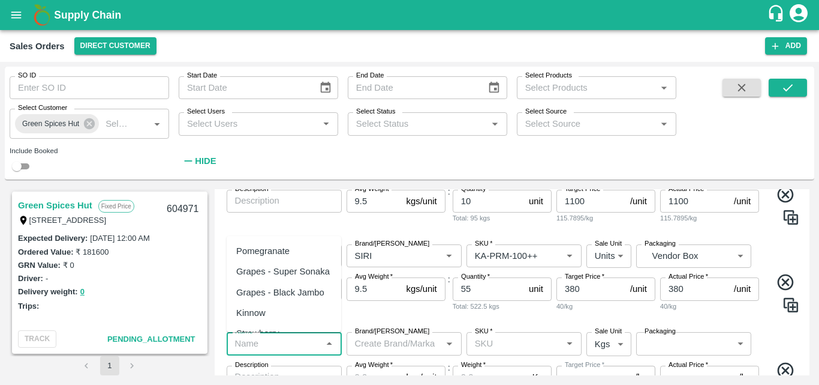
click at [294, 340] on input "Name   *" at bounding box center [274, 343] width 88 height 16
click at [288, 253] on div "Pomegranate" at bounding box center [262, 250] width 53 height 13
type input "Pomegranate"
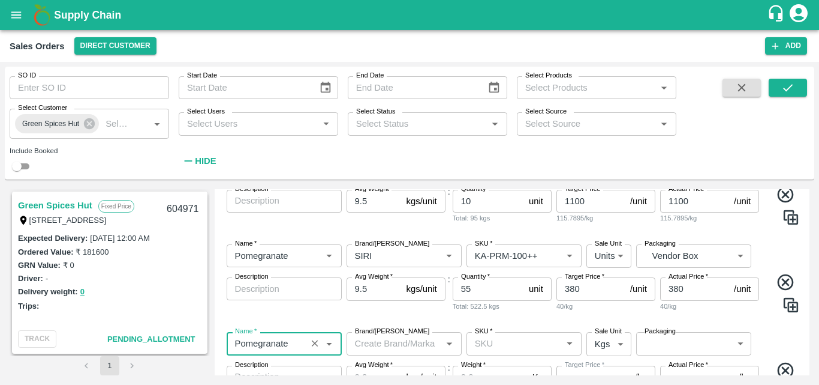
click at [370, 344] on input "Brand/[PERSON_NAME]" at bounding box center [394, 343] width 88 height 16
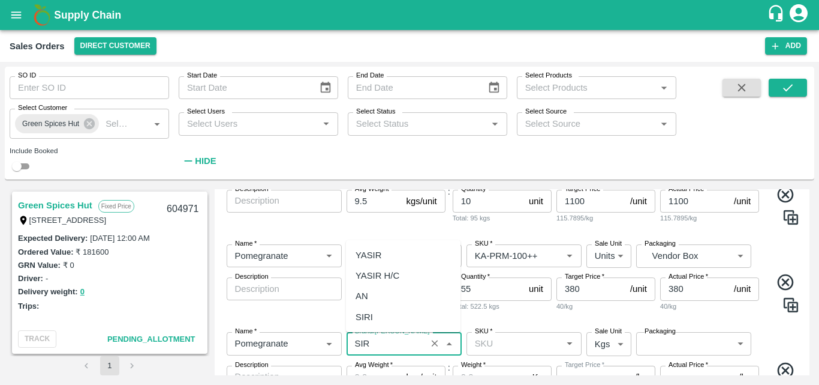
click at [368, 313] on div "SIRI" at bounding box center [364, 316] width 17 height 13
type input "SIRI"
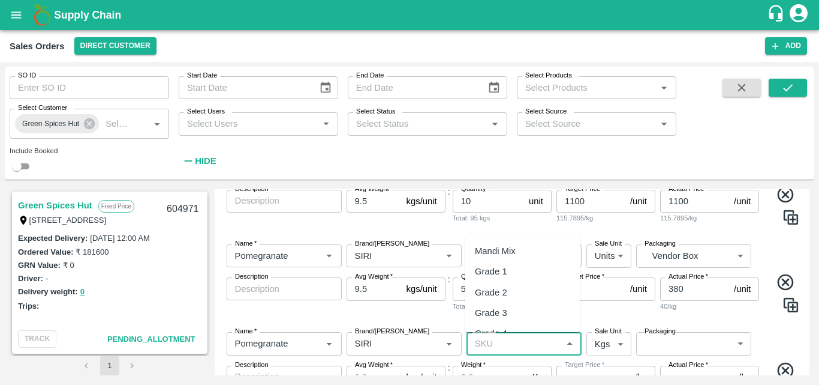
click at [481, 344] on input "SKU   *" at bounding box center [514, 343] width 88 height 16
click at [491, 301] on div "KA-PRM-180++" at bounding box center [506, 295] width 63 height 13
type input "KA-PRM-180++"
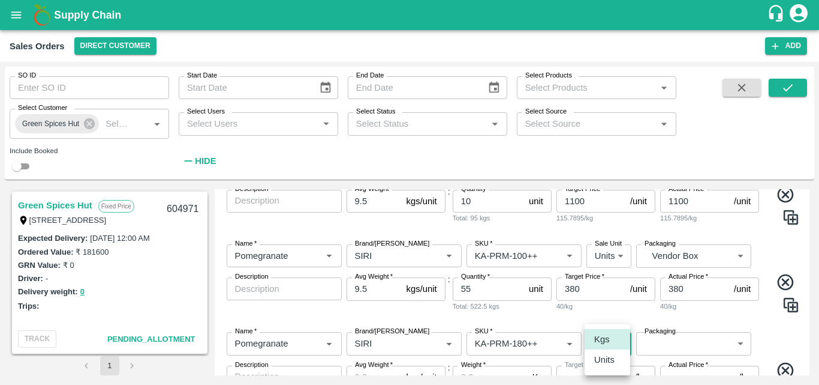
click at [596, 347] on body "Supply Chain Sales Orders Direct Customer Add SO ID SO ID Start Date Start Date…" at bounding box center [409, 192] width 819 height 385
click at [598, 361] on p "Units" at bounding box center [605, 359] width 20 height 13
type input "2"
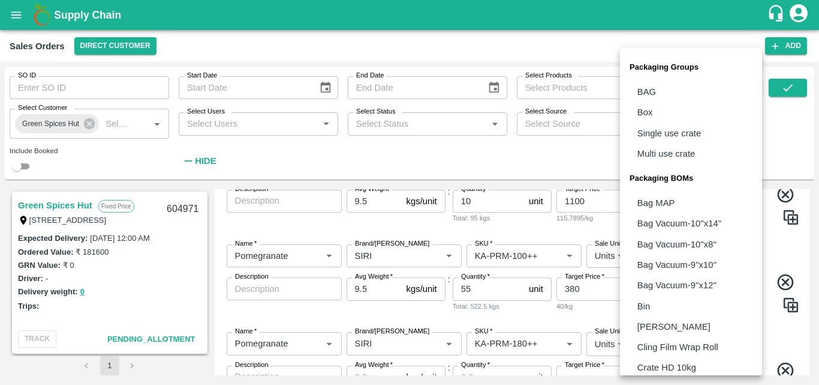
click at [675, 347] on body "Supply Chain Sales Orders Direct Customer Add SO ID SO ID Start Date Start Date…" at bounding box center [409, 192] width 819 height 385
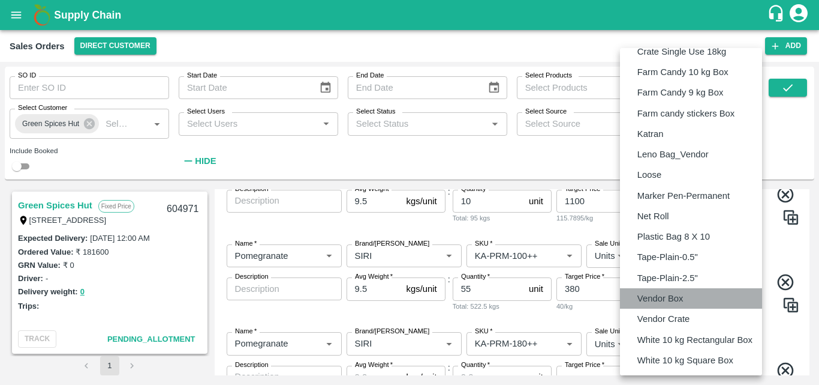
click at [672, 297] on p "Vendor Box" at bounding box center [661, 298] width 46 height 13
type input "BOM/276"
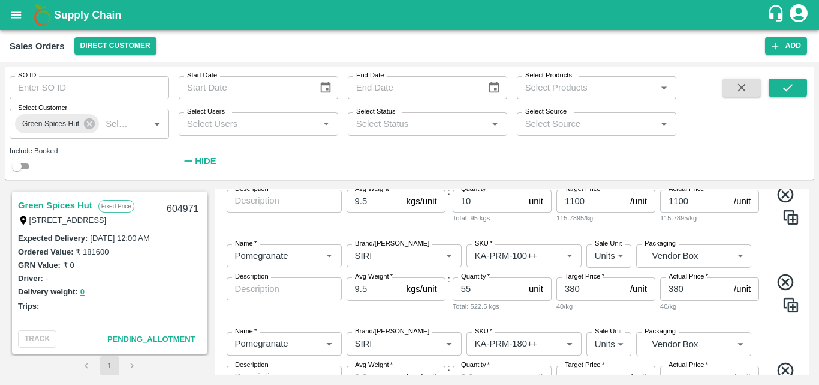
click at [782, 331] on div "Name   * Name   * Brand/[PERSON_NAME]/[PERSON_NAME]   * SKU   * Sale Unit Units…" at bounding box center [513, 377] width 586 height 111
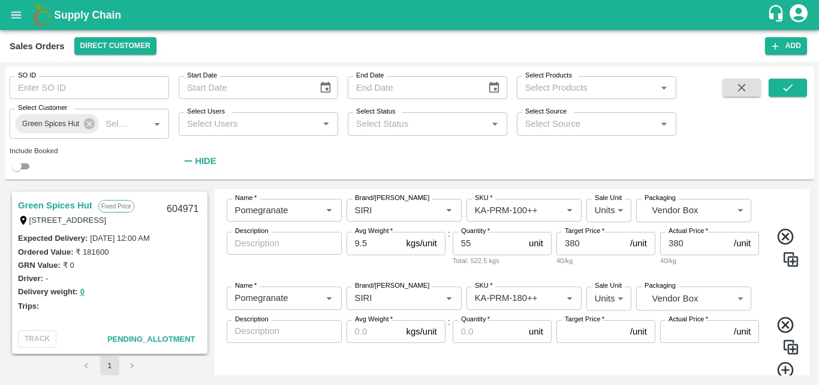
scroll to position [479, 0]
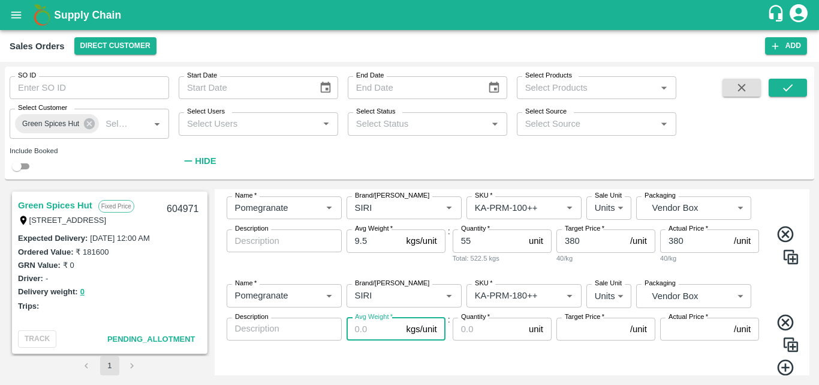
click at [370, 331] on input "Avg Weight   *" at bounding box center [374, 328] width 55 height 23
type input "9.5"
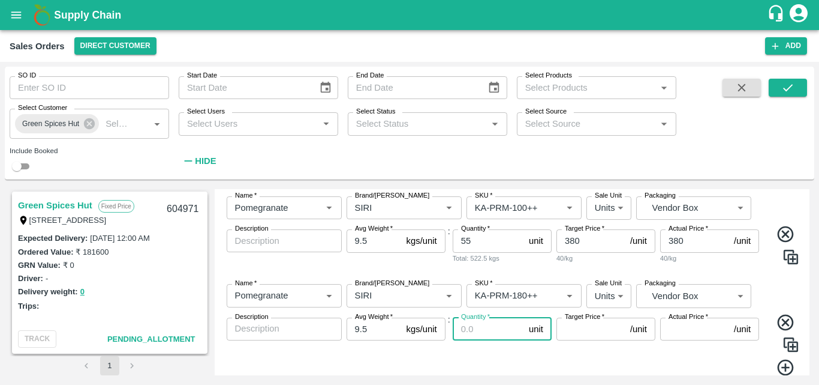
click at [477, 329] on input "Quantity   *" at bounding box center [488, 328] width 71 height 23
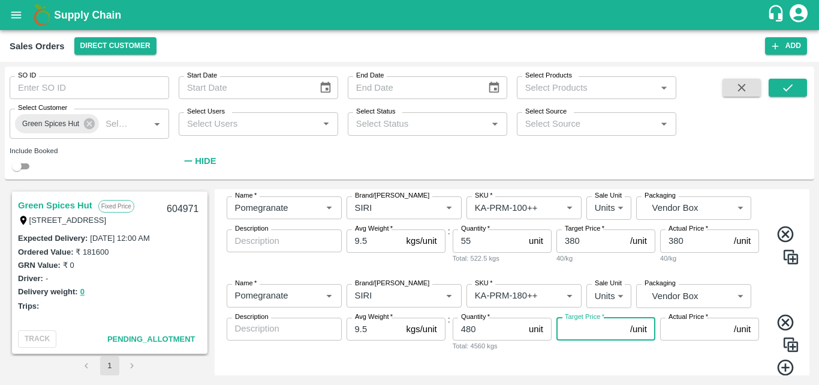
click at [593, 326] on input "Target Price   *" at bounding box center [591, 328] width 69 height 23
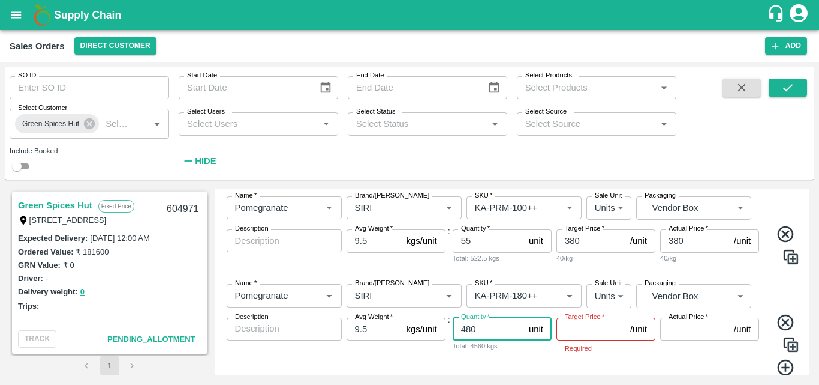
click at [487, 326] on input "480" at bounding box center [488, 328] width 71 height 23
type input "4"
type input "40"
click at [586, 329] on input "Target Price   *" at bounding box center [591, 328] width 69 height 23
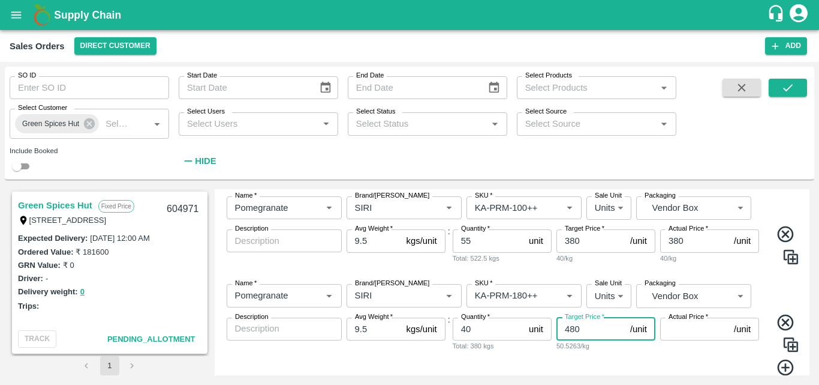
type input "480"
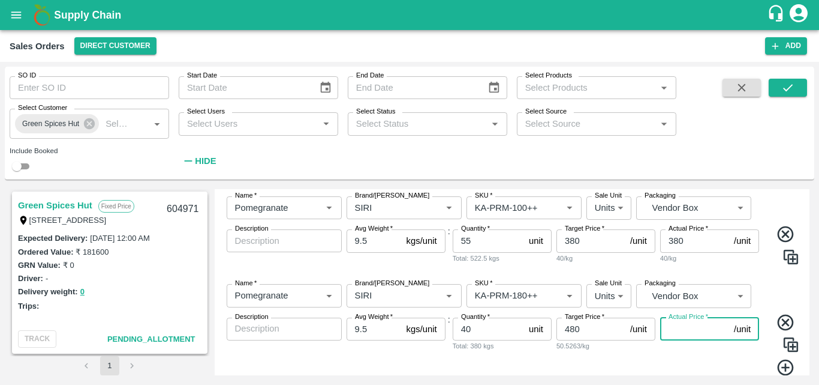
click at [679, 324] on input "Actual Price   *" at bounding box center [695, 328] width 69 height 23
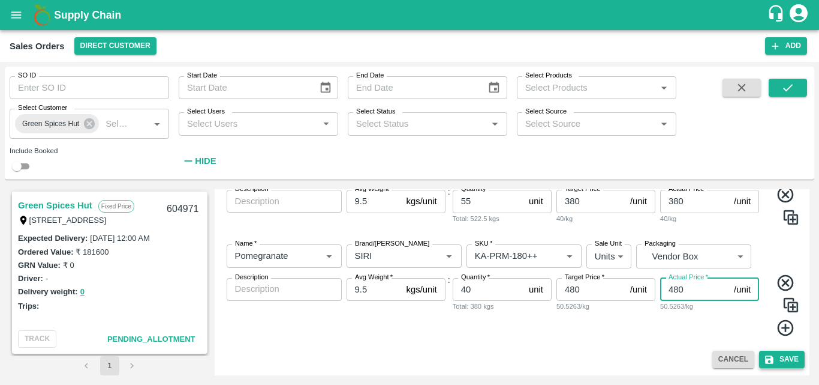
type input "480"
click at [786, 359] on button "Save" at bounding box center [782, 358] width 46 height 17
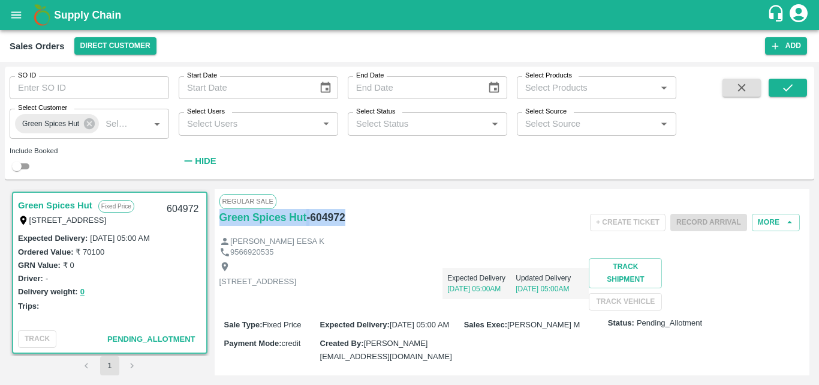
drag, startPoint x: 353, startPoint y: 216, endPoint x: 218, endPoint y: 226, distance: 135.3
click at [218, 226] on div "Regular Sale Green Spices Hut - 604972 + Create Ticket Record Arrival More [PER…" at bounding box center [513, 282] width 596 height 186
copy div "Green Spices Hut - 604972"
click at [400, 310] on div "[STREET_ADDRESS] Expected Delivery [DATE] 05:00AM Updated Delivery [DATE] 05:00…" at bounding box center [513, 284] width 586 height 52
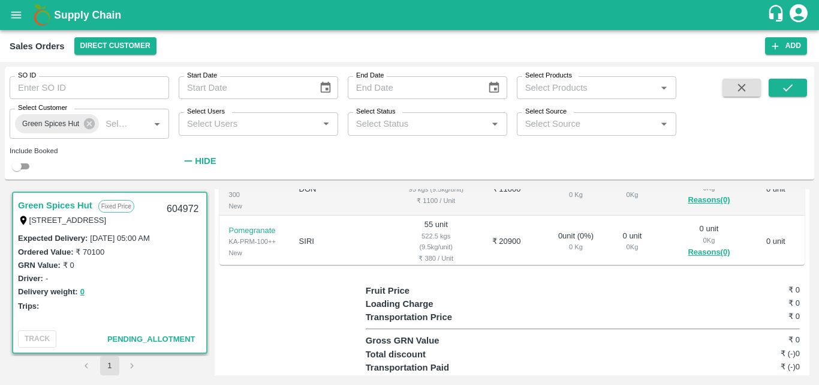
scroll to position [384, 0]
click at [561, 265] on td "0 unit ( 0 %) 0 Kg" at bounding box center [575, 240] width 73 height 52
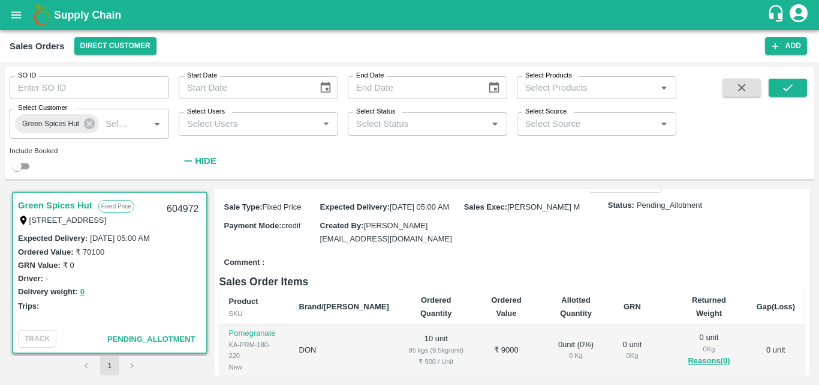
scroll to position [0, 0]
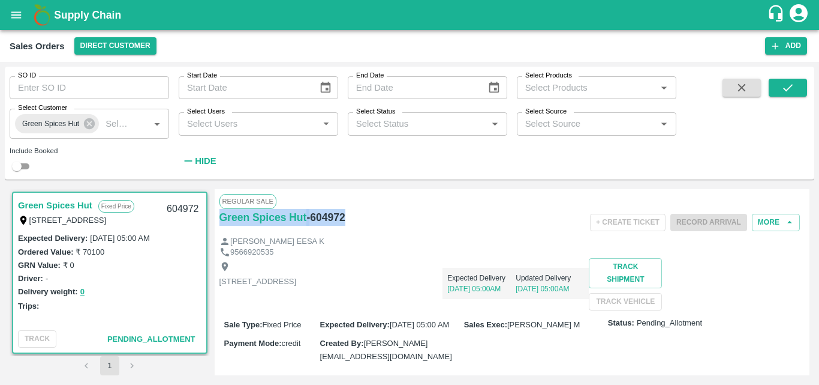
drag, startPoint x: 345, startPoint y: 220, endPoint x: 216, endPoint y: 224, distance: 129.1
click at [216, 224] on div "Regular Sale Green Spices Hut - 604972 + Create Ticket Record Arrival More [PER…" at bounding box center [513, 282] width 596 height 186
copy div "Green Spices Hut - 604972"
click at [148, 295] on div "Delivery weight: 0" at bounding box center [110, 291] width 184 height 14
click at [157, 278] on div "Driver: -" at bounding box center [110, 277] width 184 height 13
